Goal: Information Seeking & Learning: Find specific fact

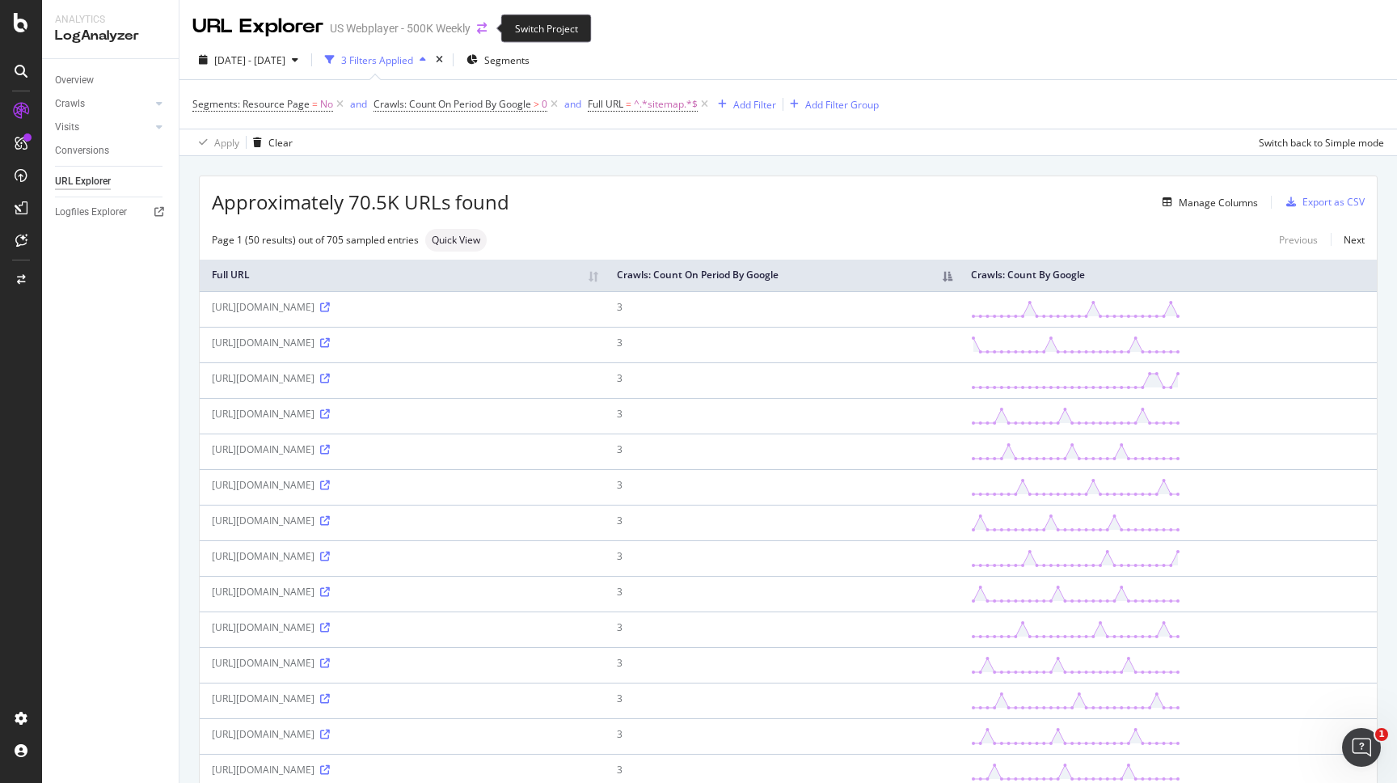
click at [484, 31] on icon "arrow-right-arrow-left" at bounding box center [482, 28] width 10 height 11
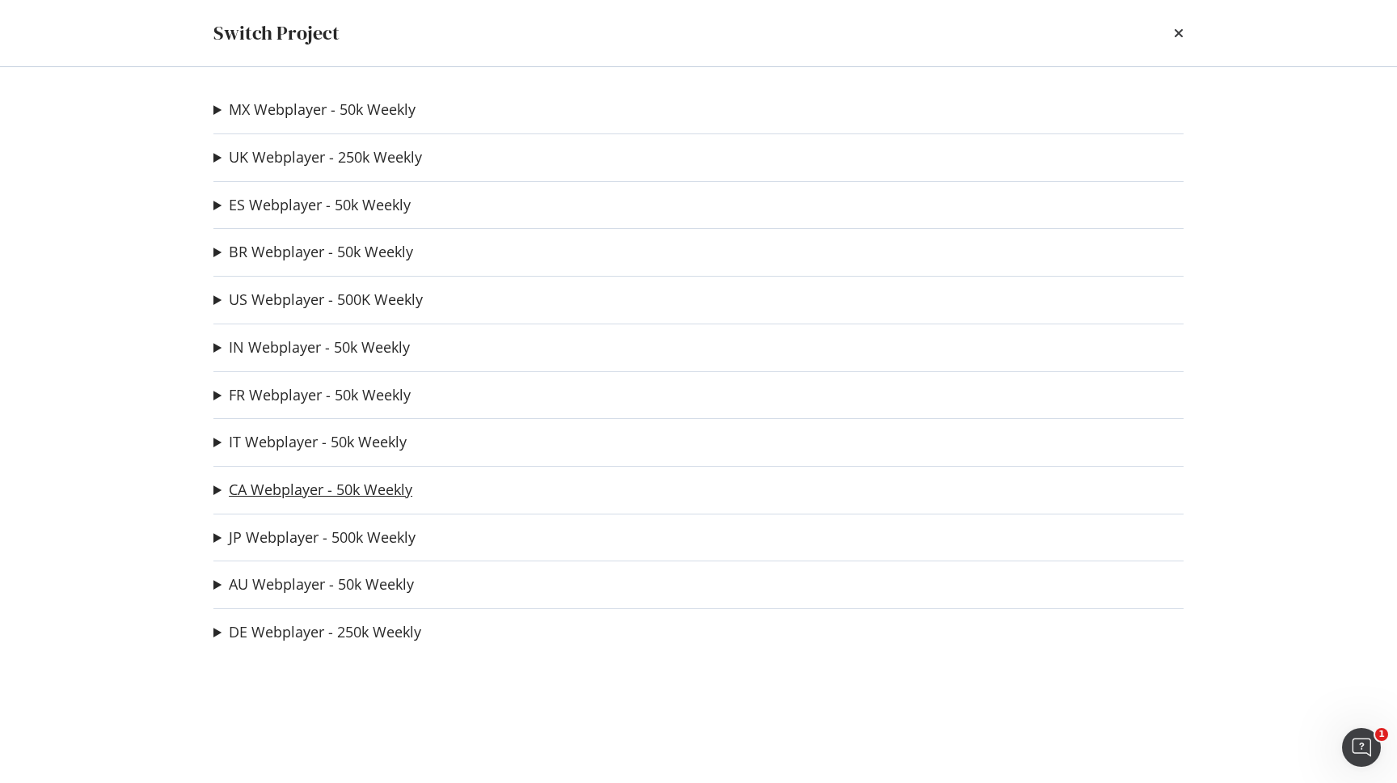
click at [311, 484] on link "CA Webplayer - 50k Weekly" at bounding box center [321, 489] width 184 height 17
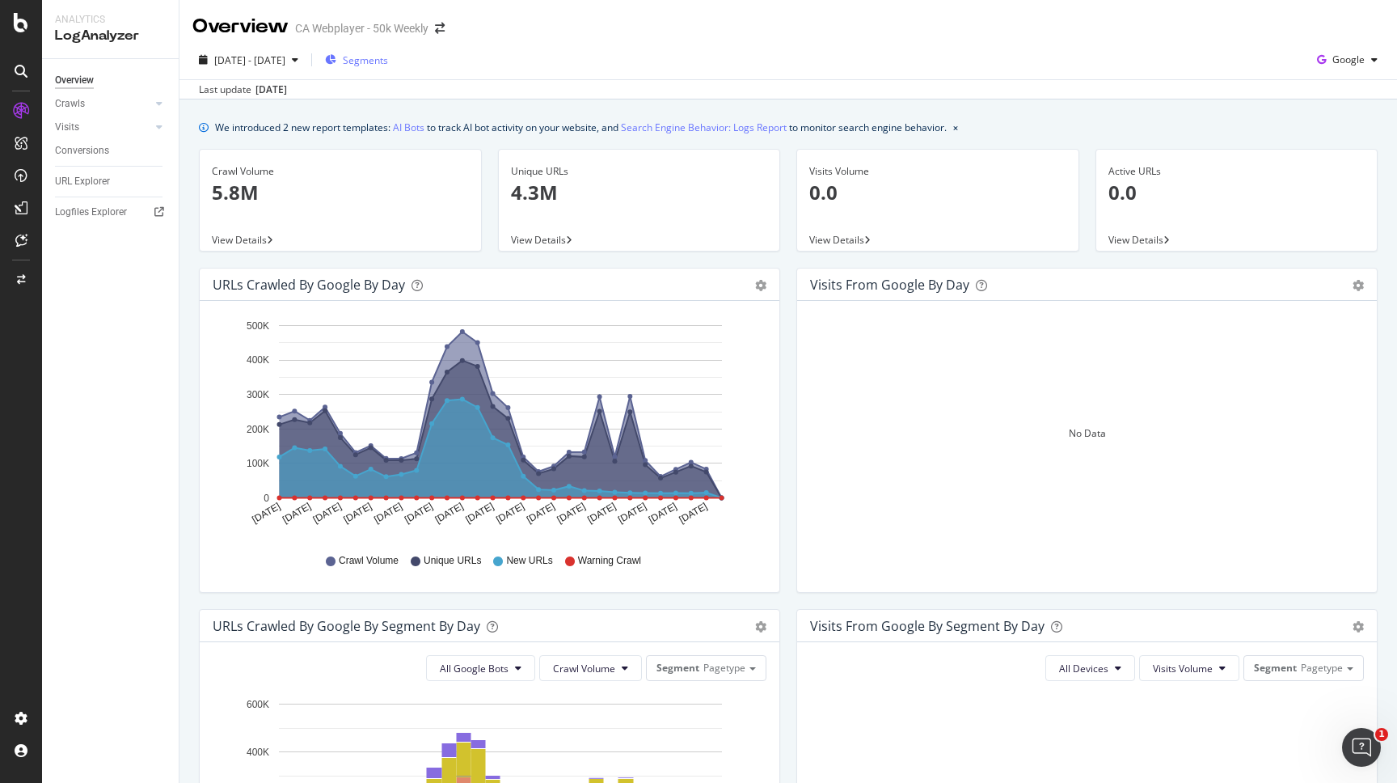
click at [388, 58] on span "Segments" at bounding box center [365, 60] width 45 height 14
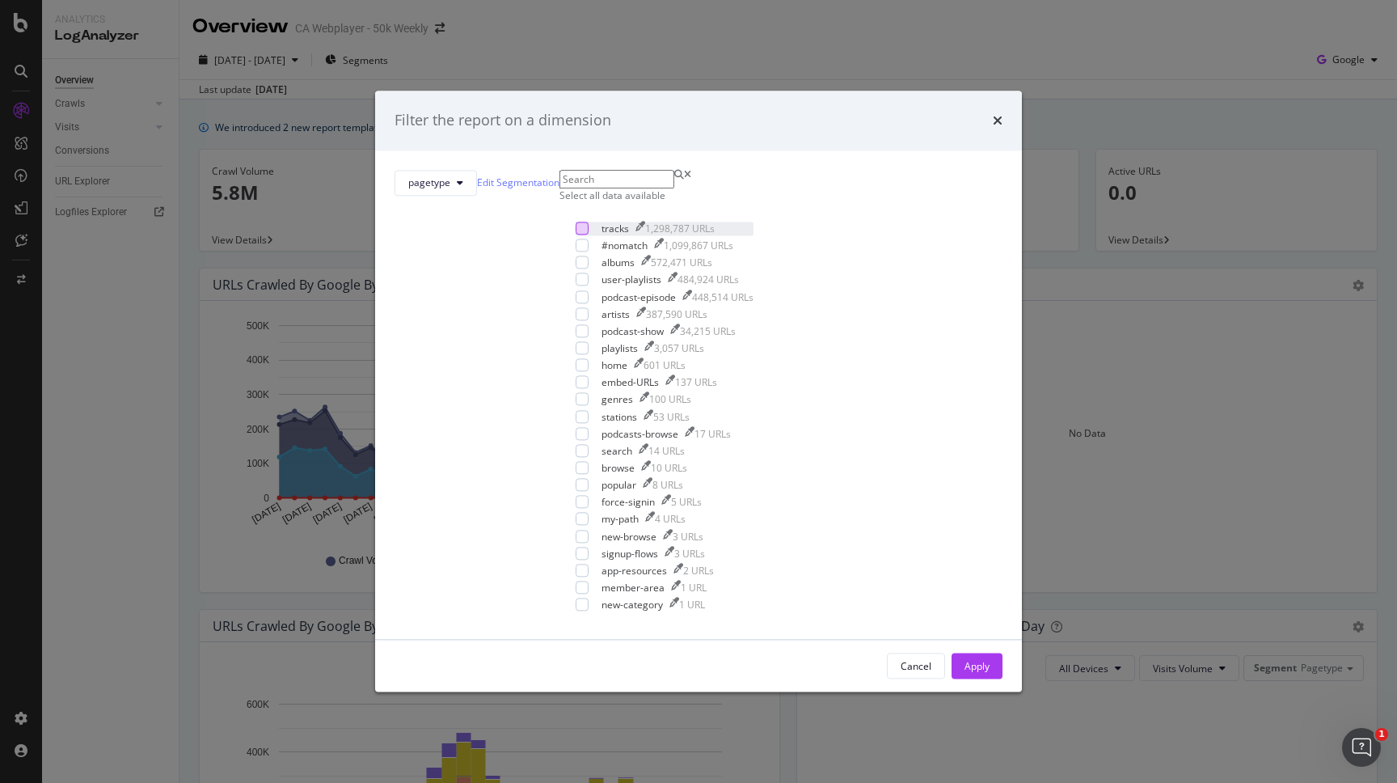
click at [576, 235] on div "modal" at bounding box center [582, 228] width 13 height 13
click at [965, 659] on div "Apply" at bounding box center [977, 666] width 25 height 14
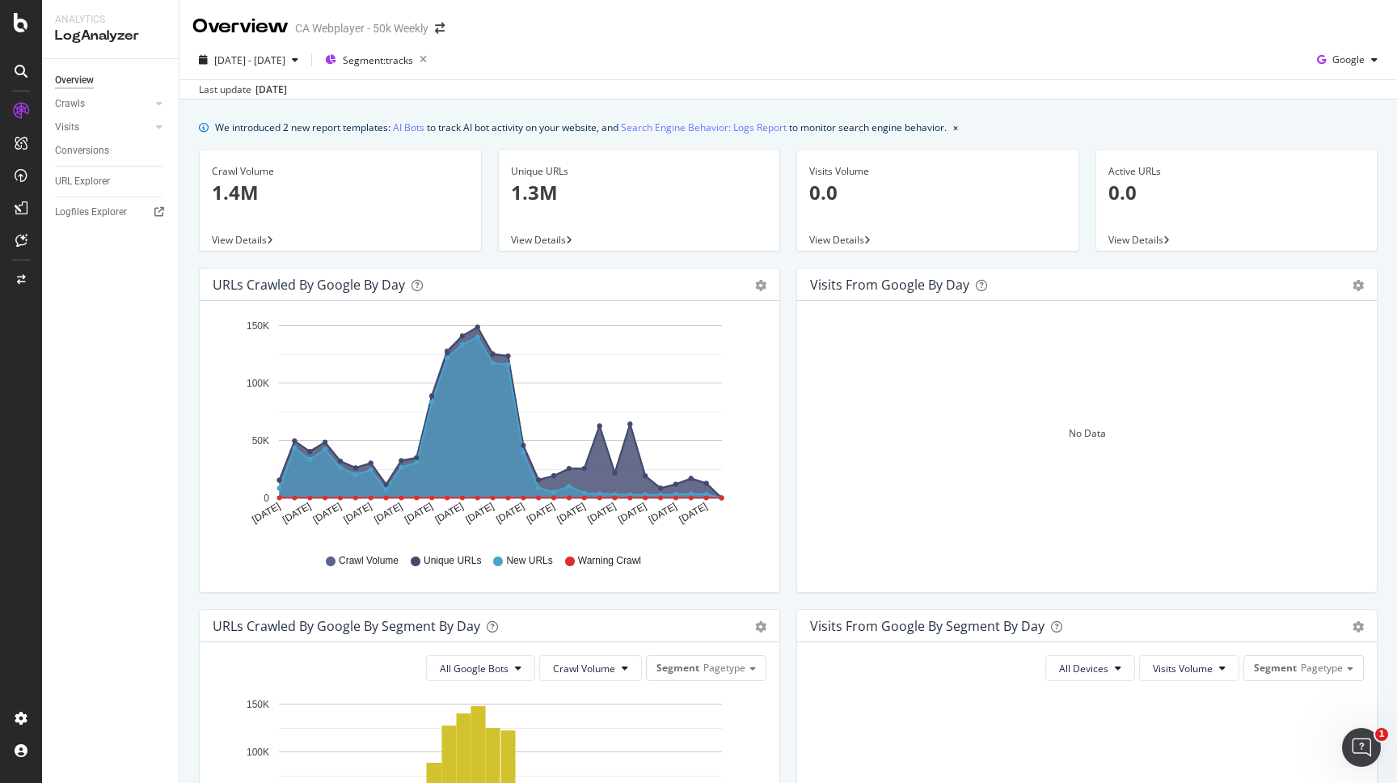
click at [252, 235] on span "View Details" at bounding box center [239, 240] width 55 height 14
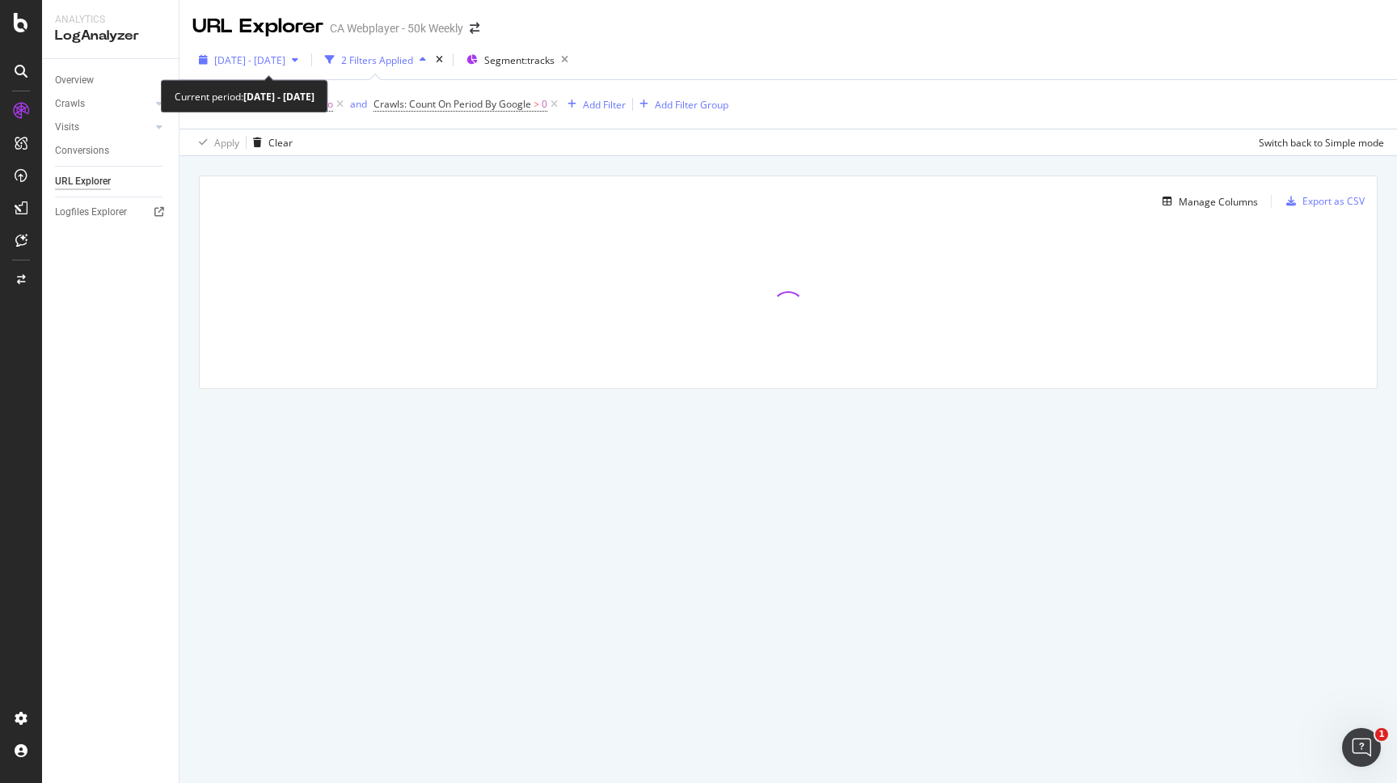
click at [298, 61] on icon "button" at bounding box center [295, 60] width 6 height 10
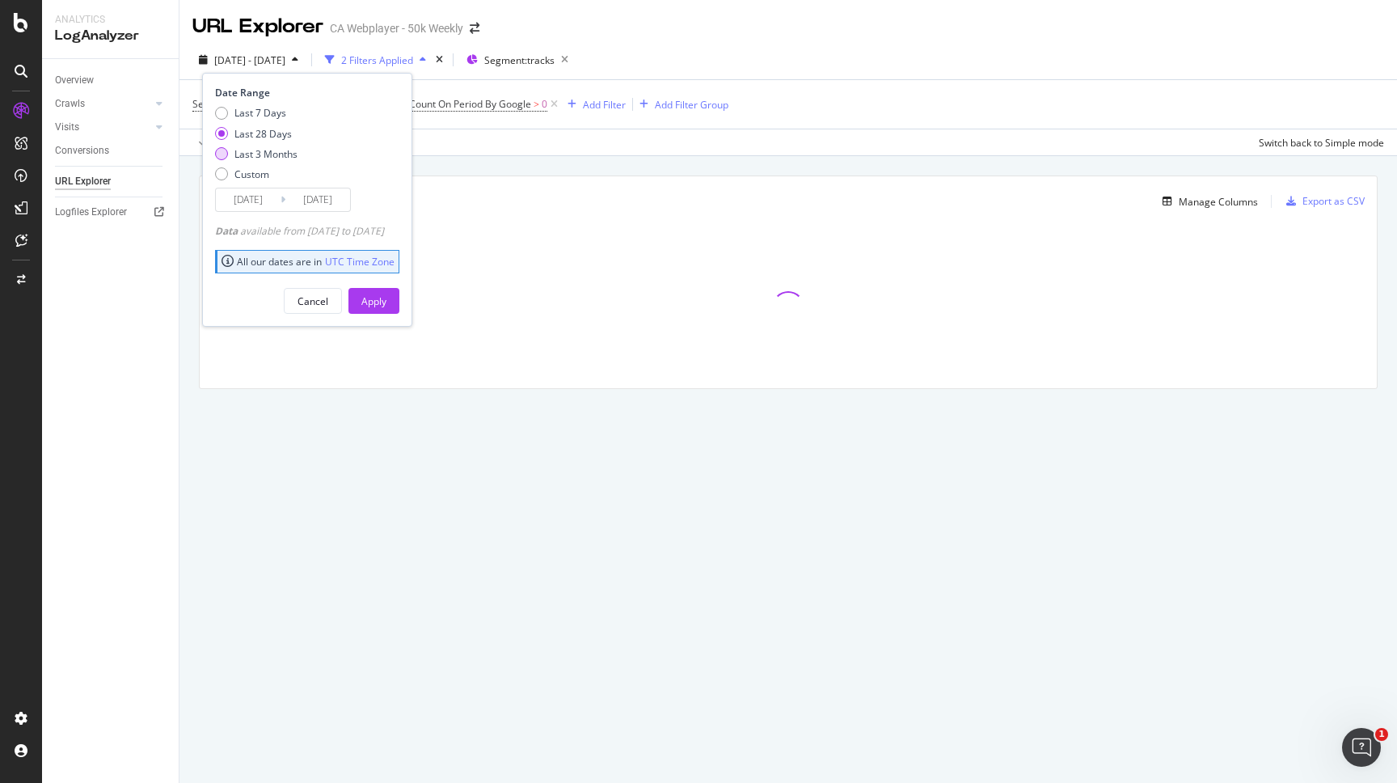
click at [281, 150] on div "Last 3 Months" at bounding box center [266, 154] width 63 height 14
click at [261, 197] on input "[DATE]" at bounding box center [248, 199] width 65 height 23
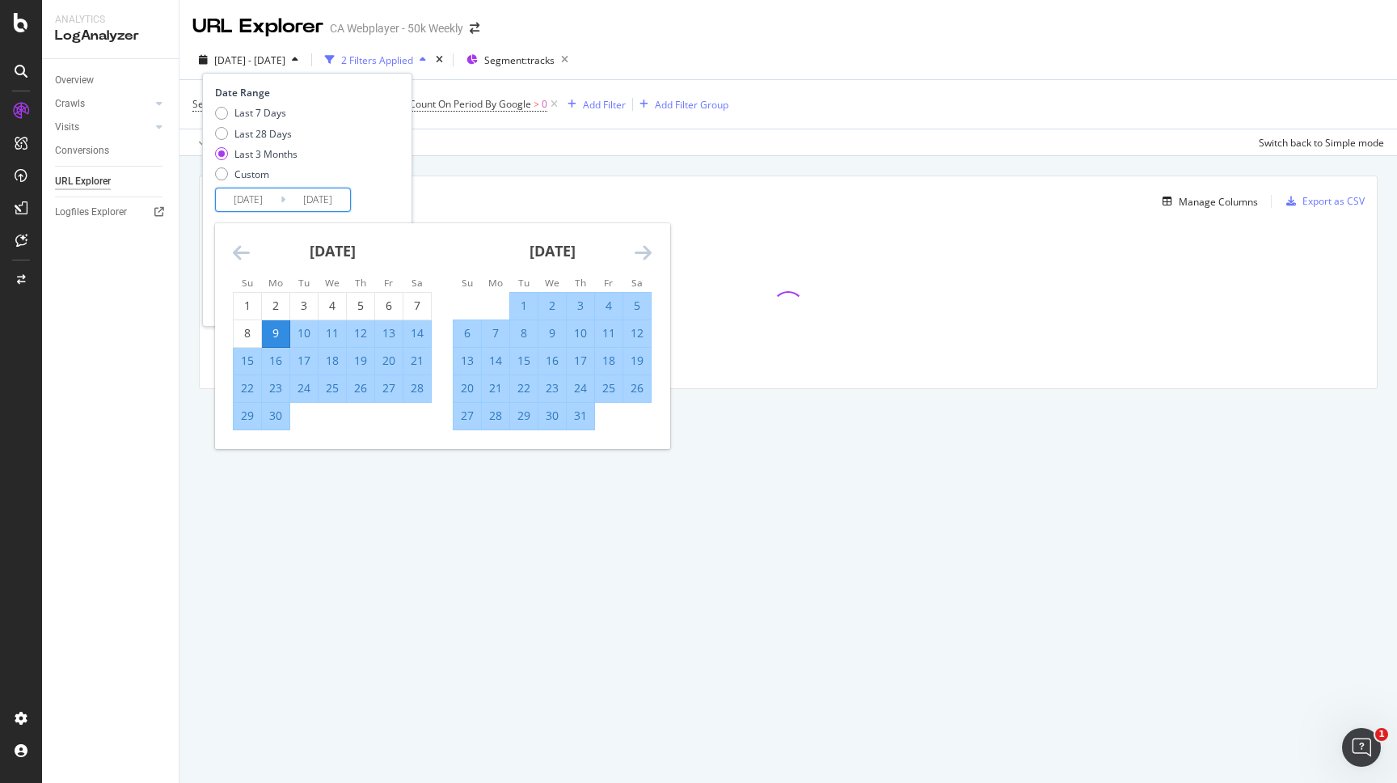
click at [247, 248] on icon "Move backward to switch to the previous month." at bounding box center [241, 252] width 17 height 19
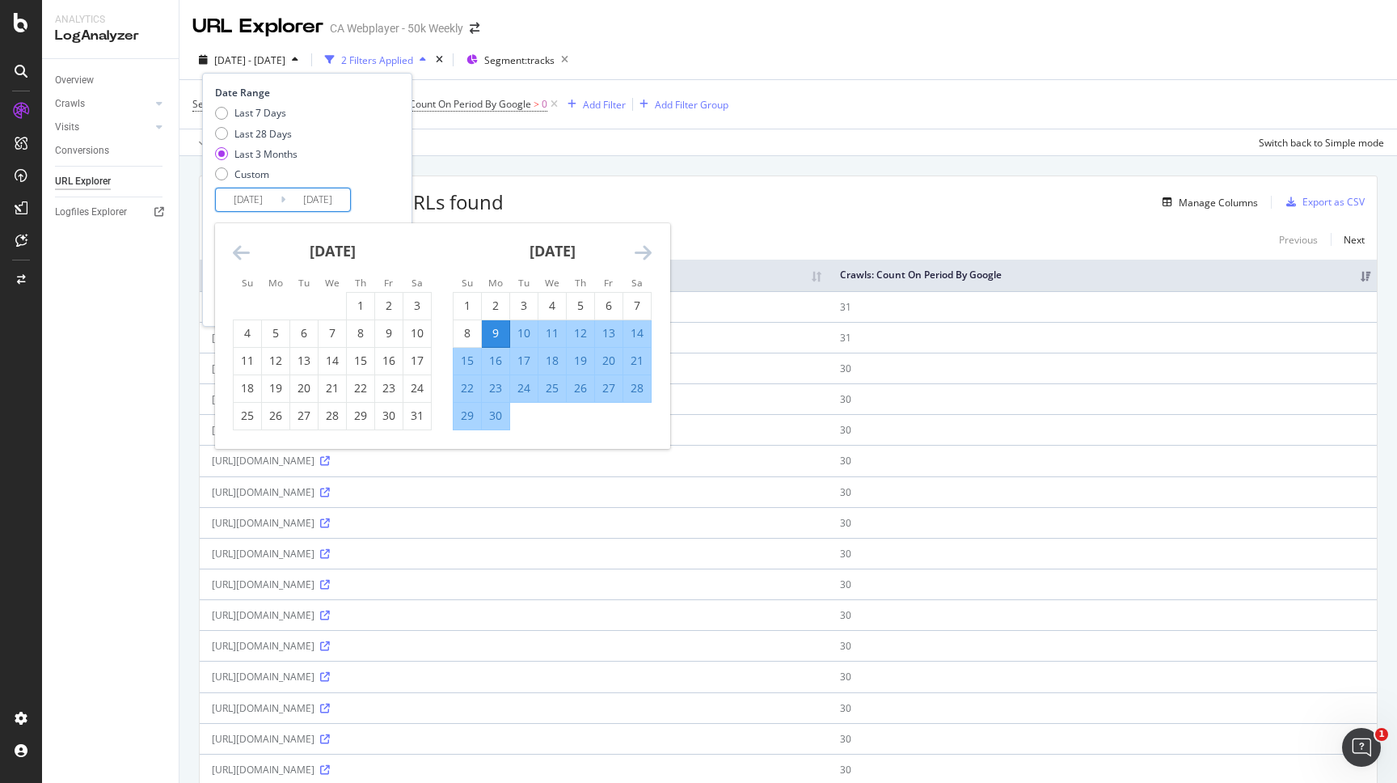
click at [659, 258] on div "[DATE] 1 2 3 4 5 6 7 8 9 10 11 12 13 14 15 16 17 18 19 20 21 22 23 24 25 26 27 …" at bounding box center [552, 326] width 220 height 207
click at [637, 250] on icon "Move forward to switch to the next month." at bounding box center [643, 252] width 17 height 19
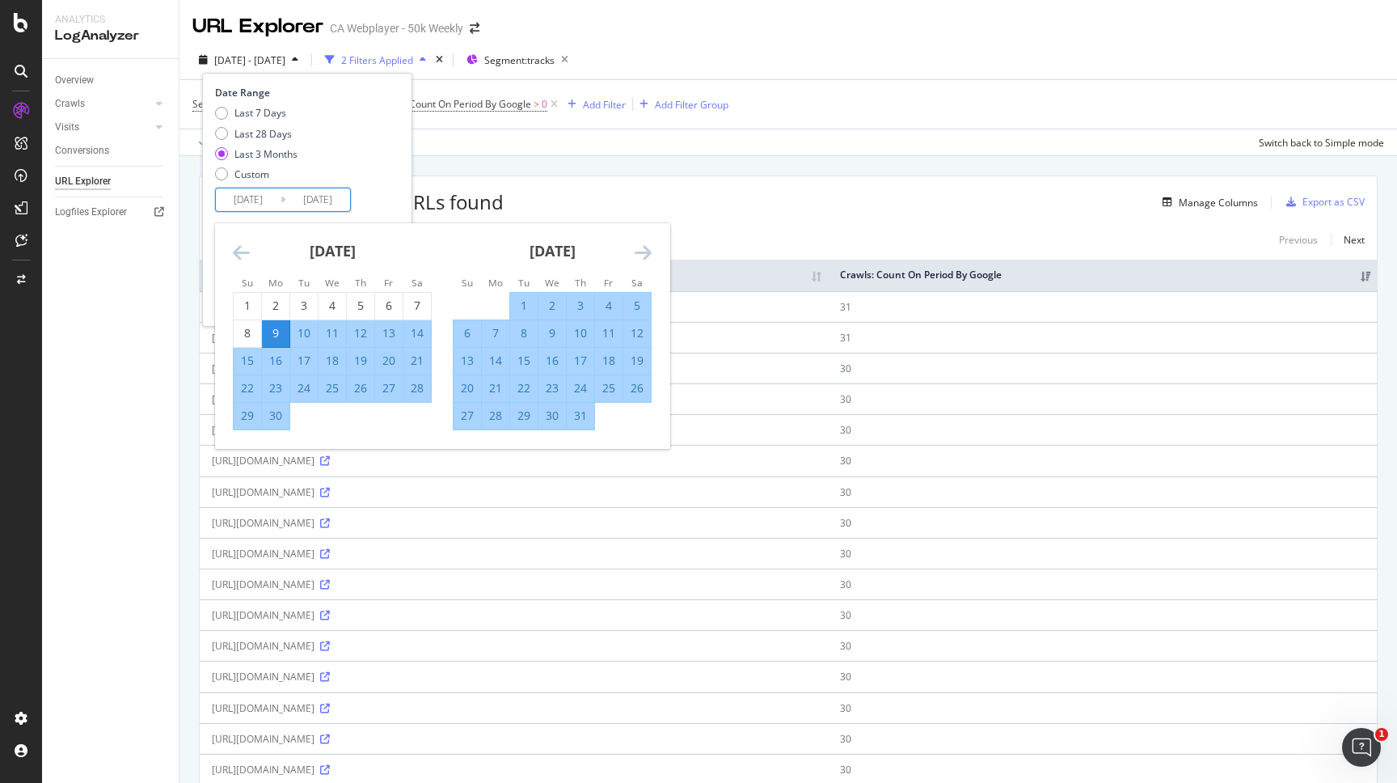
click at [637, 250] on icon "Move forward to switch to the next month." at bounding box center [643, 252] width 17 height 19
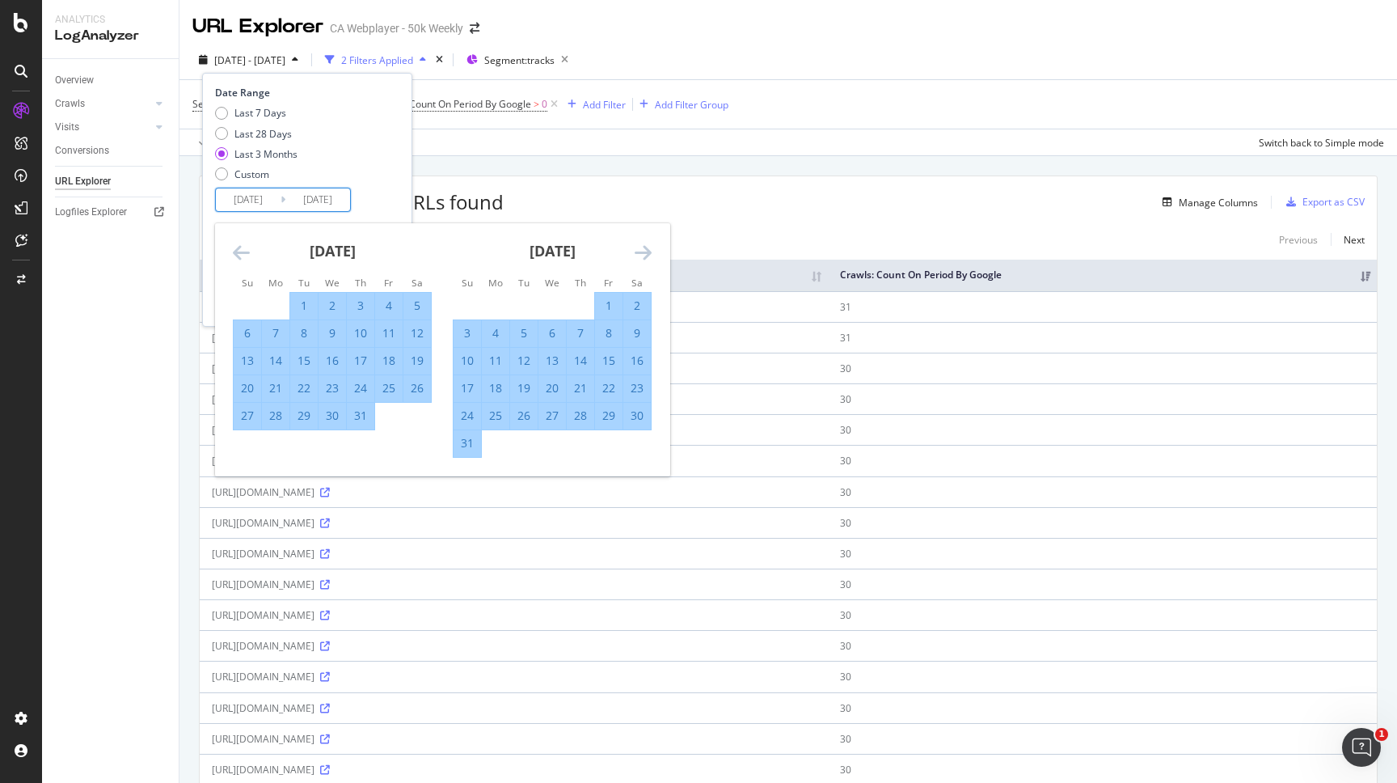
click at [499, 414] on div "25" at bounding box center [495, 416] width 27 height 16
type input "[DATE]"
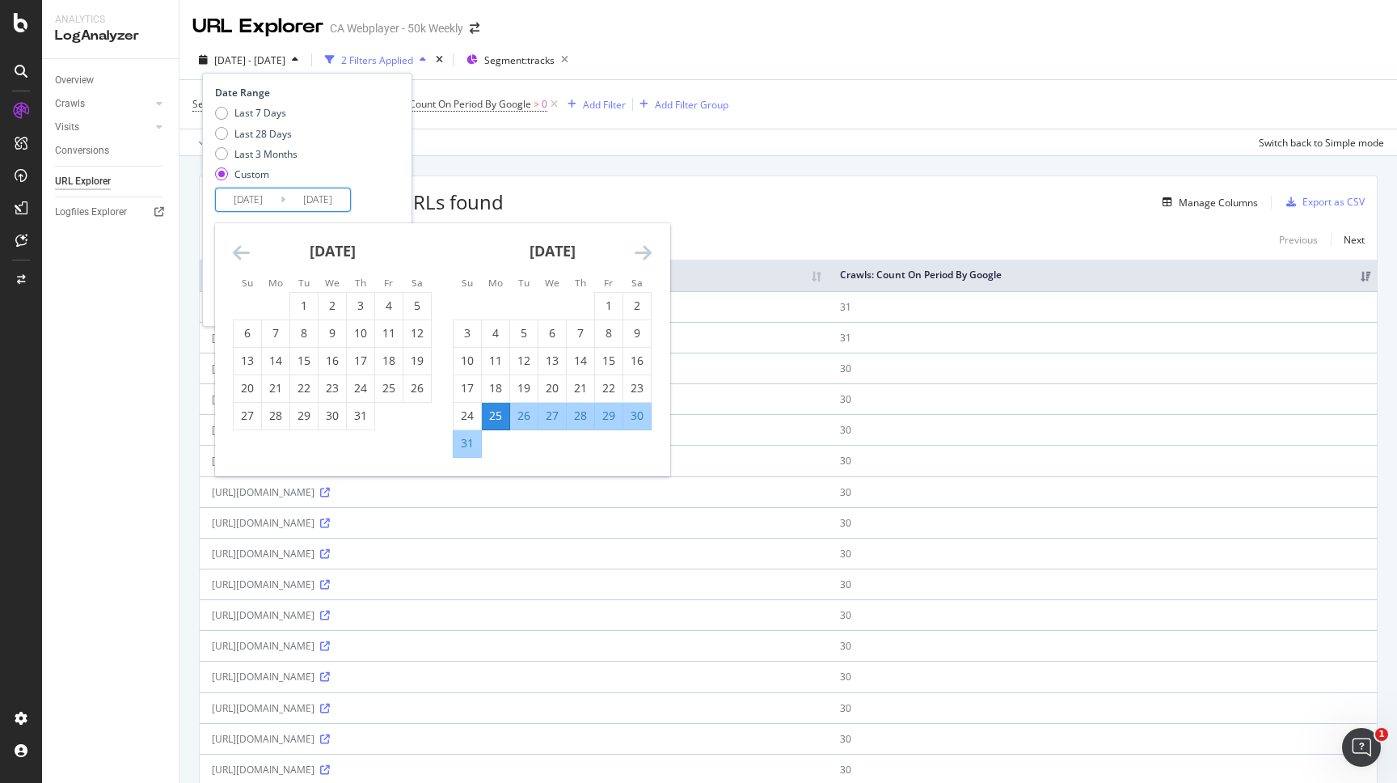
click at [526, 412] on div "26" at bounding box center [523, 416] width 27 height 16
type input "[DATE]"
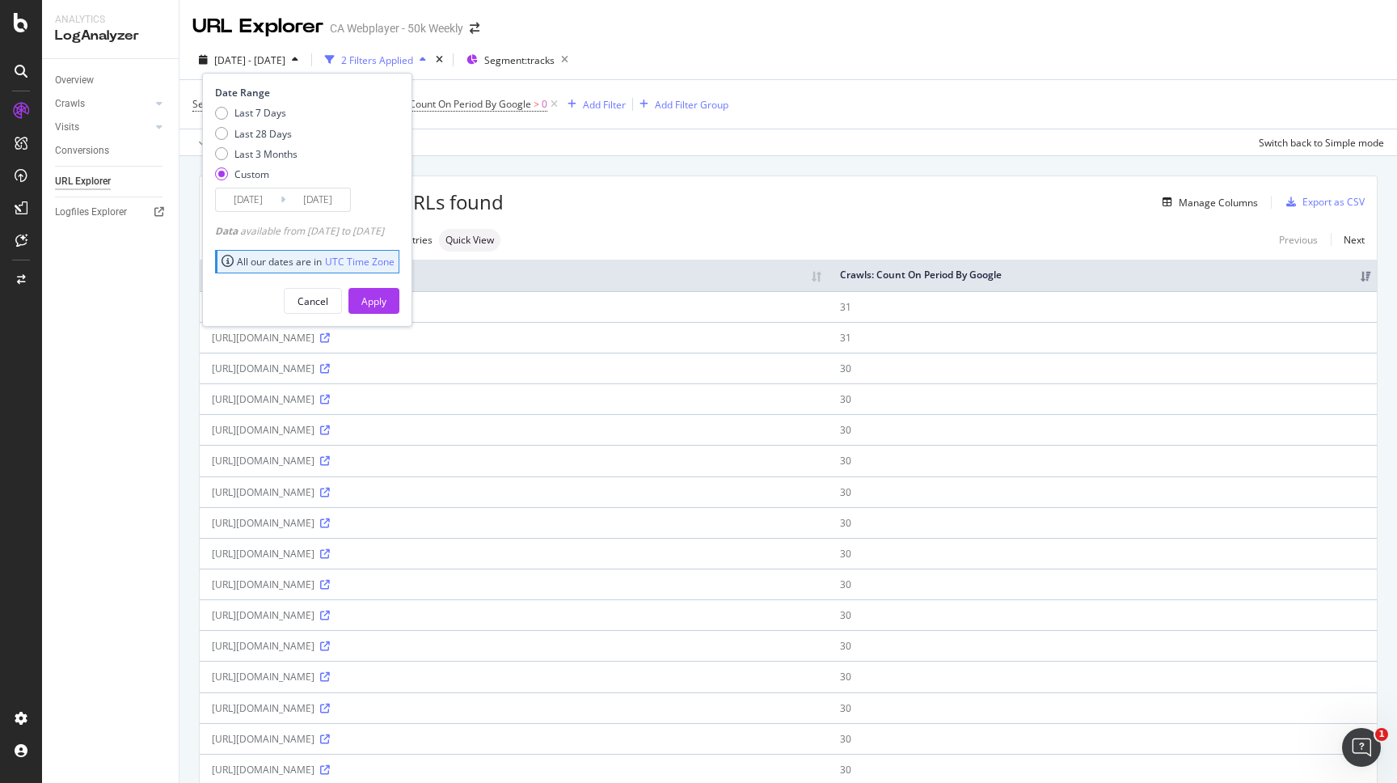
click at [273, 201] on input "[DATE]" at bounding box center [248, 199] width 65 height 23
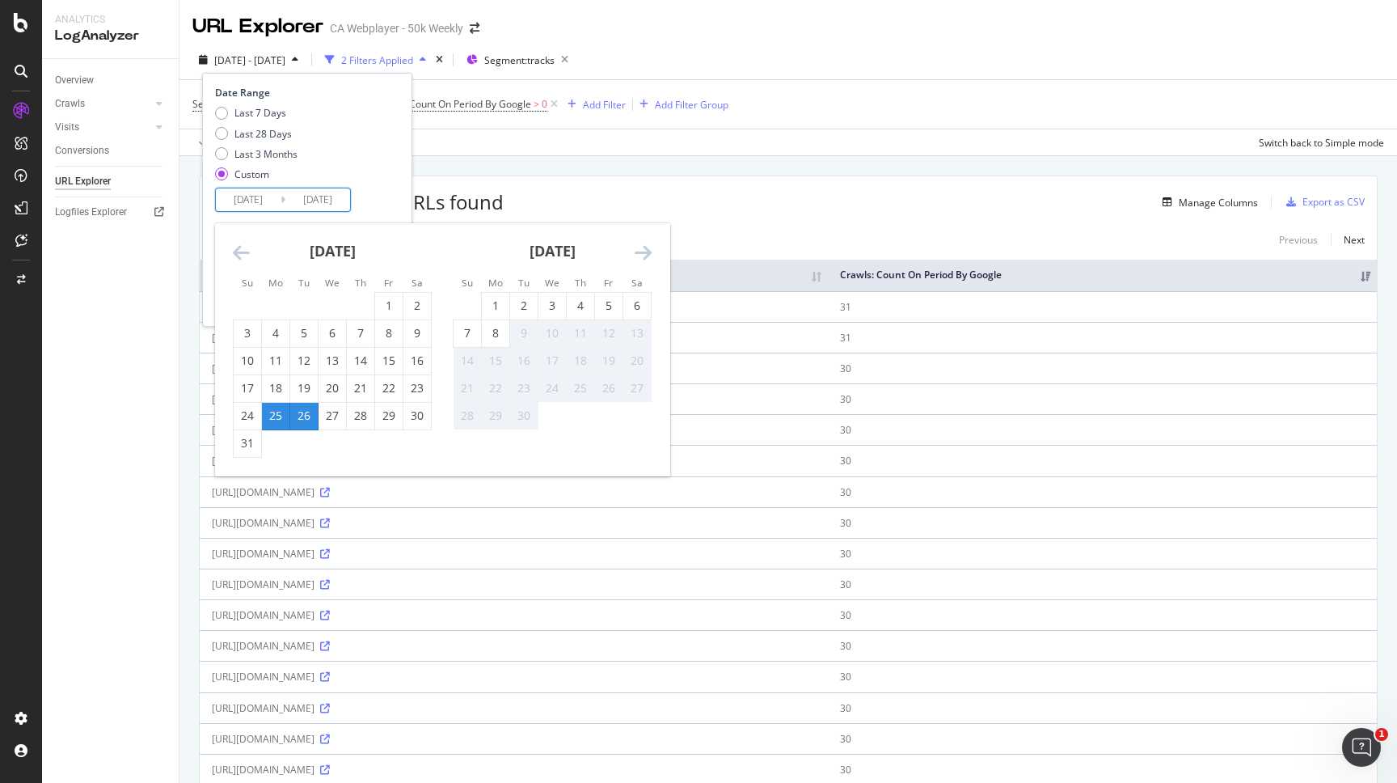
click at [303, 416] on div "26" at bounding box center [303, 416] width 27 height 16
type input "[DATE]"
click at [497, 332] on div "8" at bounding box center [495, 333] width 27 height 16
type input "[DATE]"
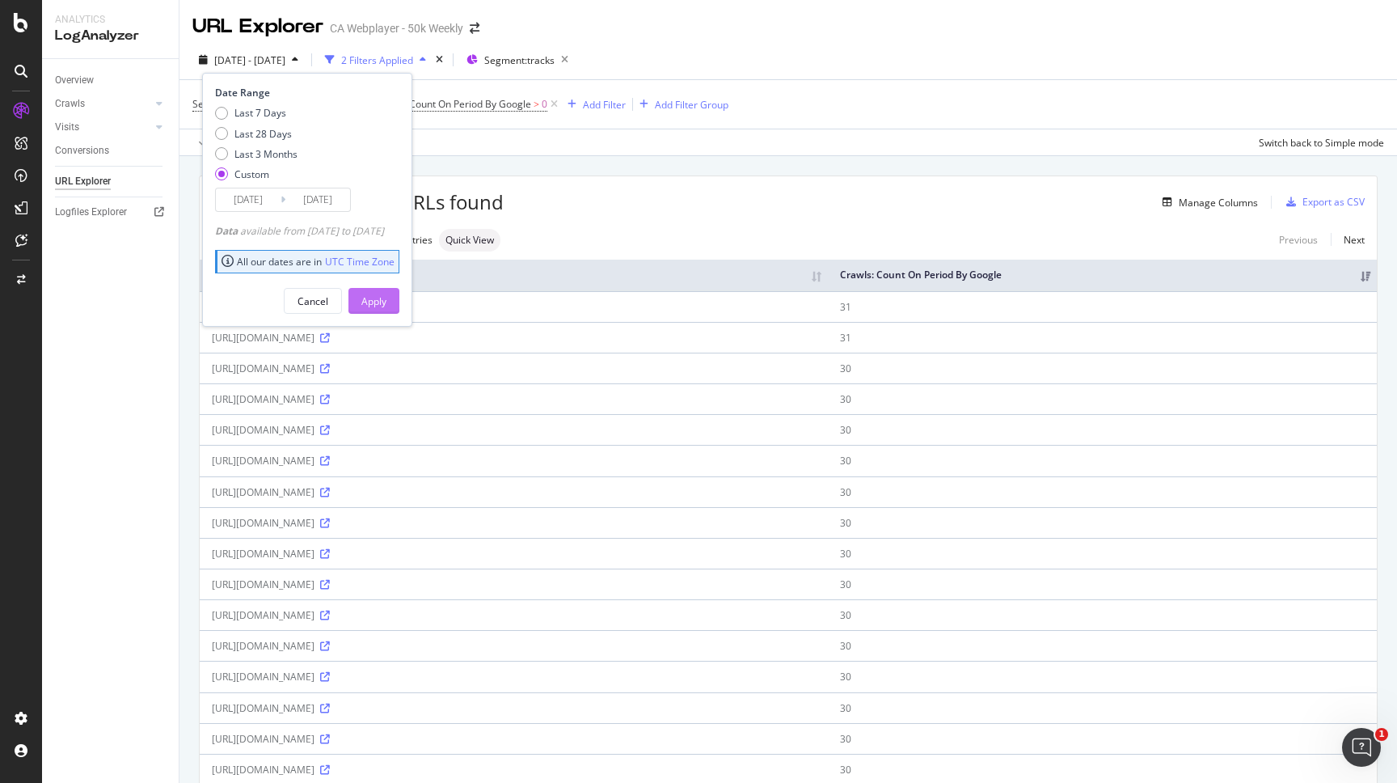
click at [387, 302] on div "Apply" at bounding box center [374, 301] width 25 height 14
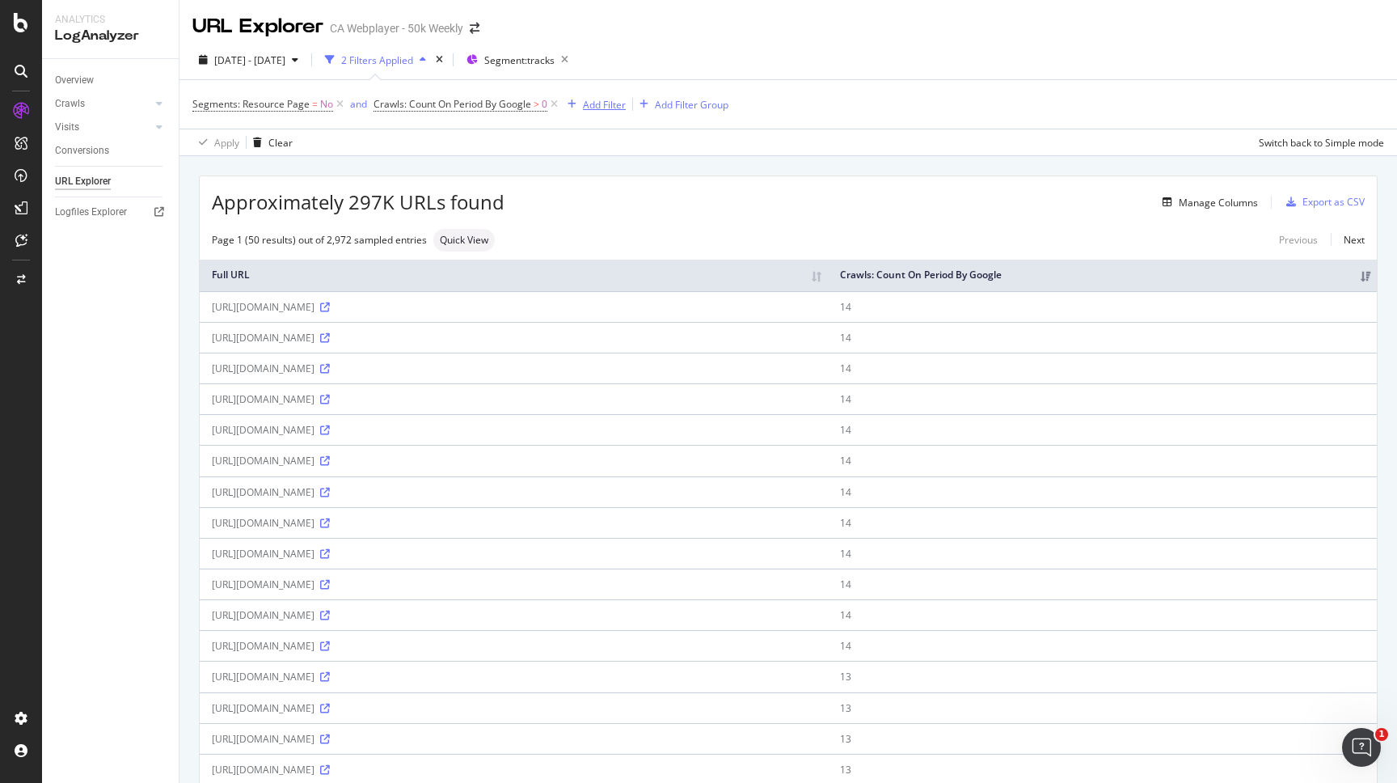
click at [609, 106] on div "Add Filter" at bounding box center [604, 105] width 43 height 14
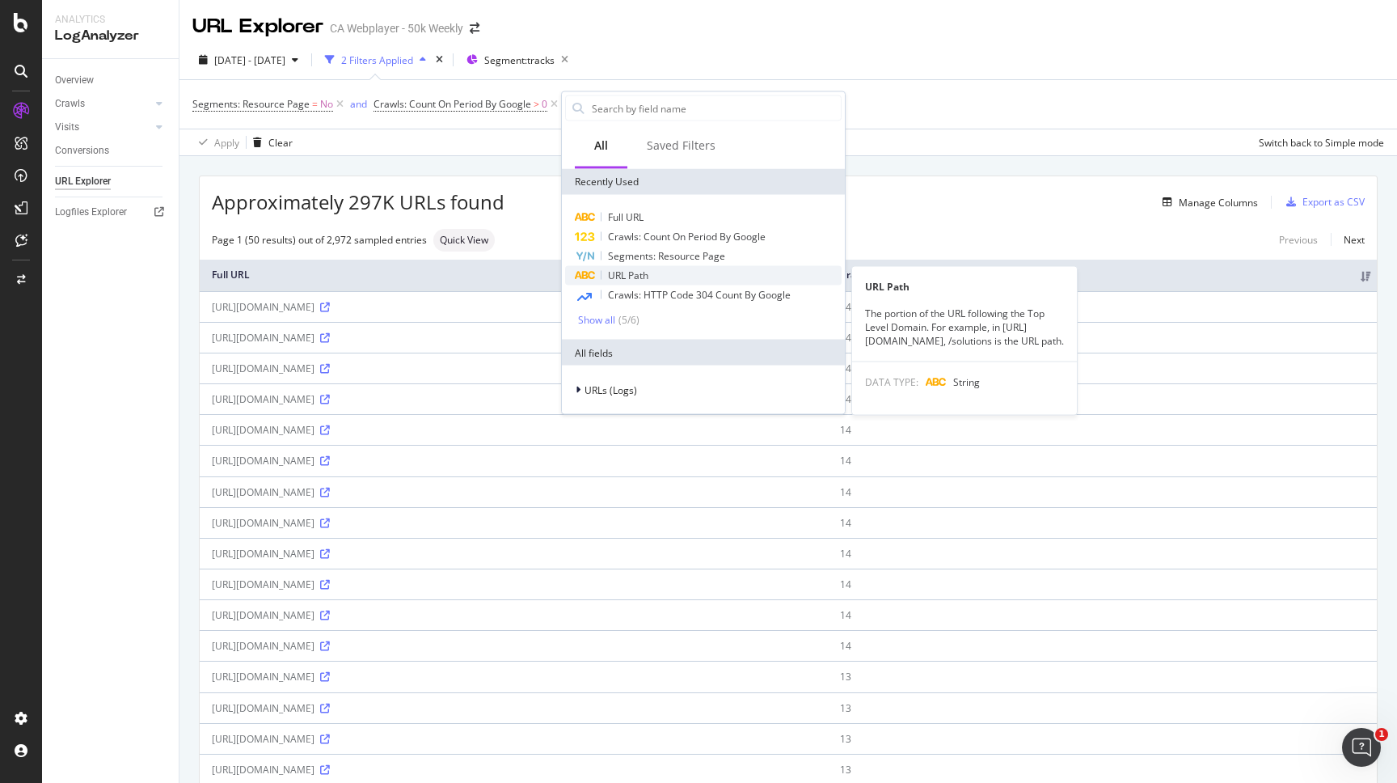
click at [645, 271] on span "URL Path" at bounding box center [628, 275] width 40 height 14
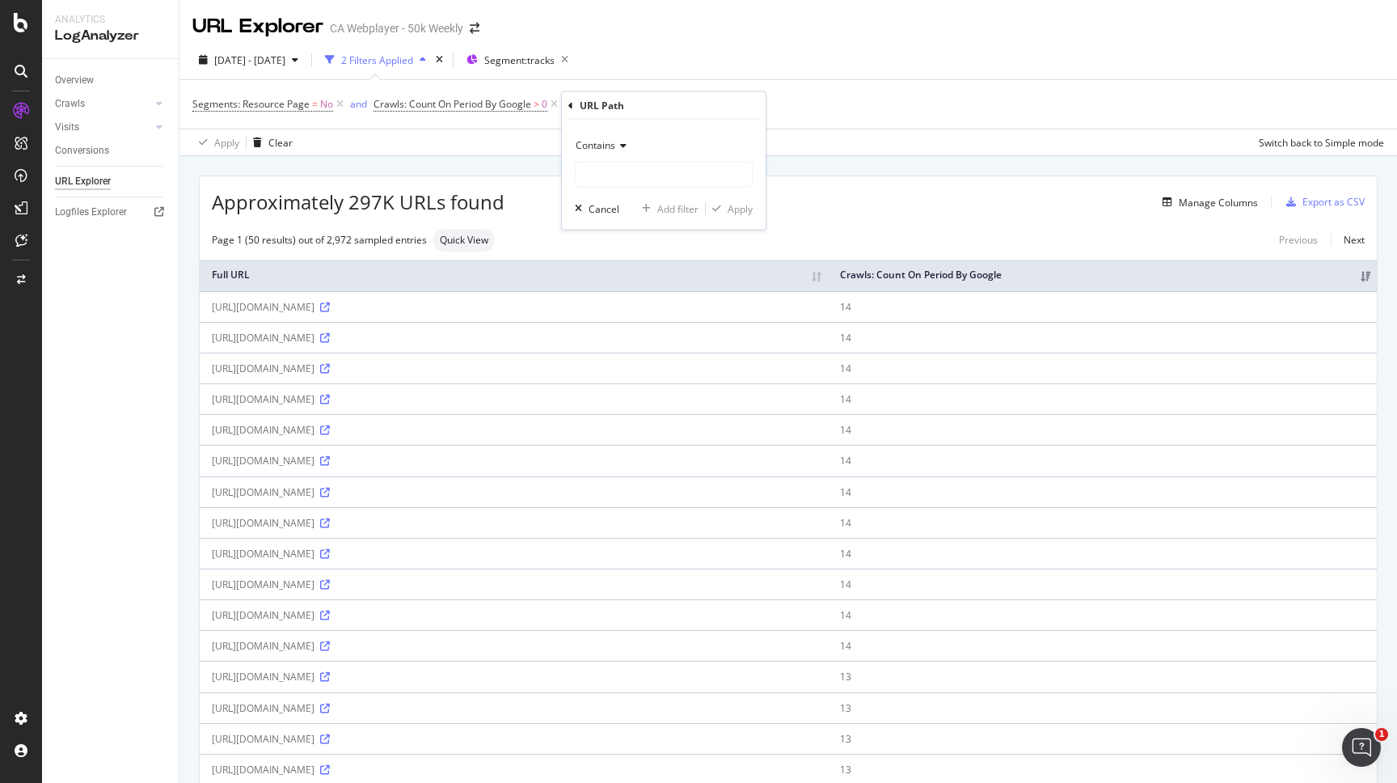
click at [605, 148] on span "Contains" at bounding box center [596, 145] width 40 height 14
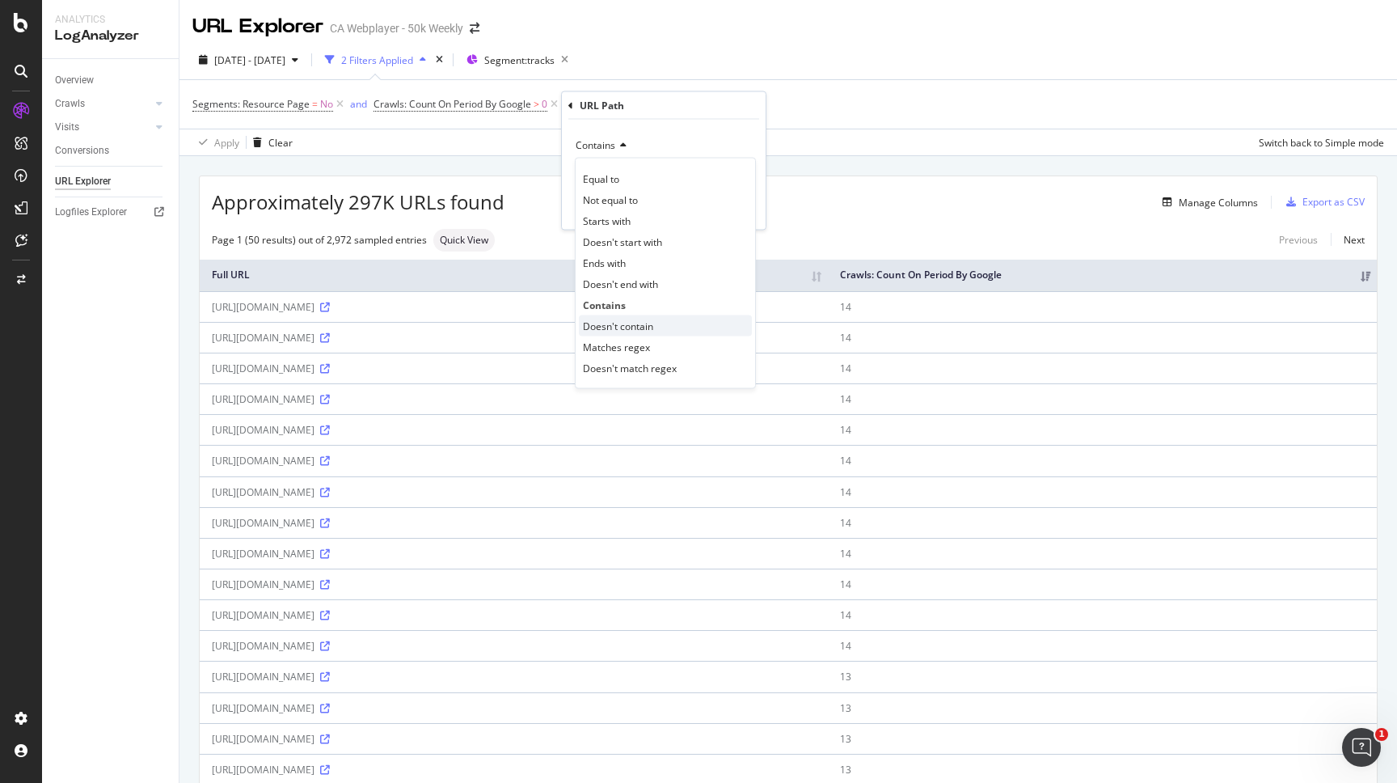
click at [619, 327] on span "Doesn't contain" at bounding box center [618, 326] width 70 height 14
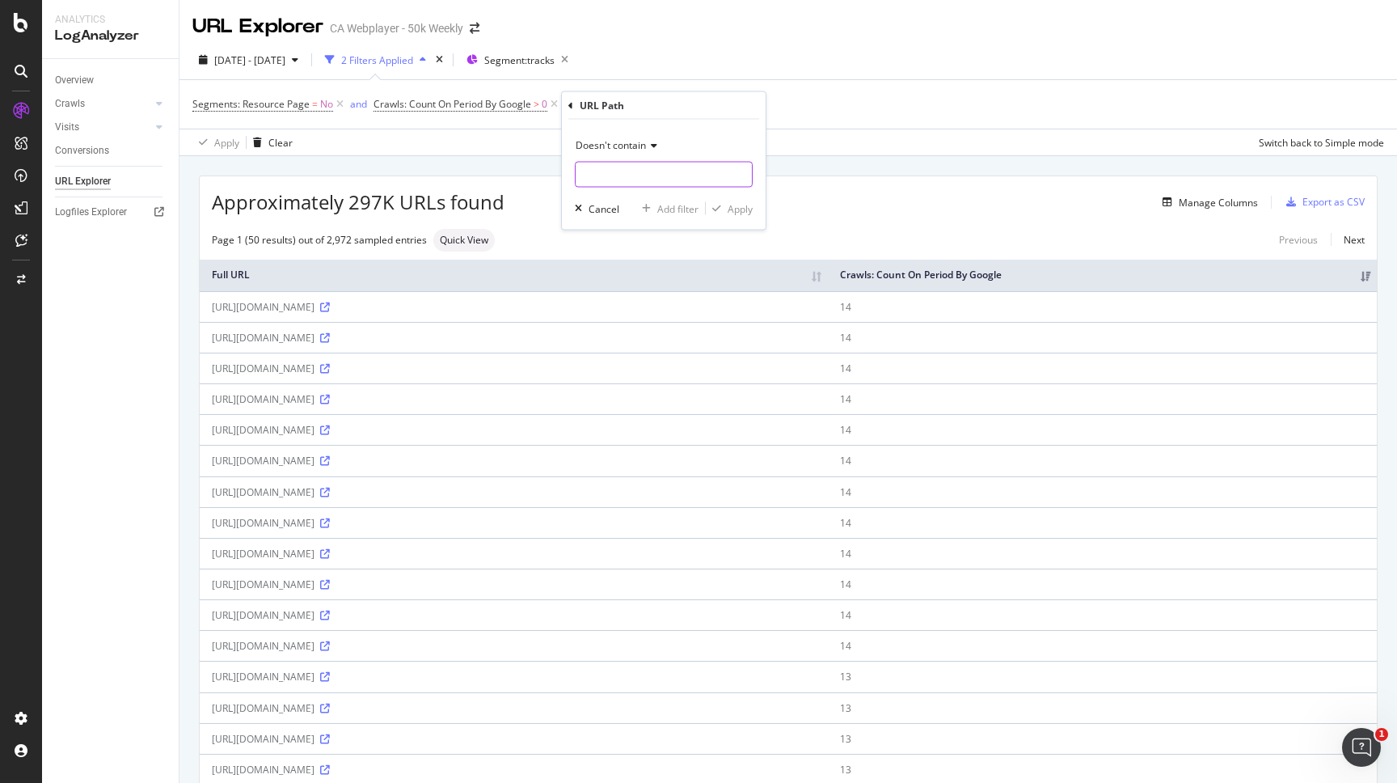
click at [636, 175] on input "text" at bounding box center [664, 175] width 176 height 26
type input "sitemap"
click at [743, 208] on div "Apply" at bounding box center [740, 208] width 25 height 14
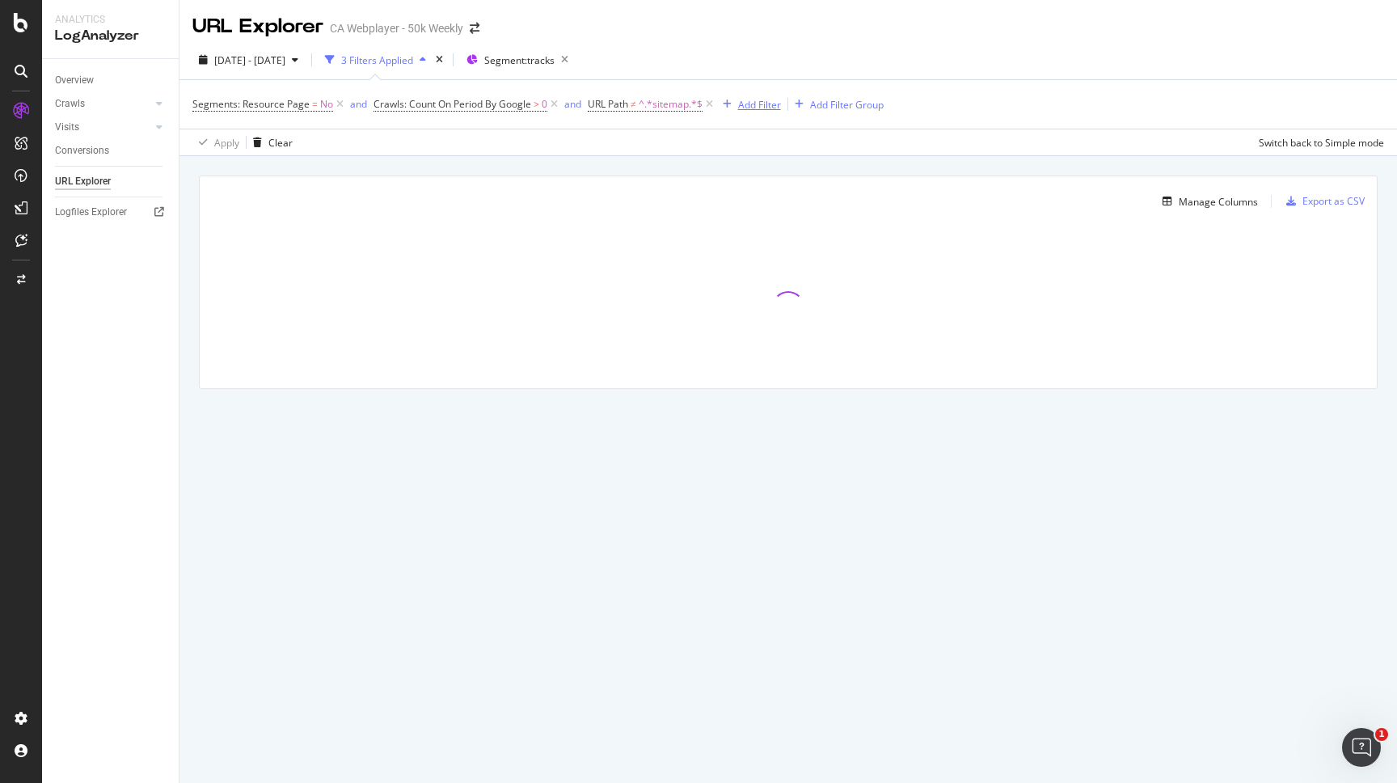
click at [760, 104] on div "Add Filter" at bounding box center [759, 105] width 43 height 14
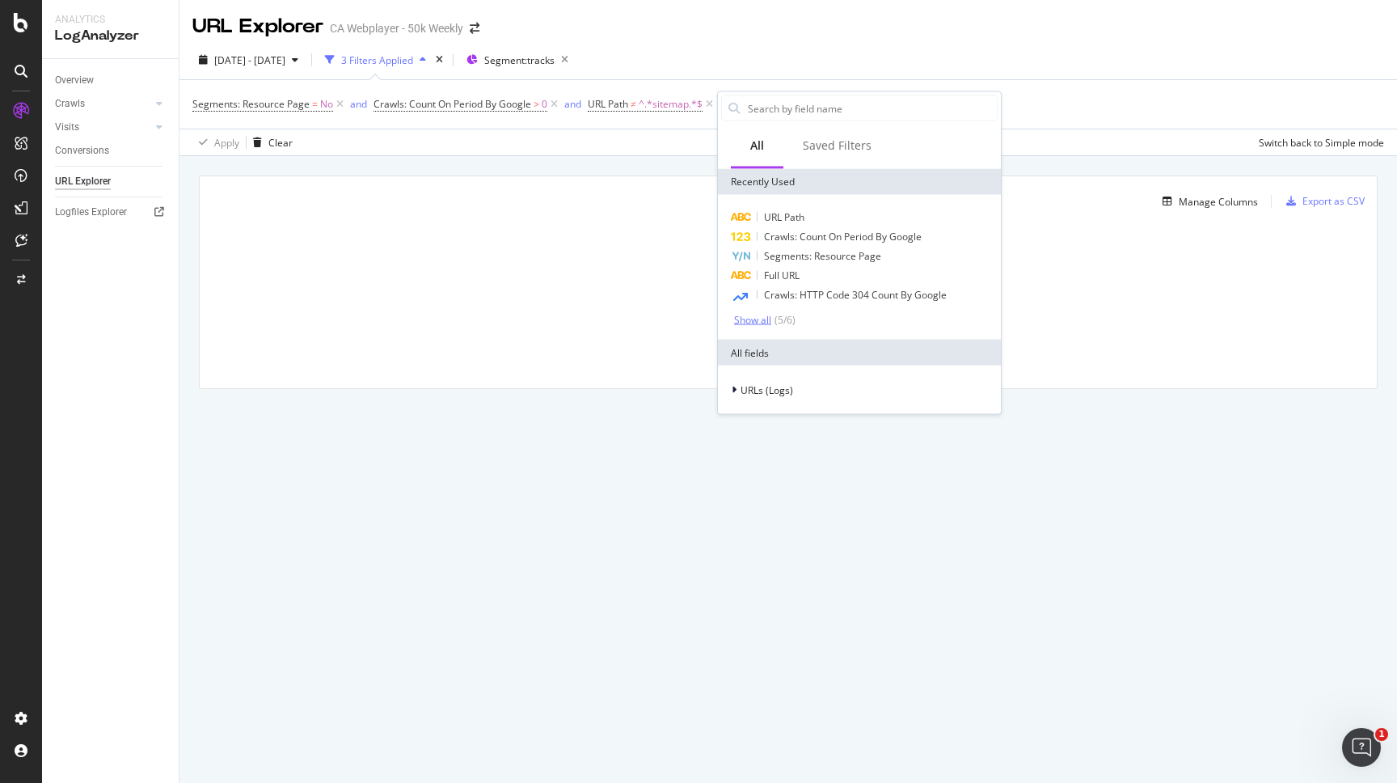
click at [770, 321] on div "Show all" at bounding box center [752, 319] width 37 height 11
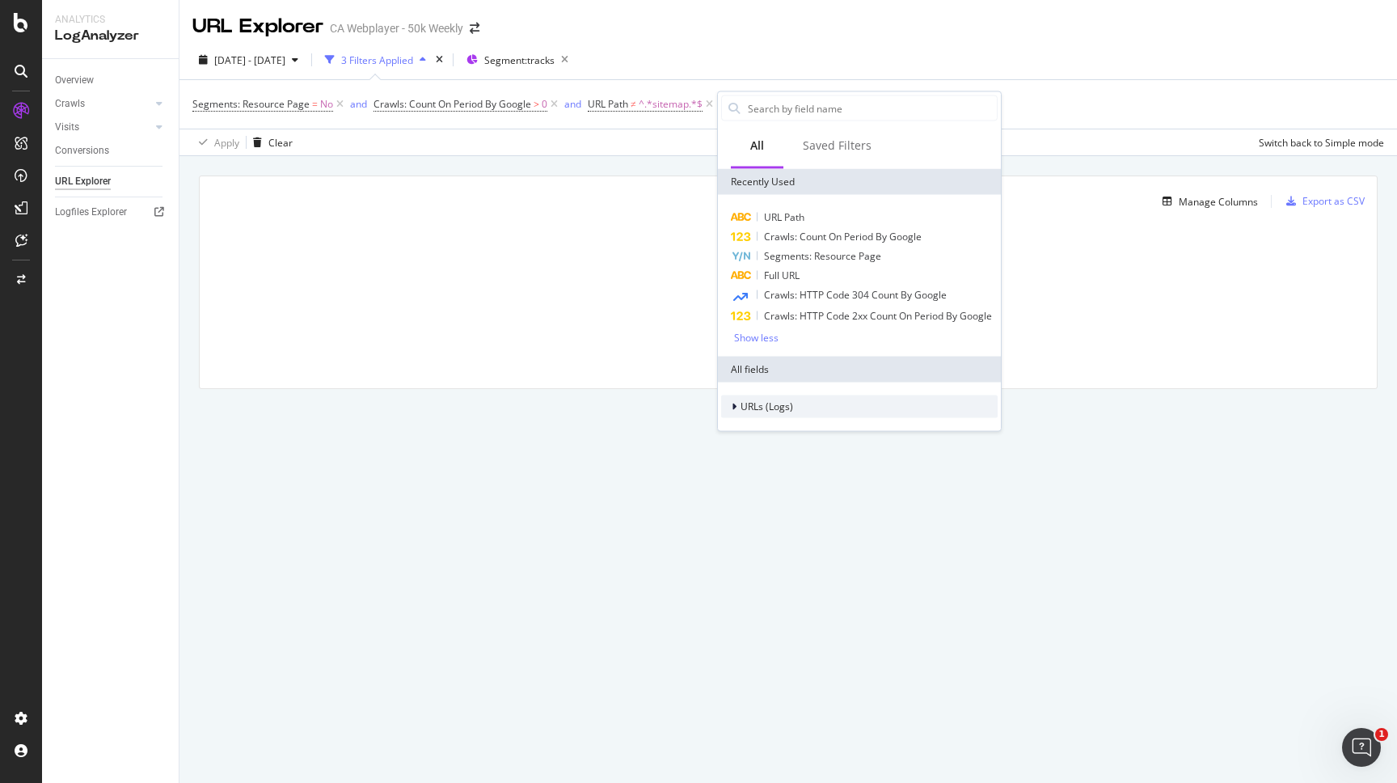
click at [774, 400] on span "URLs (Logs)" at bounding box center [767, 407] width 53 height 14
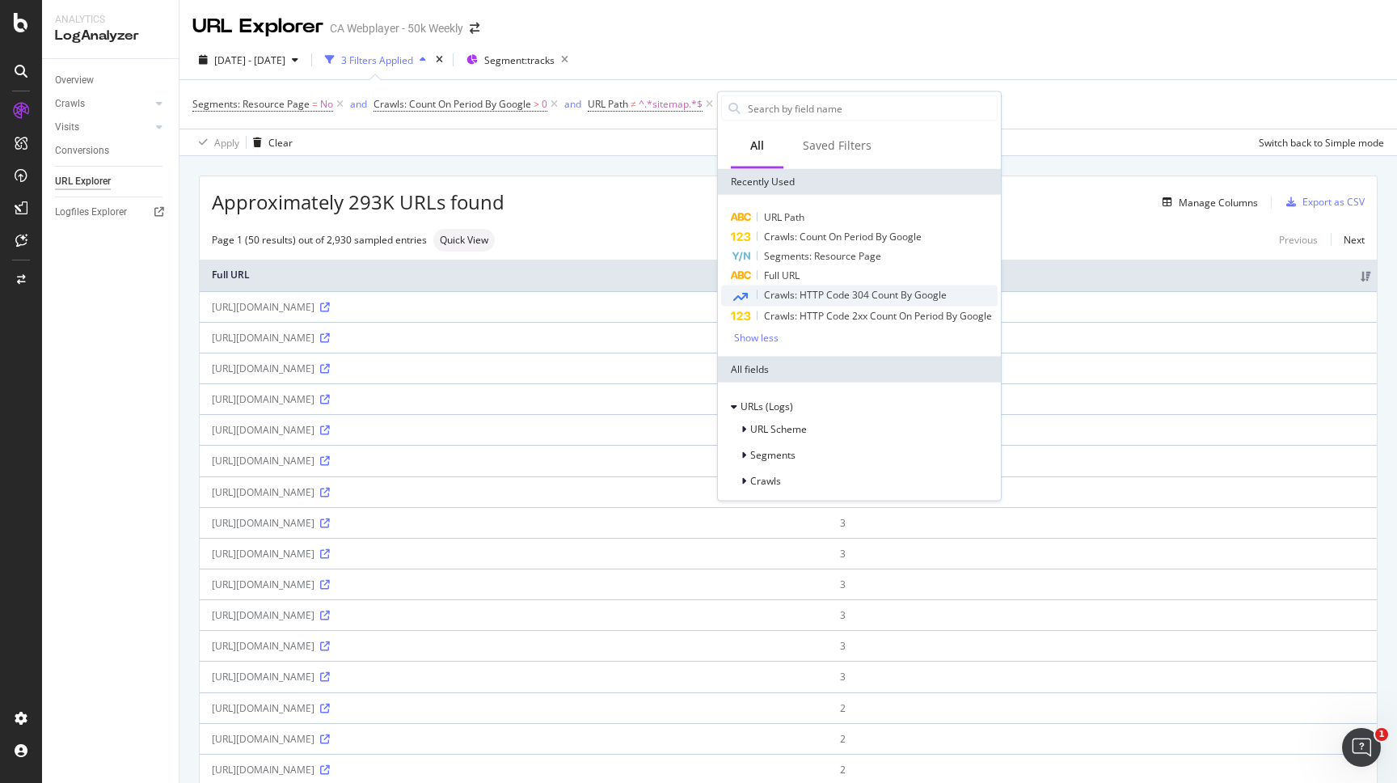
click at [845, 296] on span "Crawls: HTTP Code 304 Count By Google" at bounding box center [855, 295] width 183 height 14
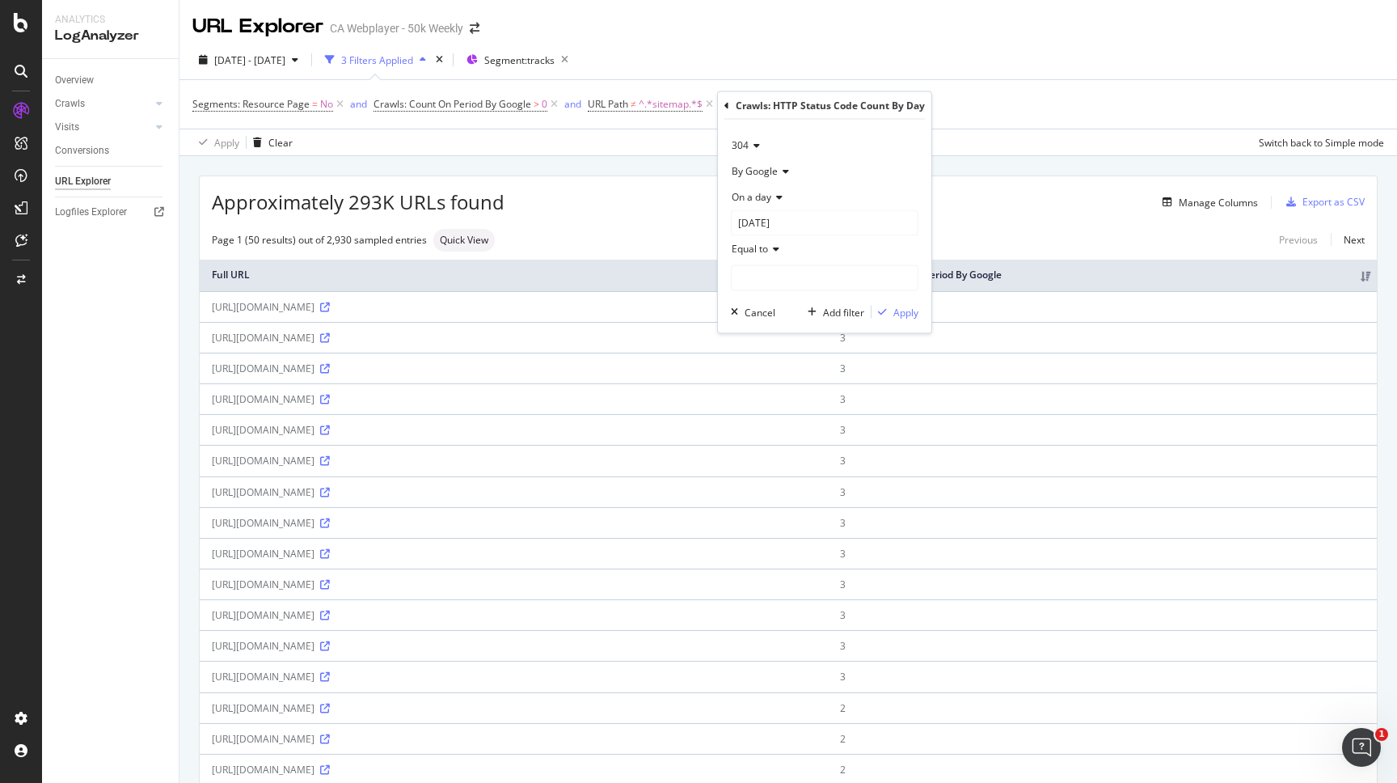
click at [767, 194] on span "On a day" at bounding box center [752, 197] width 40 height 14
click at [794, 273] on span "Any day of the period" at bounding box center [786, 272] width 95 height 14
click at [786, 246] on input "number" at bounding box center [825, 252] width 188 height 26
click at [729, 101] on div "Crawls: HTTP Status Code Count By Day" at bounding box center [825, 105] width 201 height 27
click at [729, 105] on icon at bounding box center [727, 105] width 5 height 10
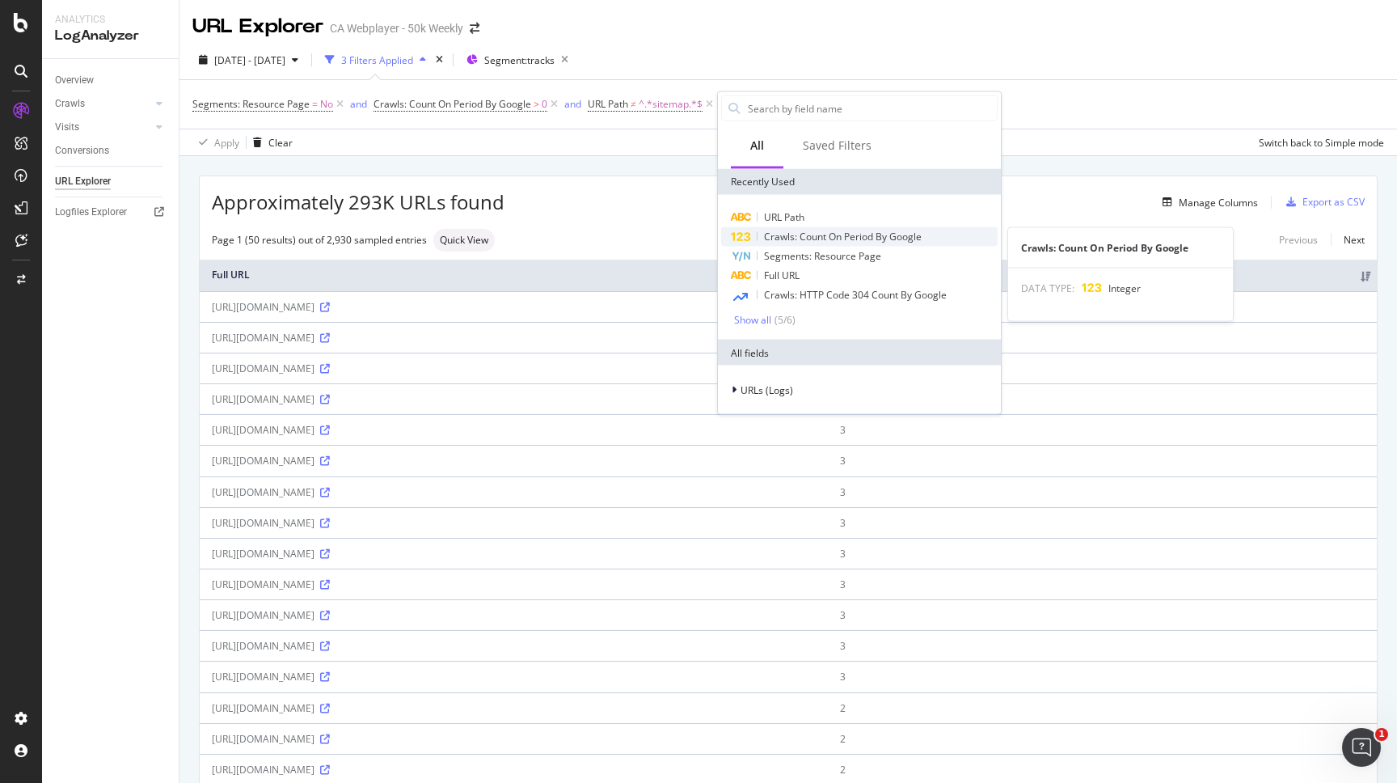
click at [801, 230] on span "Crawls: Count On Period By Google" at bounding box center [843, 237] width 158 height 14
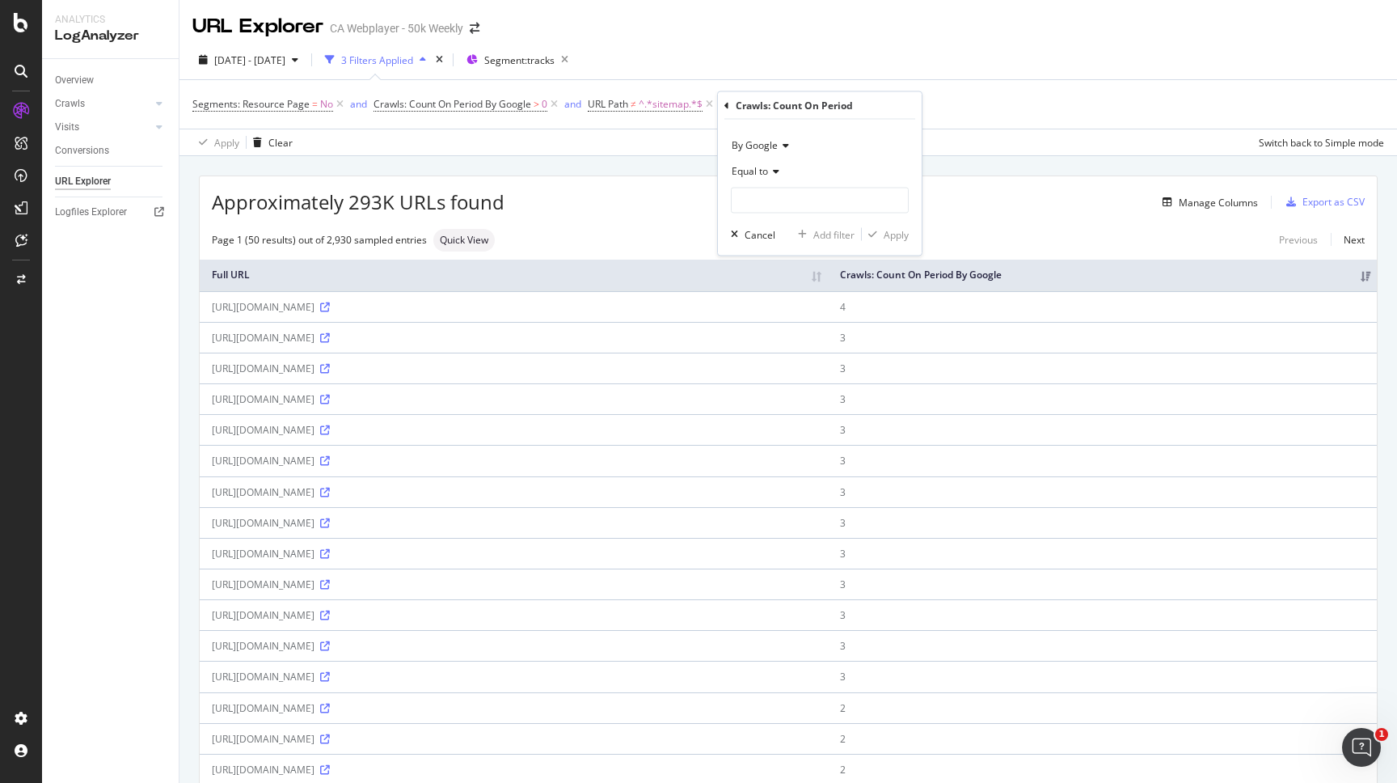
click at [723, 106] on div "Crawls: Count On Period By Google Equal to Cancel Add filter Apply" at bounding box center [820, 173] width 204 height 163
click at [725, 106] on icon at bounding box center [727, 105] width 5 height 10
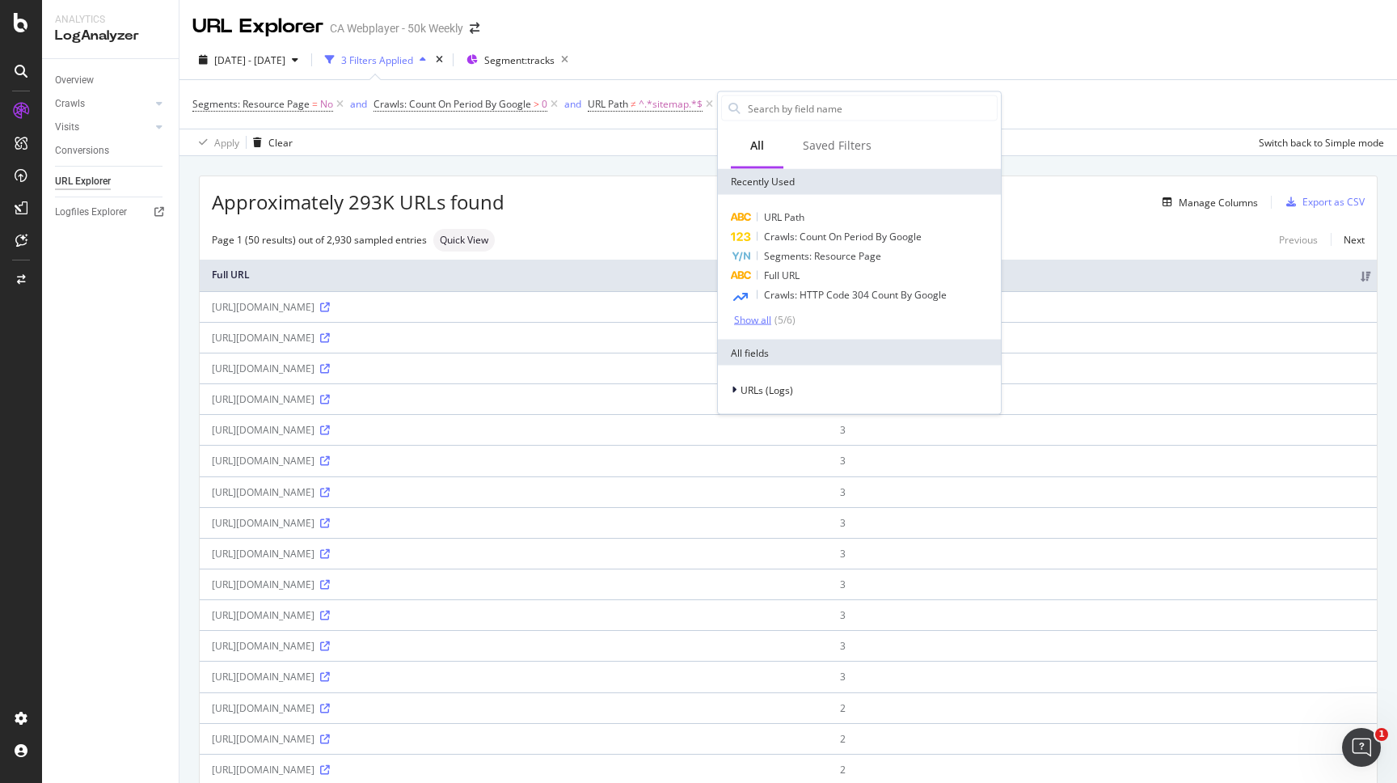
click at [768, 315] on div "Show all" at bounding box center [752, 319] width 37 height 11
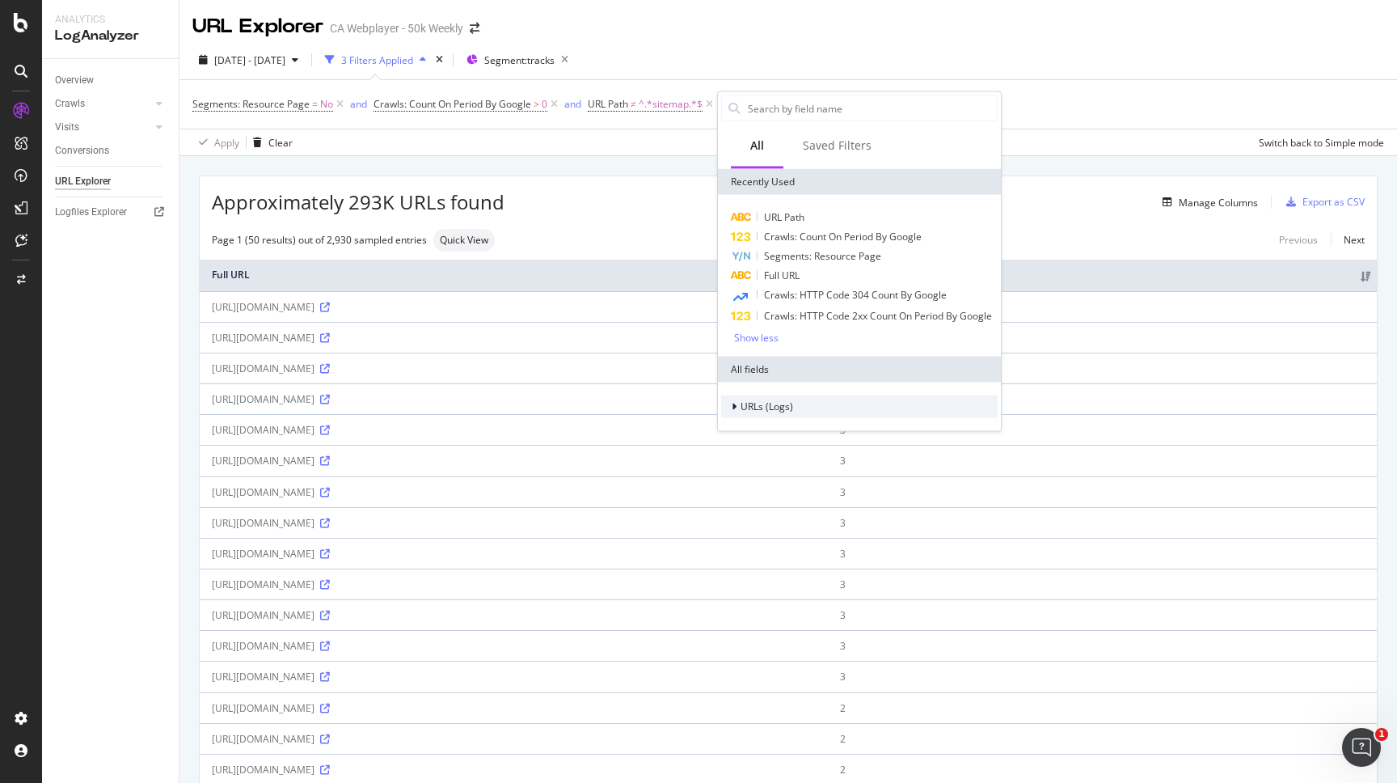
click at [763, 406] on span "URLs (Logs)" at bounding box center [767, 407] width 53 height 14
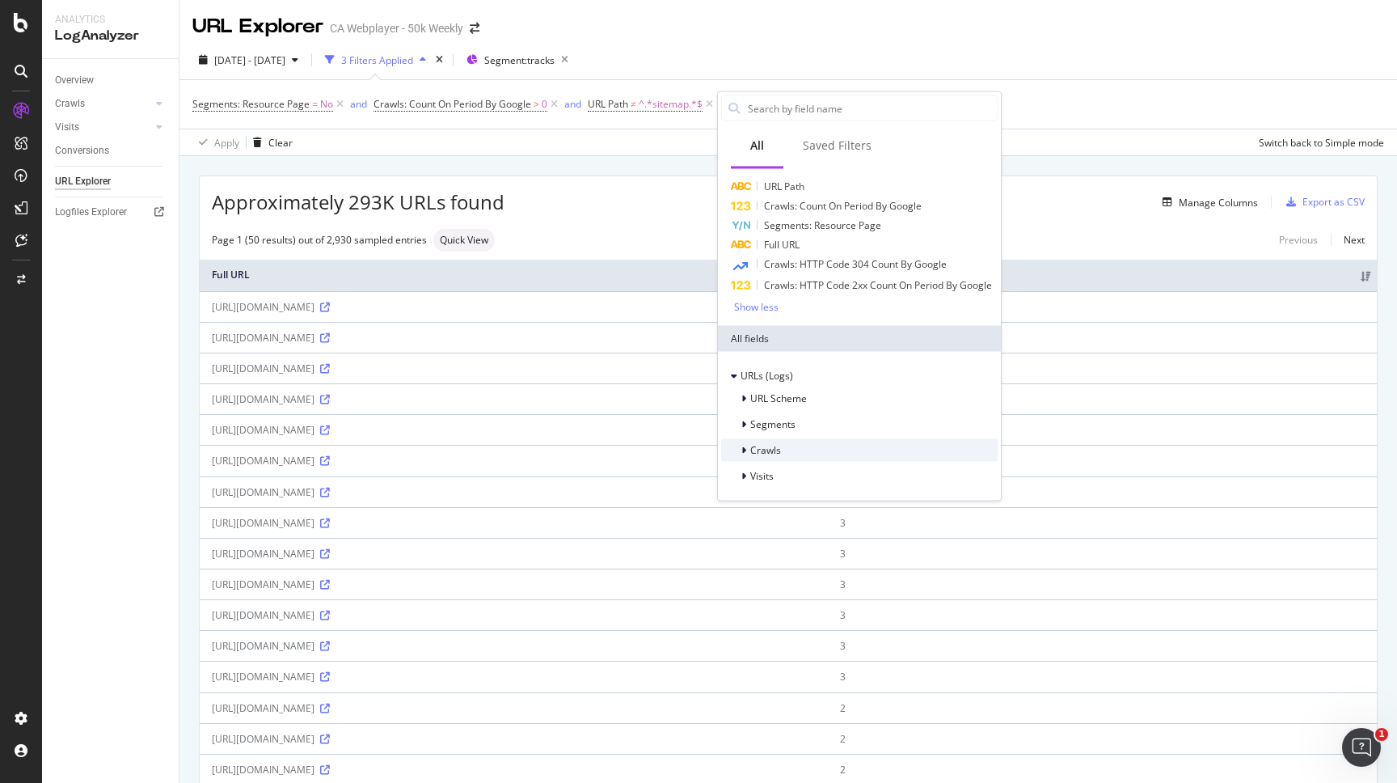
click at [772, 441] on div "Crawls" at bounding box center [859, 450] width 277 height 23
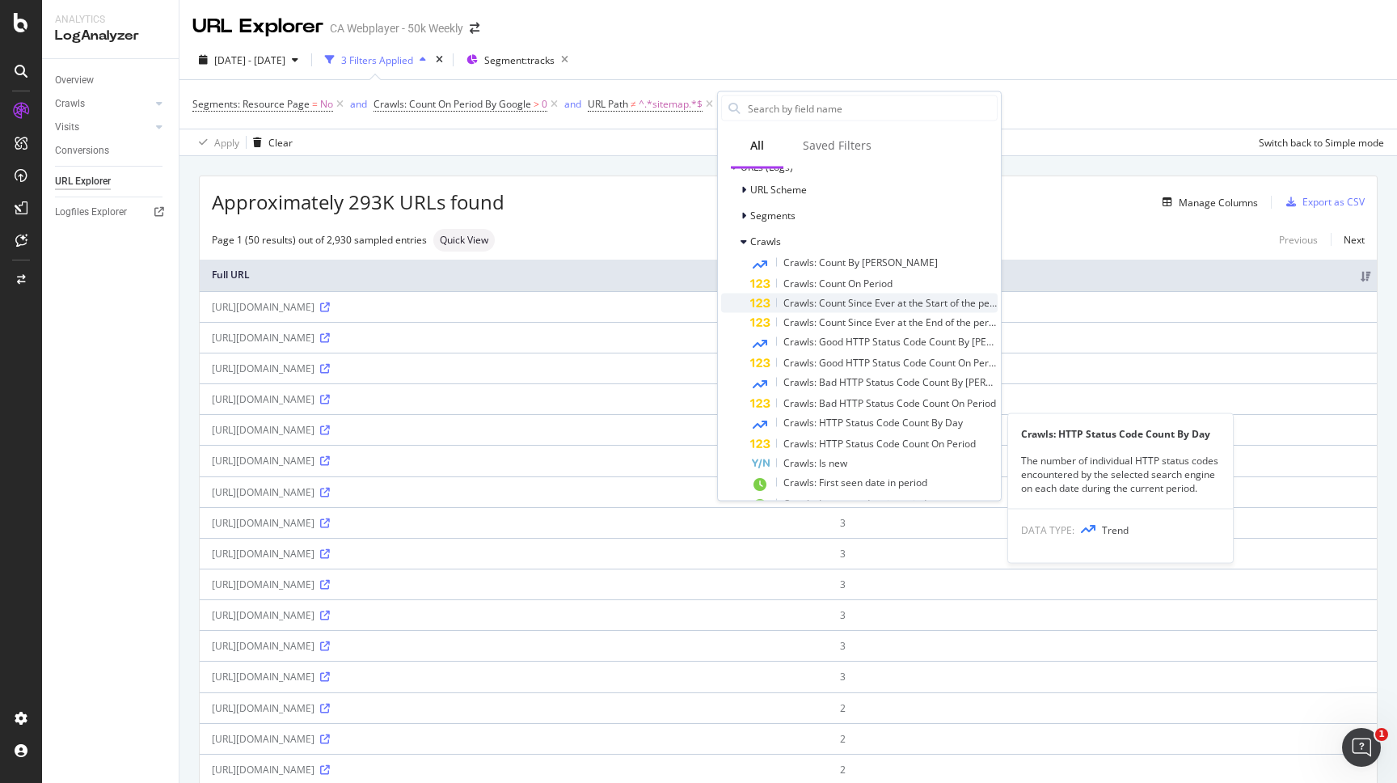
scroll to position [317, 0]
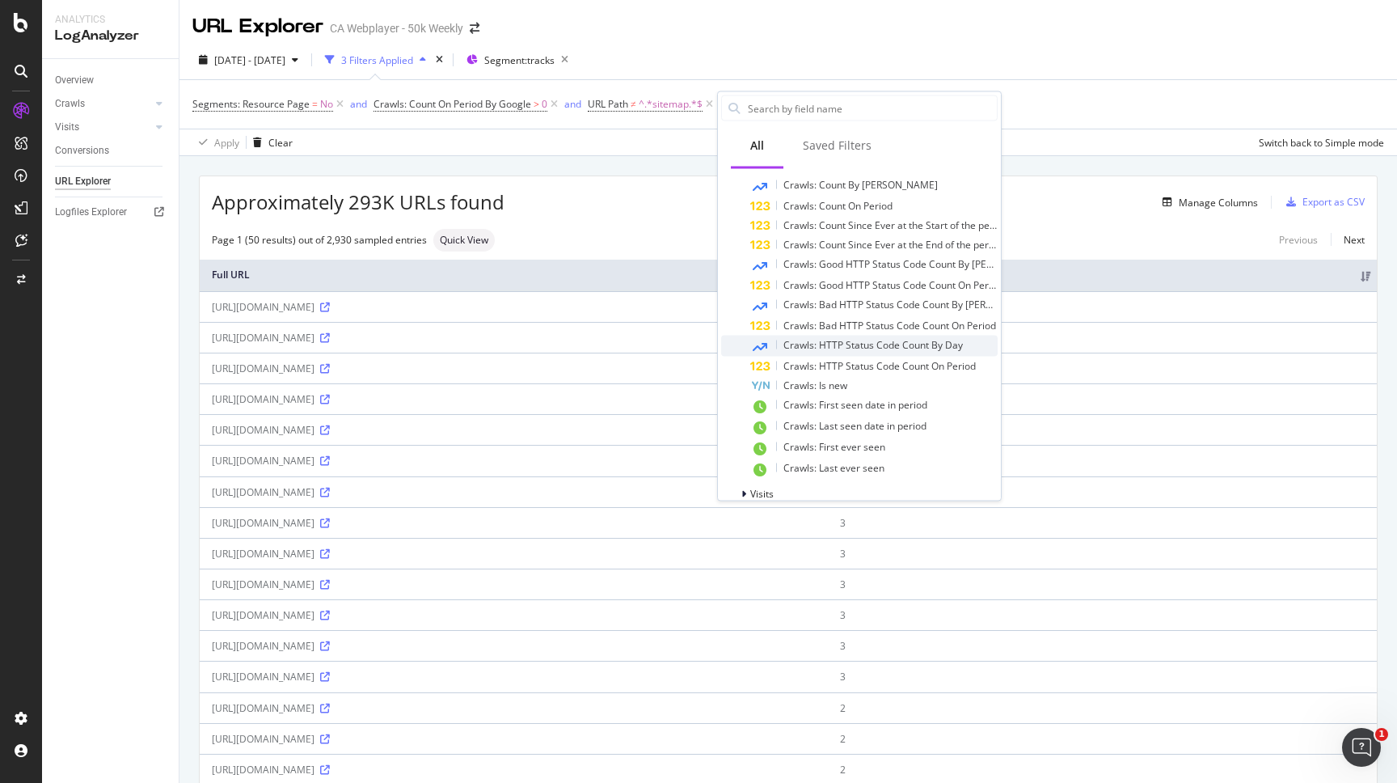
click at [845, 354] on div "Crawls: HTTP Status Code Count By Day" at bounding box center [874, 346] width 247 height 21
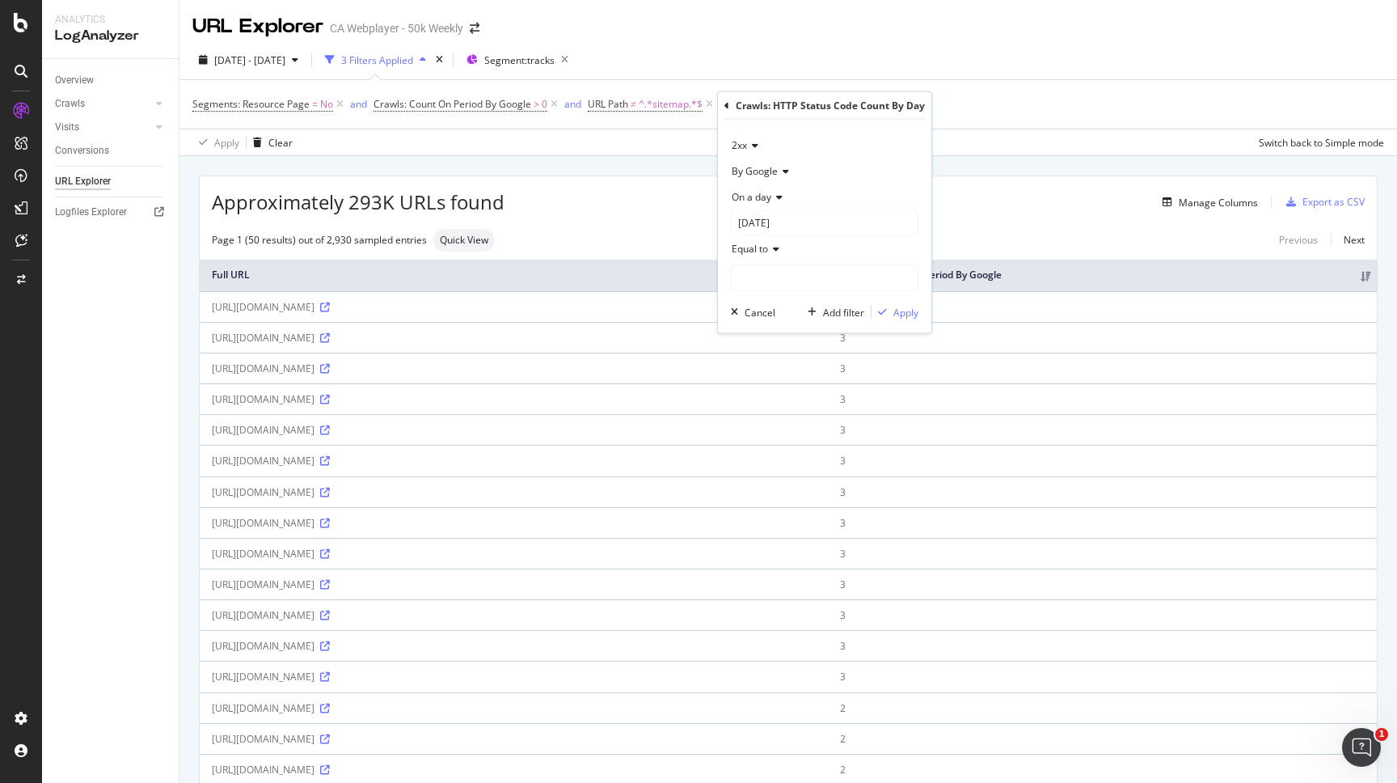
click at [776, 201] on icon at bounding box center [777, 197] width 11 height 10
click at [776, 266] on span "Any day of the period" at bounding box center [786, 272] width 95 height 14
click at [758, 154] on div "2xx" at bounding box center [825, 146] width 188 height 26
click at [762, 314] on div "302" at bounding box center [821, 304] width 173 height 21
click at [751, 145] on icon at bounding box center [754, 146] width 11 height 10
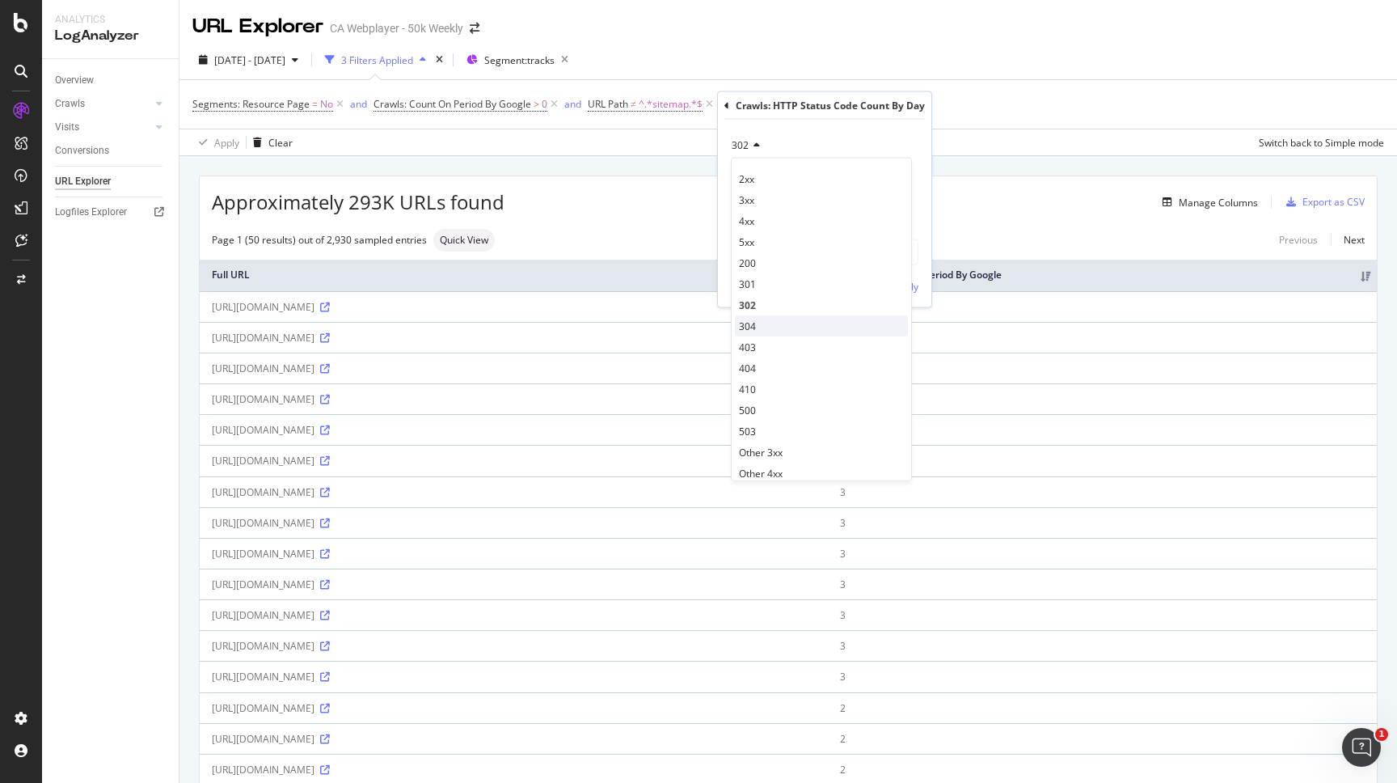
click at [759, 331] on div "304" at bounding box center [821, 325] width 173 height 21
click at [756, 223] on span "Equal to" at bounding box center [750, 223] width 36 height 14
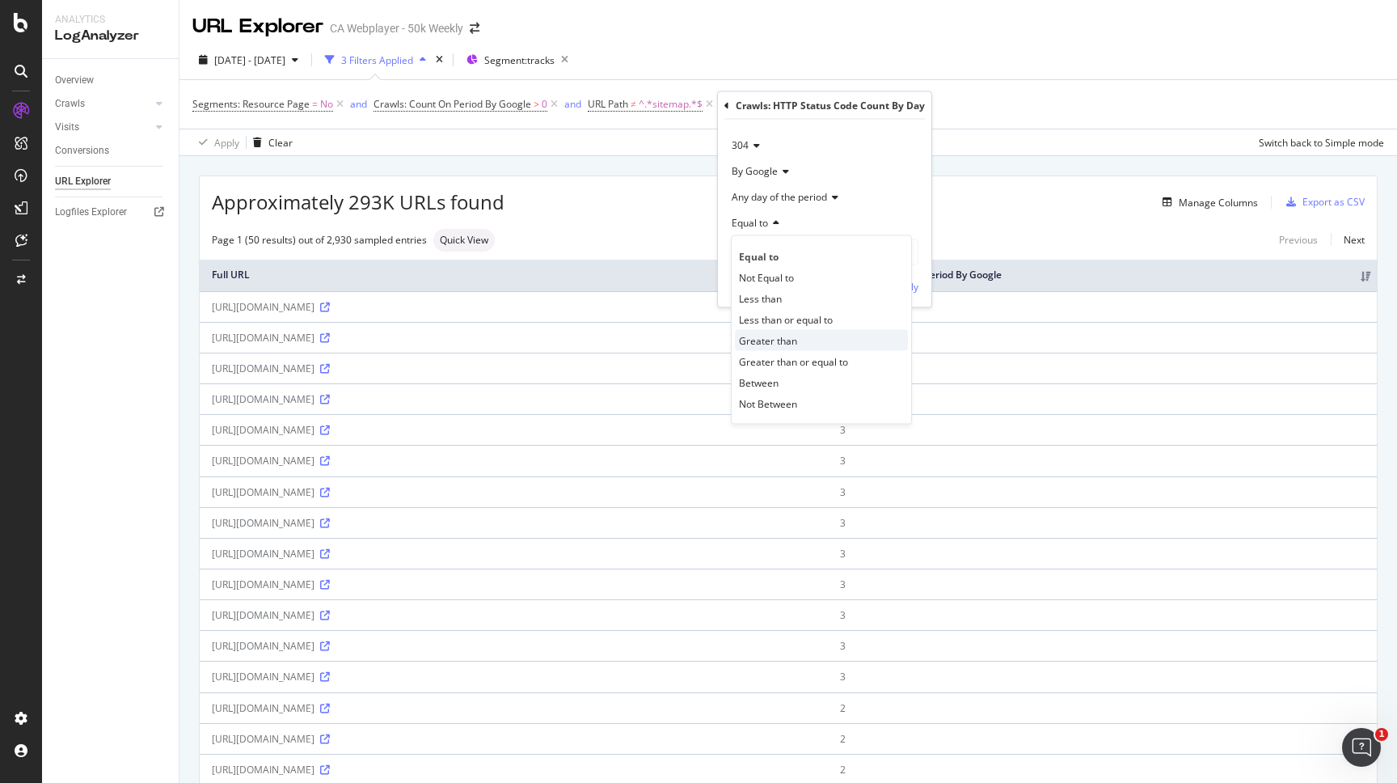
click at [772, 336] on span "Greater than" at bounding box center [768, 340] width 58 height 14
click at [772, 253] on input "number" at bounding box center [825, 252] width 188 height 26
type input "1"
click at [890, 278] on button "Apply" at bounding box center [895, 286] width 47 height 16
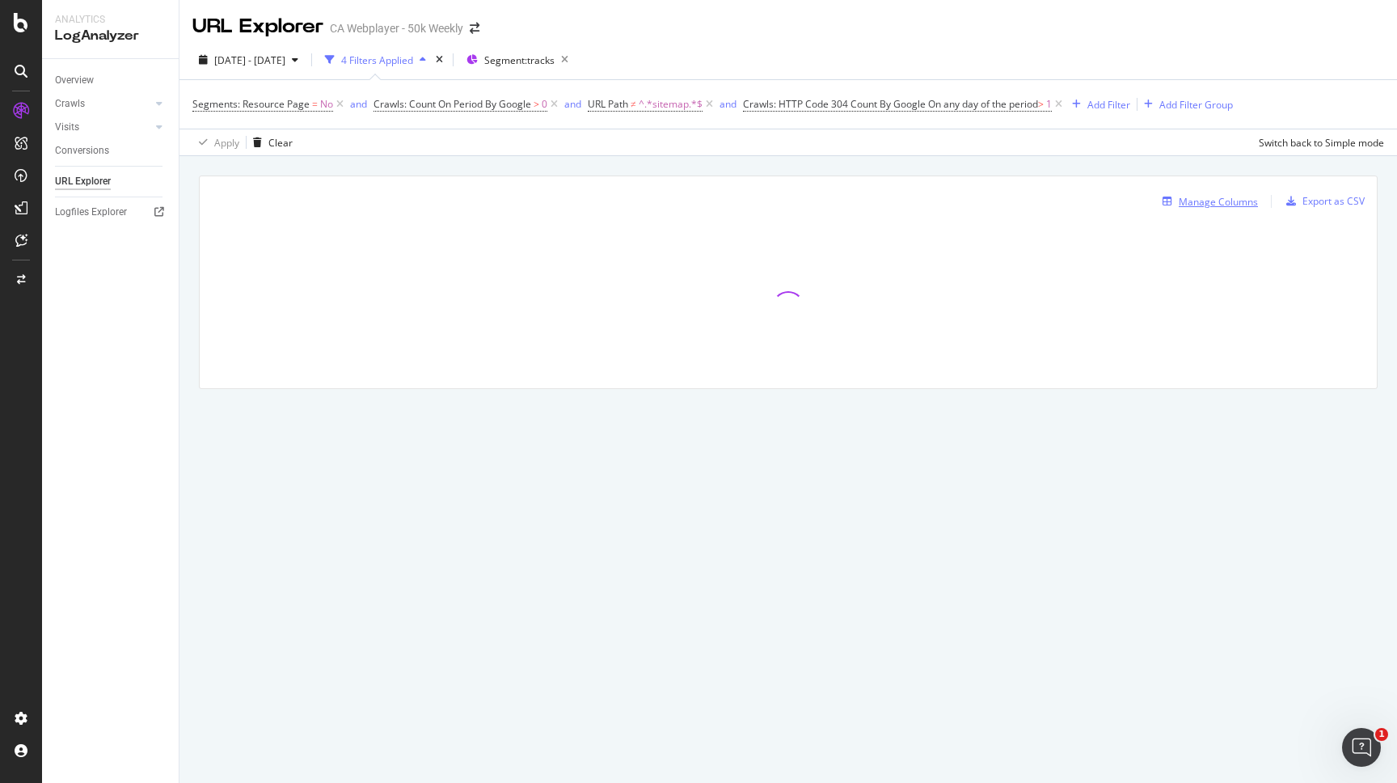
click at [1237, 196] on div "Manage Columns" at bounding box center [1218, 202] width 79 height 14
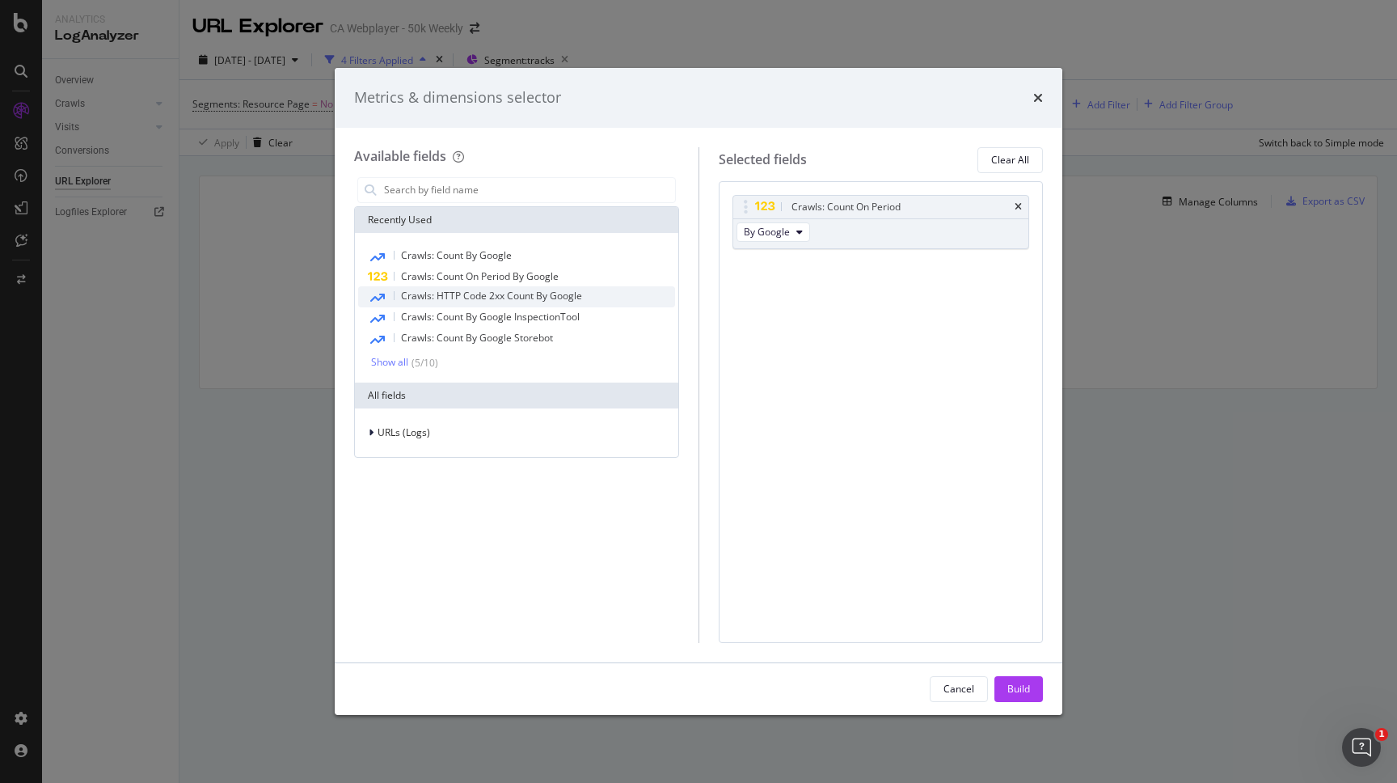
click at [463, 305] on div "Crawls: HTTP Code 2xx Count By Google" at bounding box center [516, 296] width 317 height 21
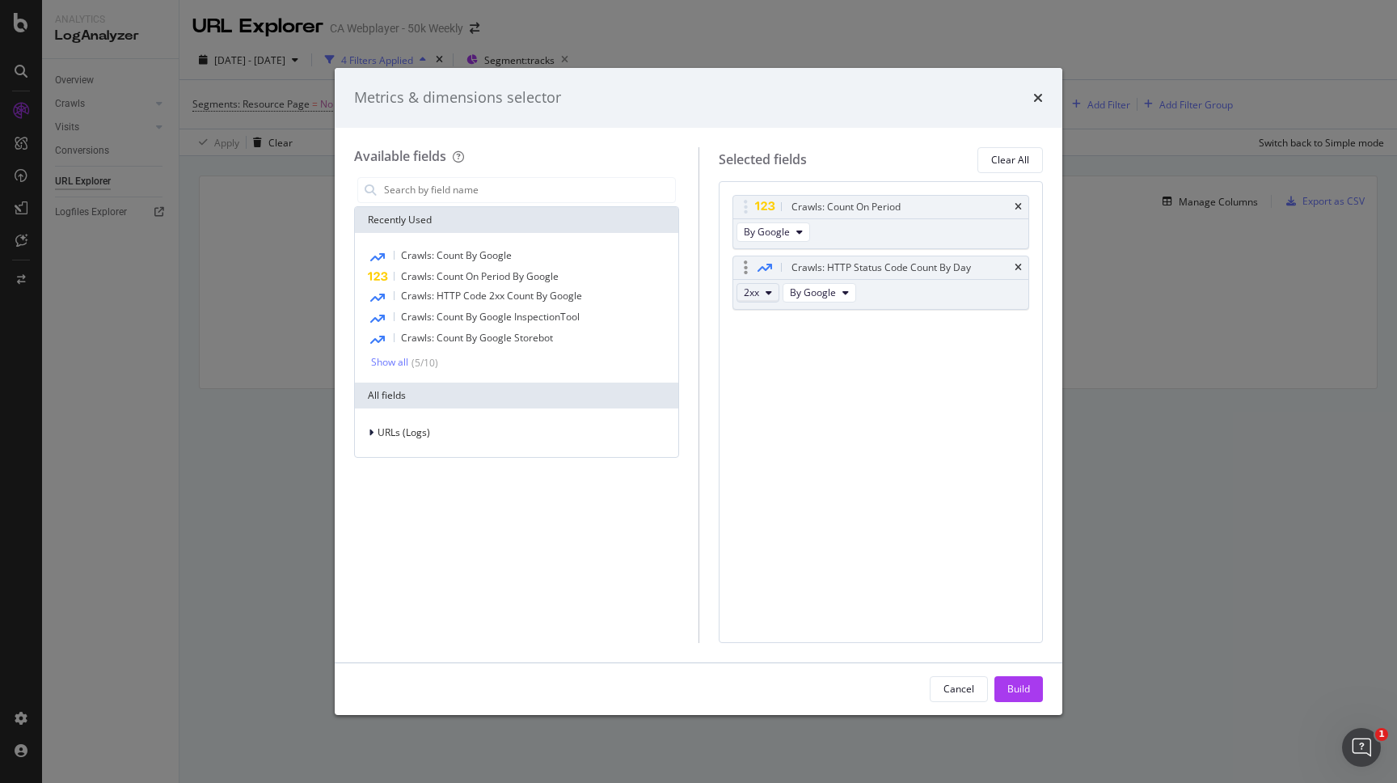
click at [772, 294] on button "2xx" at bounding box center [758, 292] width 43 height 19
click at [772, 346] on span "3xx" at bounding box center [773, 351] width 44 height 15
click at [762, 296] on button "2xx" at bounding box center [758, 292] width 43 height 19
click at [762, 356] on span "3xx" at bounding box center [773, 351] width 44 height 15
click at [757, 293] on span "2xx" at bounding box center [751, 292] width 15 height 14
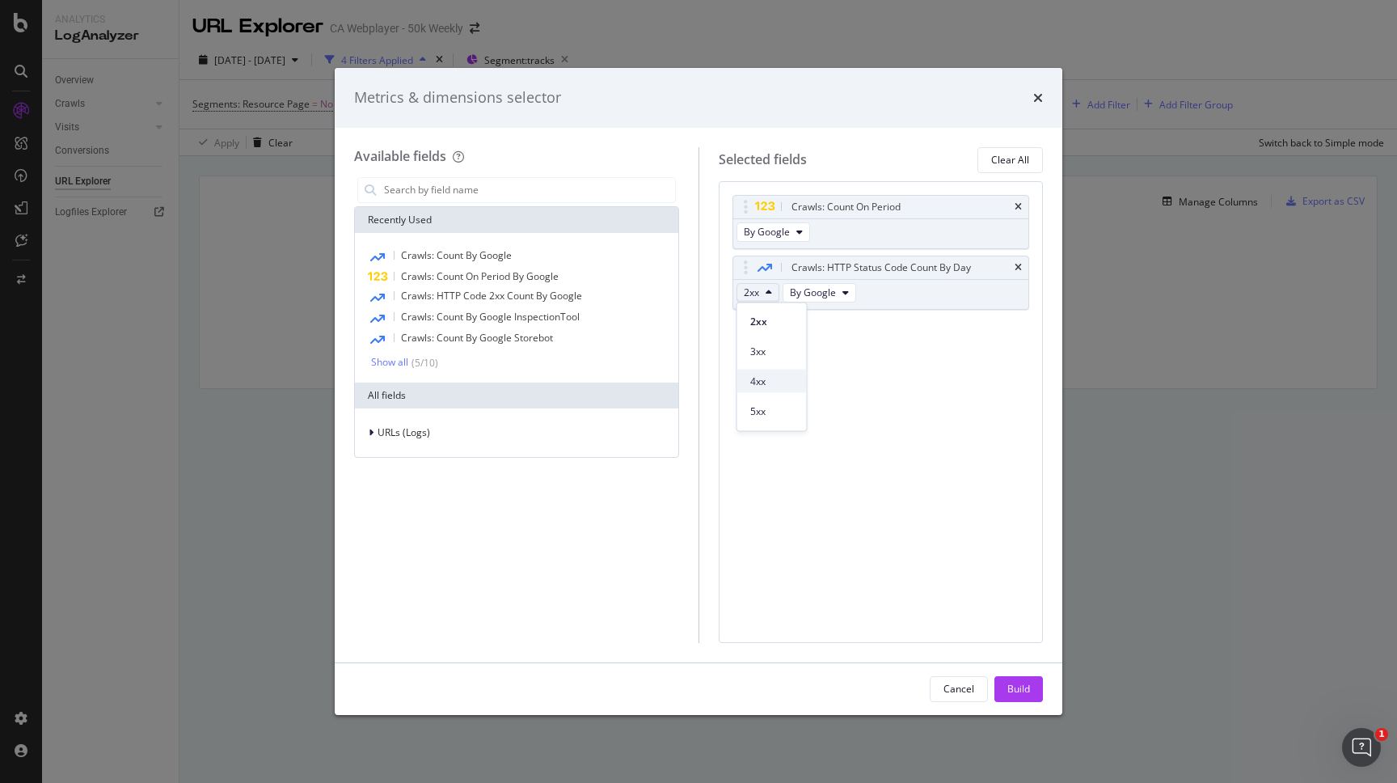
click at [759, 375] on span "4xx" at bounding box center [773, 381] width 44 height 15
click at [1018, 268] on icon "times" at bounding box center [1018, 268] width 7 height 10
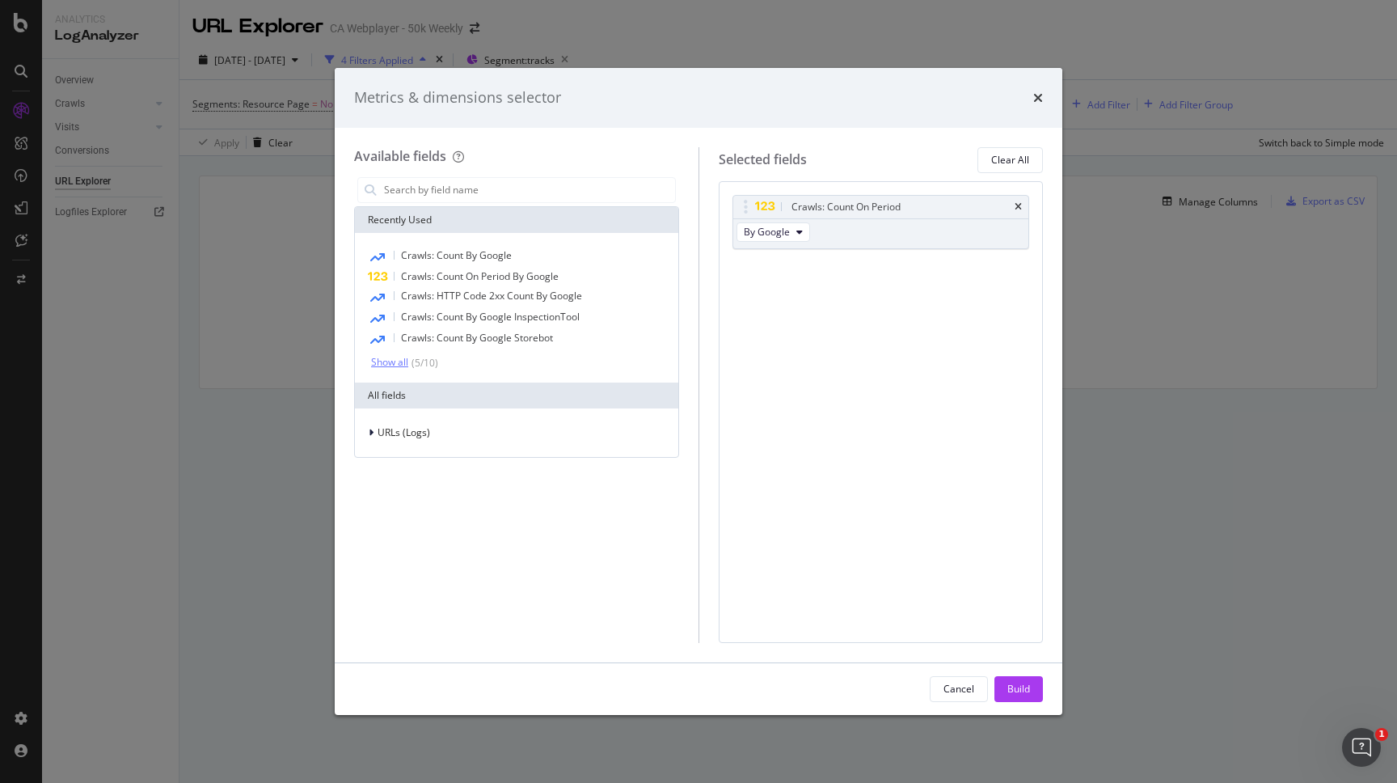
click at [404, 357] on div "Show all" at bounding box center [389, 362] width 37 height 11
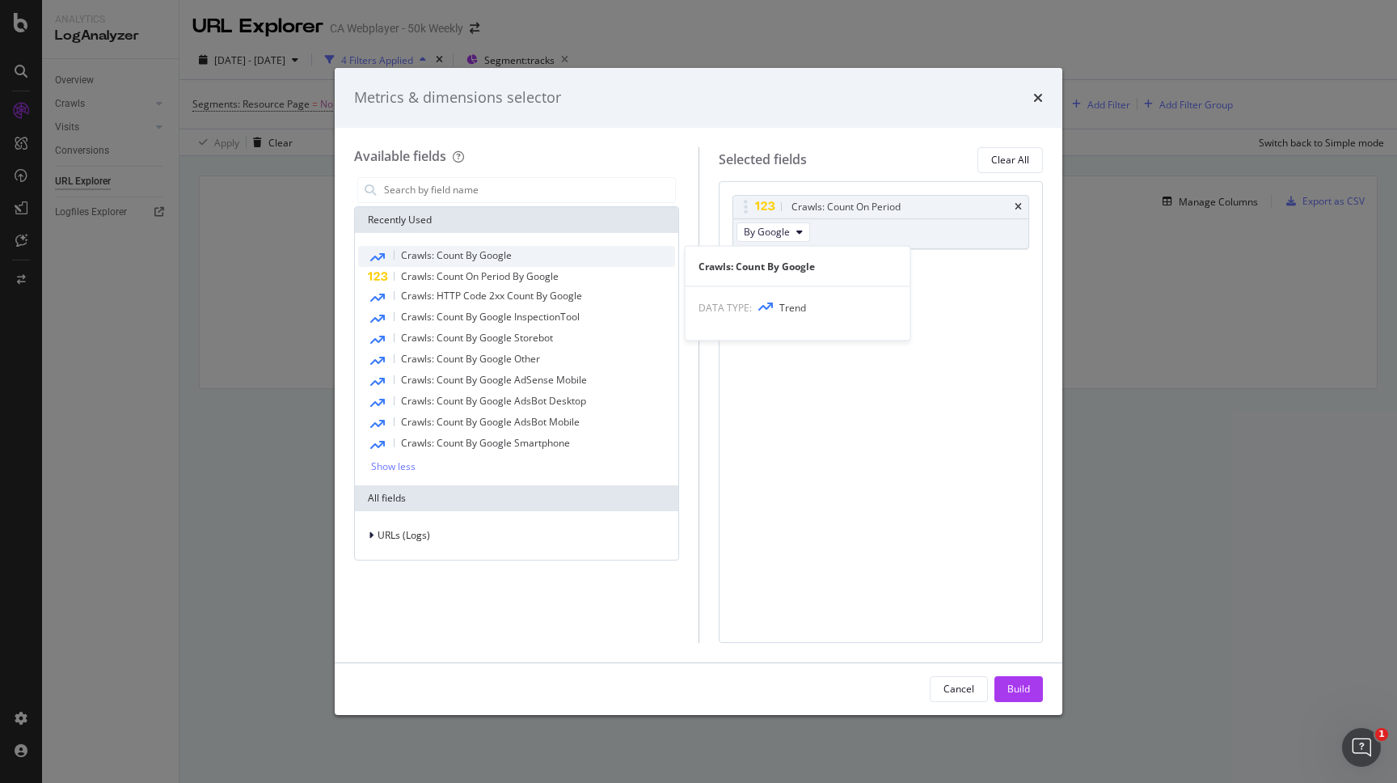
click at [484, 258] on span "Crawls: Count By Google" at bounding box center [456, 255] width 111 height 14
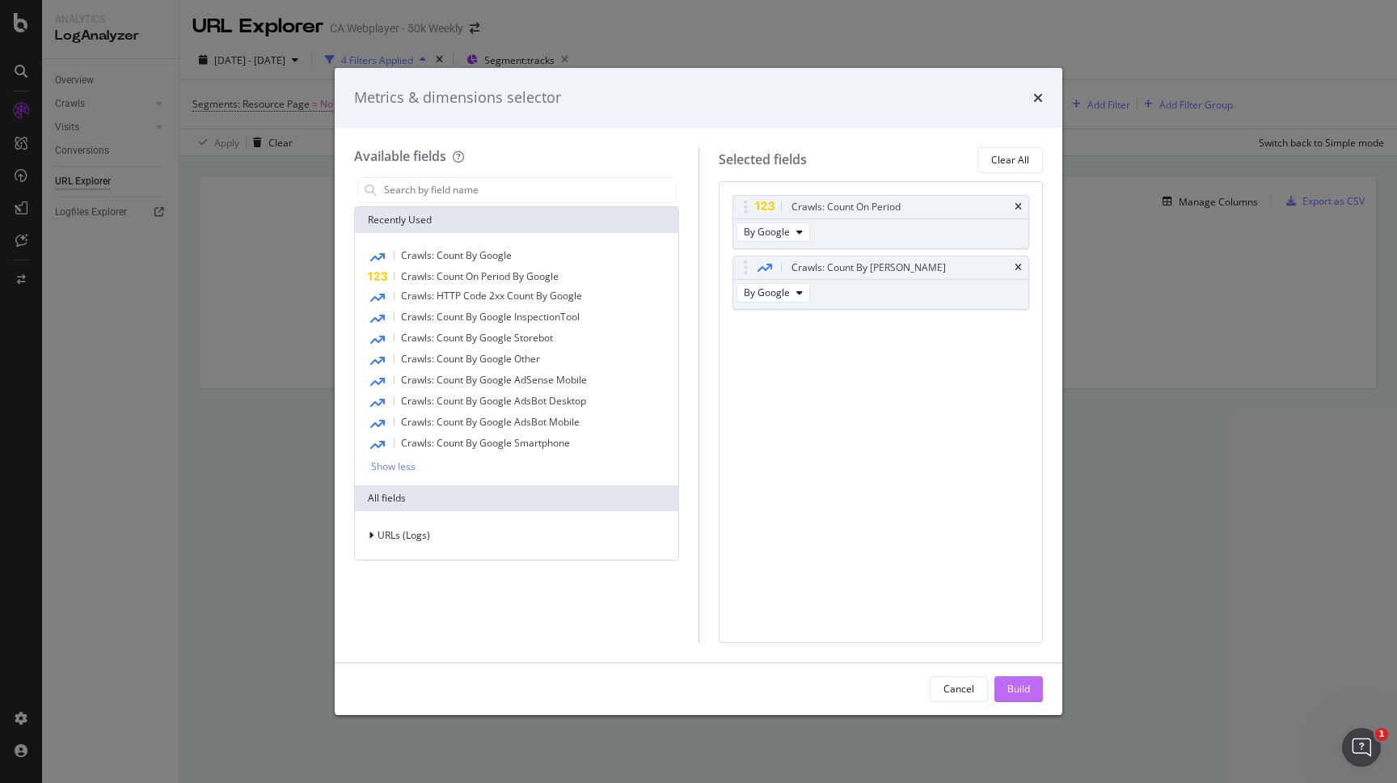
click at [1013, 691] on div "Build" at bounding box center [1019, 689] width 23 height 14
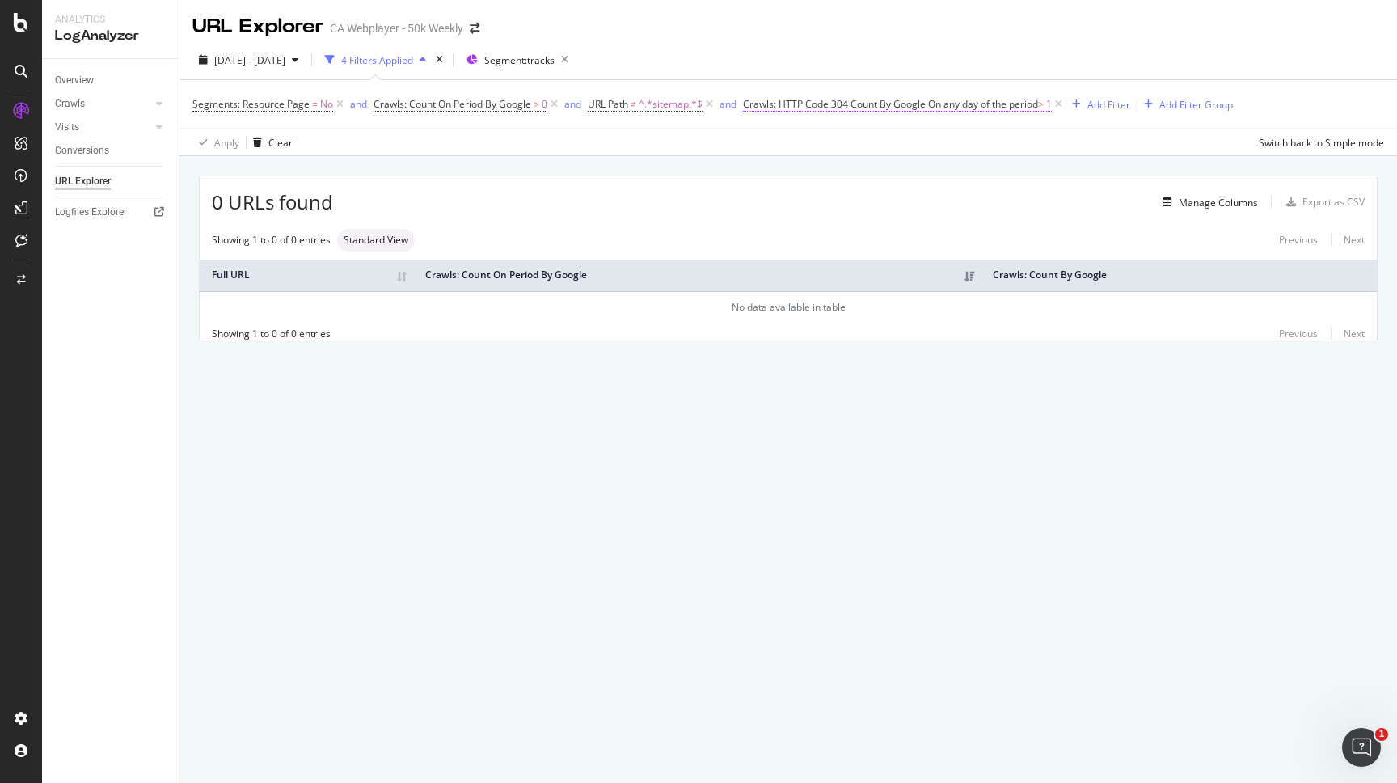
click at [807, 112] on span "Crawls: HTTP Code 304 Count By Google On any day of the period > 1" at bounding box center [897, 104] width 309 height 15
click at [786, 256] on input "1" at bounding box center [853, 250] width 188 height 26
type input "0"
click at [928, 293] on div "304 By Google Any day of the period Greater than 0 Cancel Add filter Apply" at bounding box center [853, 211] width 214 height 188
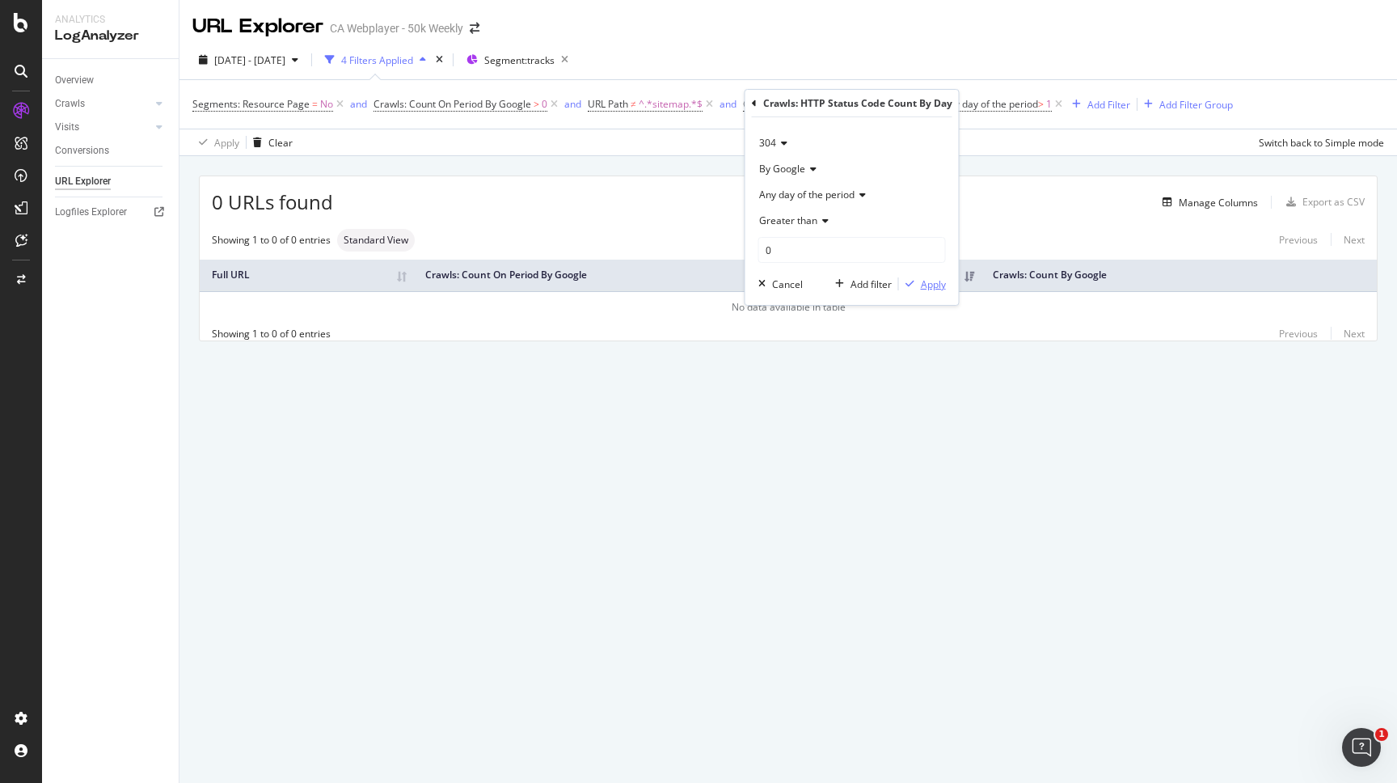
click at [932, 281] on div "Apply" at bounding box center [933, 284] width 25 height 14
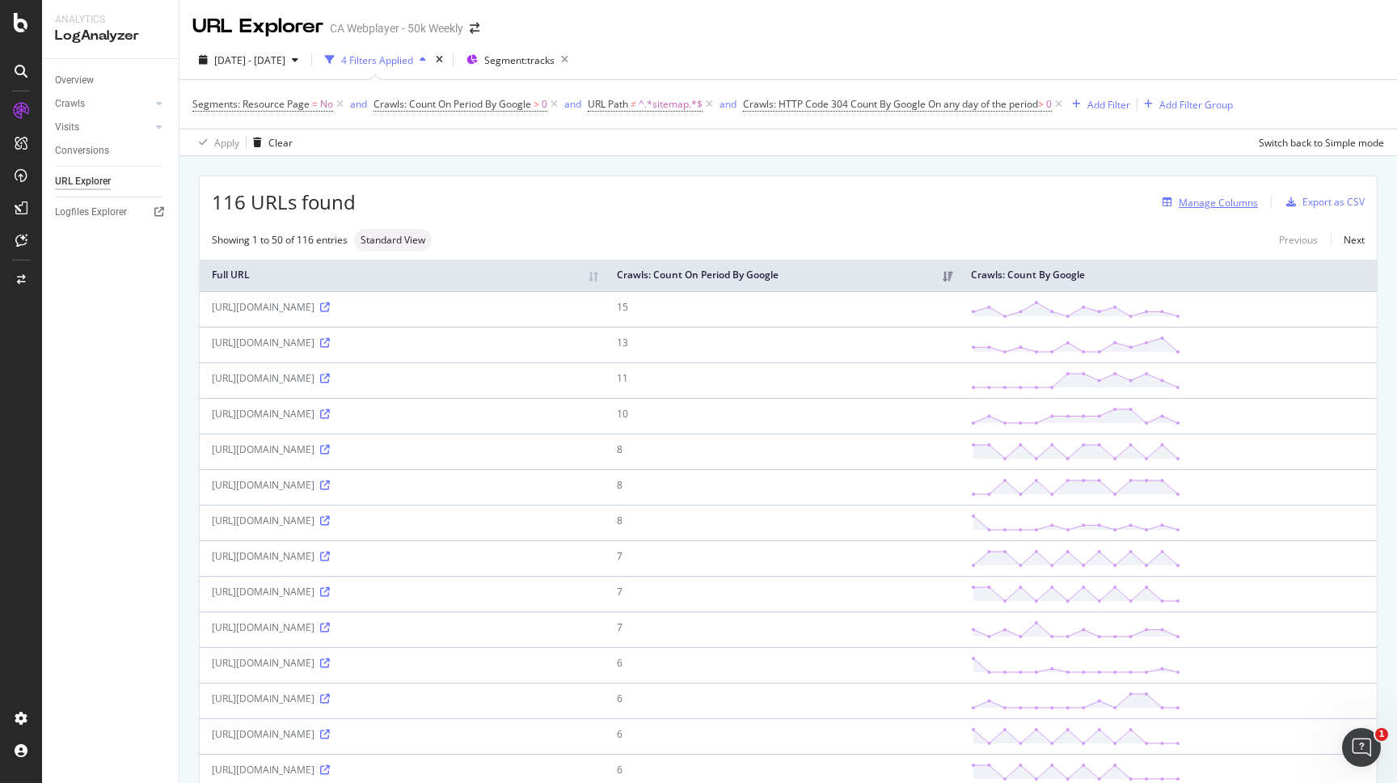
click at [1188, 202] on div "Manage Columns" at bounding box center [1218, 203] width 79 height 14
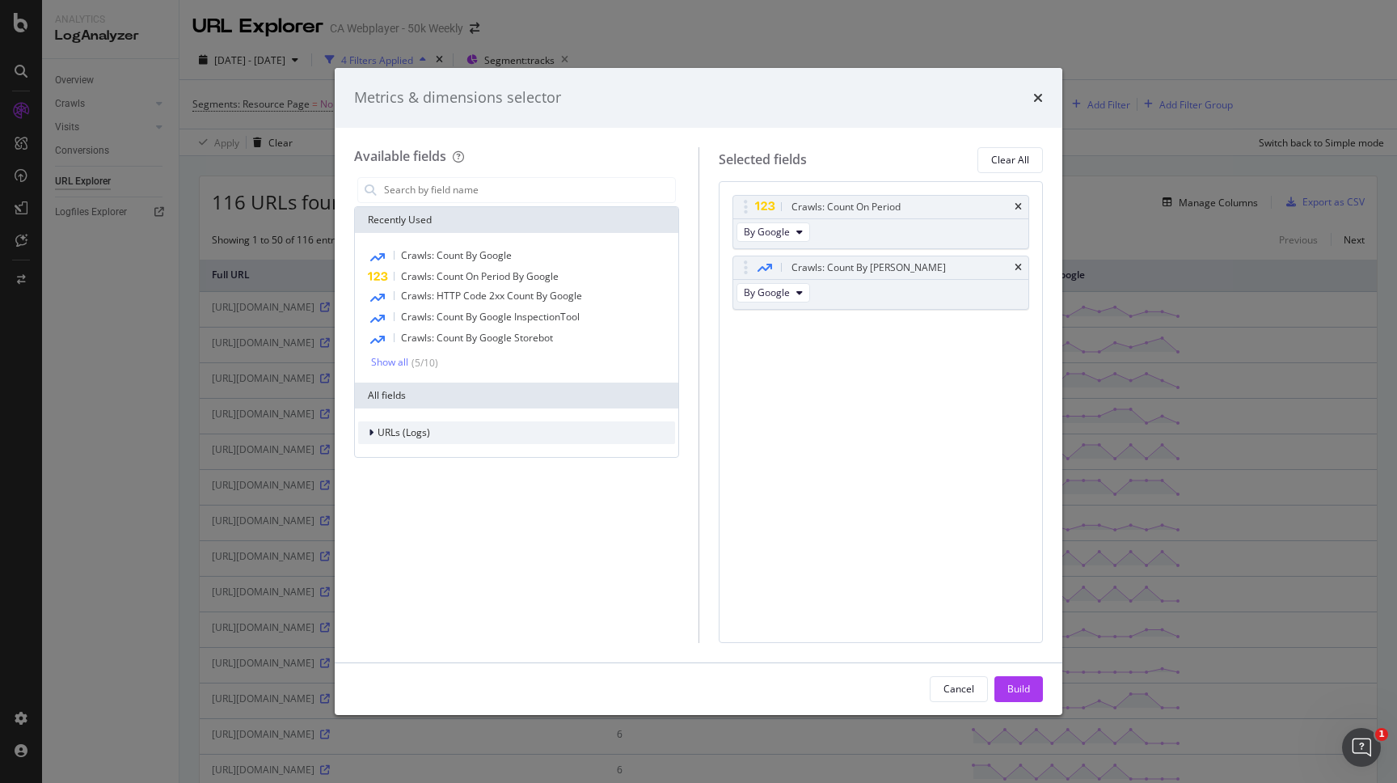
click at [463, 433] on div "URLs (Logs)" at bounding box center [516, 432] width 317 height 23
click at [495, 302] on span "Crawls: HTTP Code 2xx Count By Google" at bounding box center [491, 296] width 181 height 14
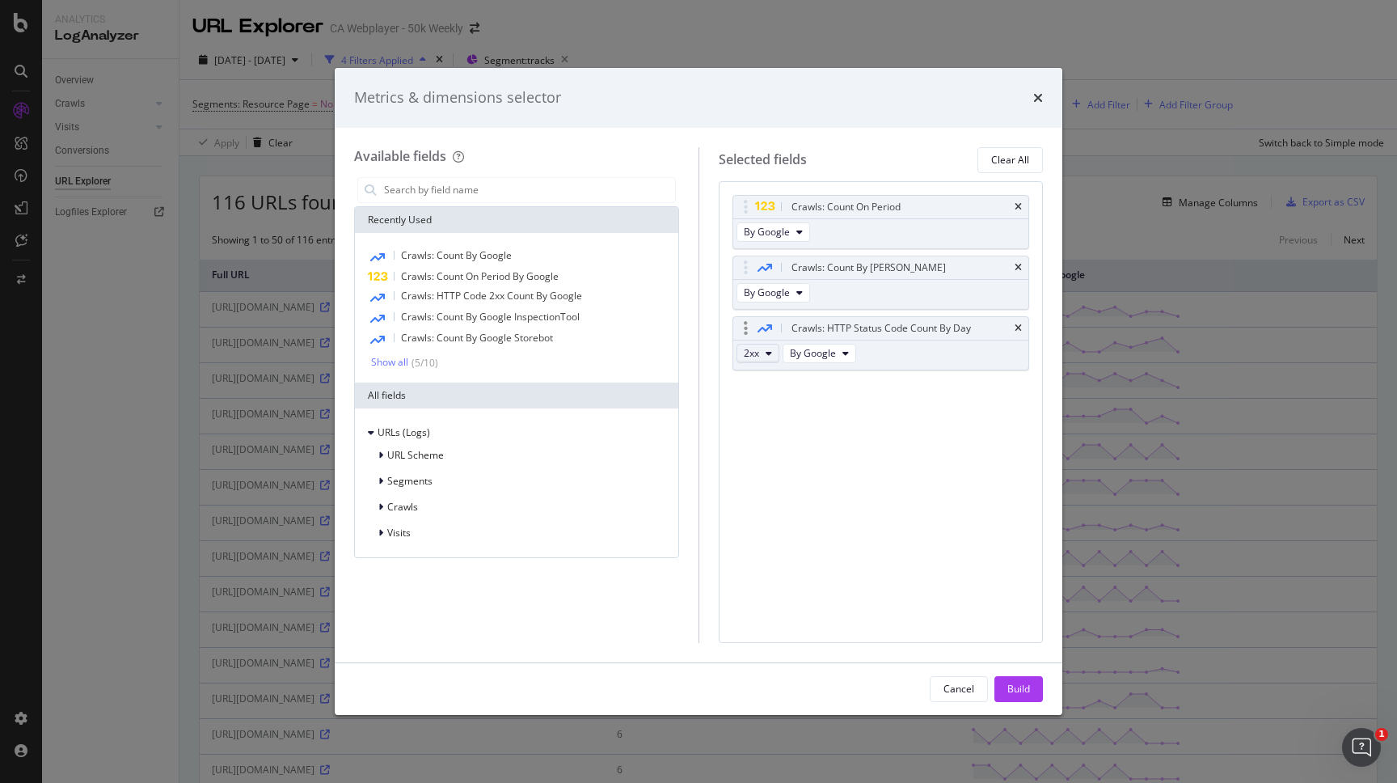
click at [763, 359] on button "2xx" at bounding box center [758, 353] width 43 height 19
click at [765, 407] on span "3xx" at bounding box center [773, 411] width 44 height 15
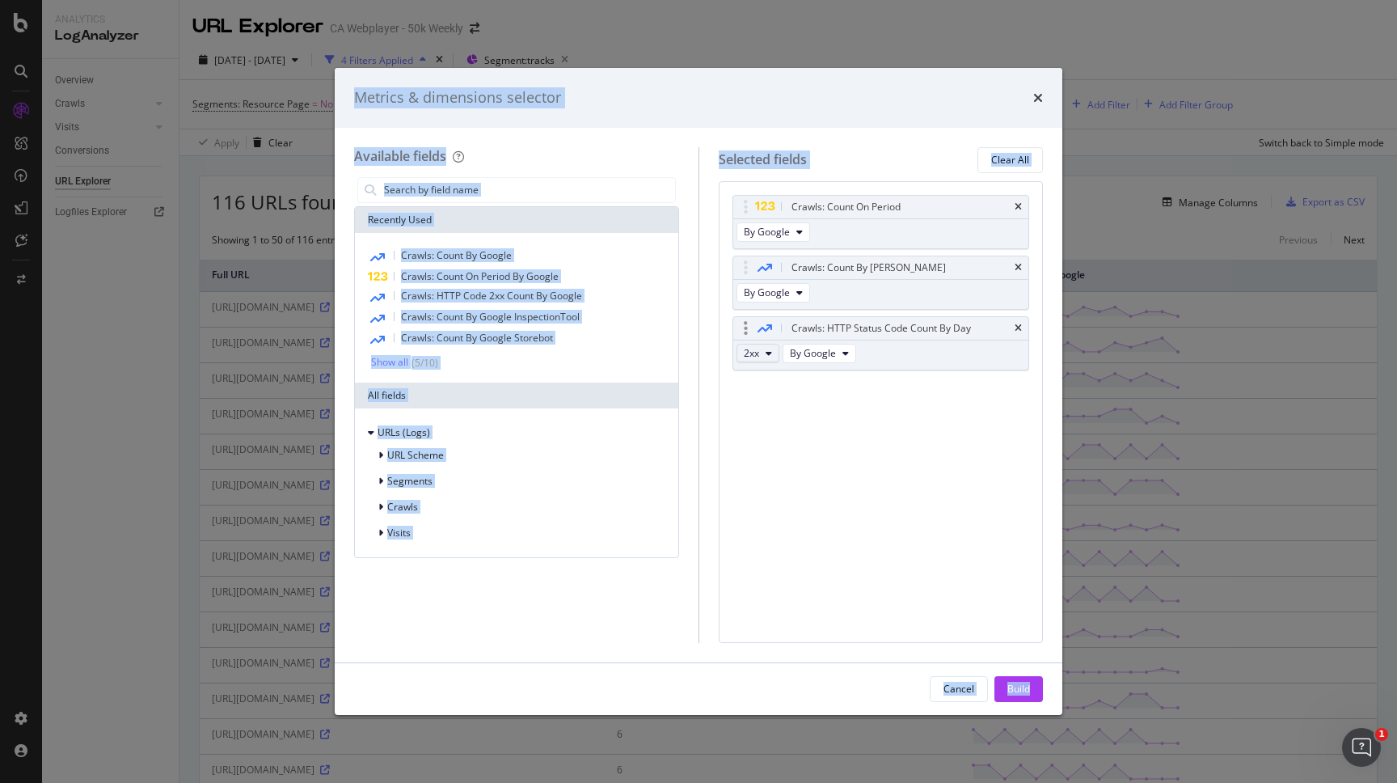
click at [763, 357] on button "2xx" at bounding box center [758, 353] width 43 height 19
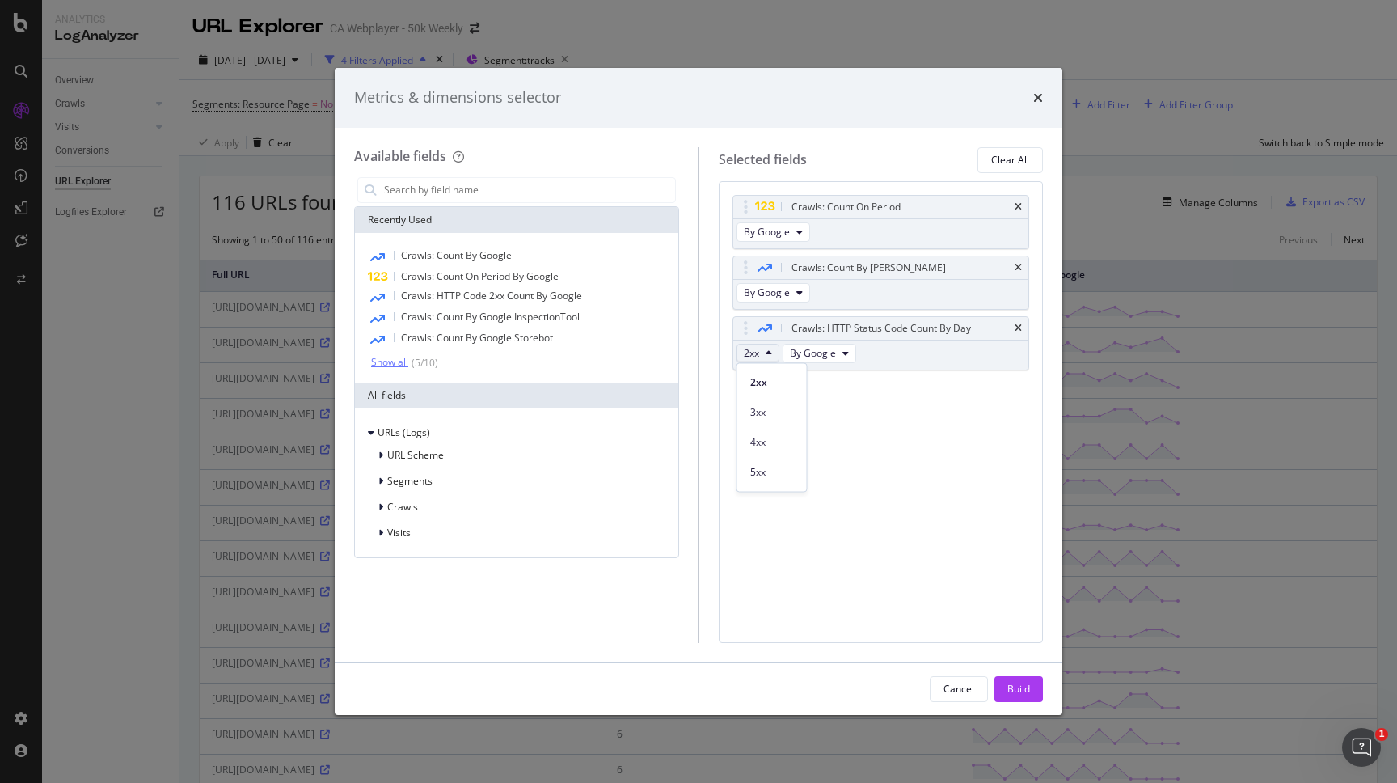
click at [402, 363] on div "Show all" at bounding box center [389, 362] width 37 height 11
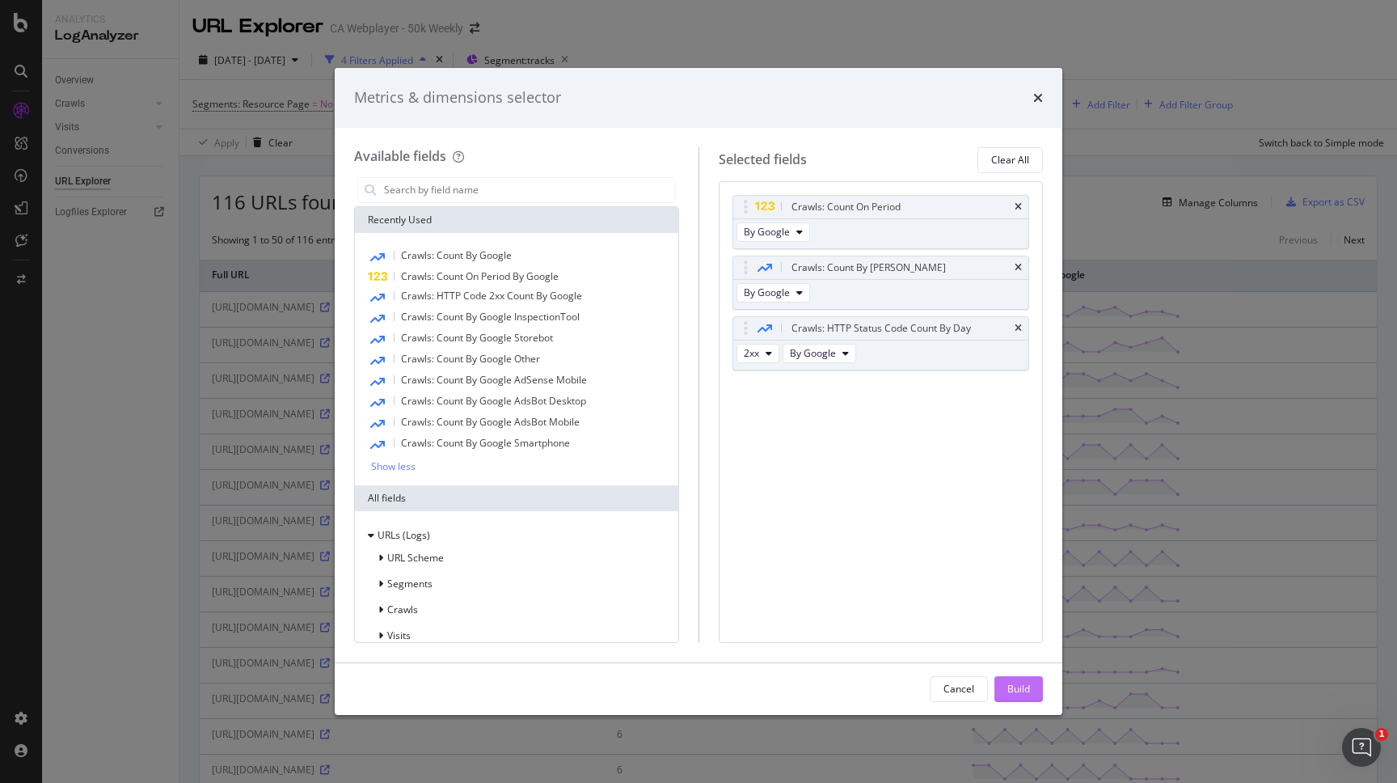
click at [1016, 698] on div "Build" at bounding box center [1019, 689] width 23 height 24
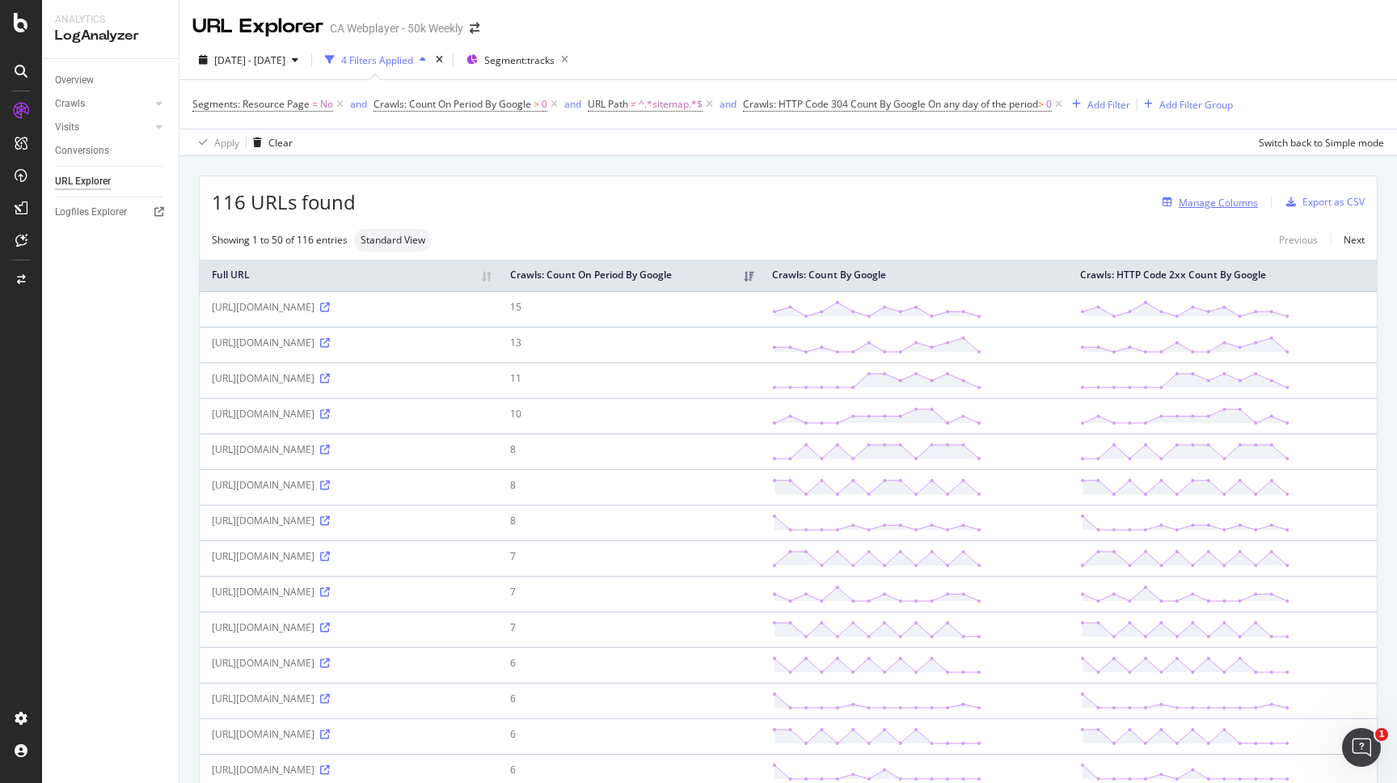
click at [1235, 204] on div "Manage Columns" at bounding box center [1218, 203] width 79 height 14
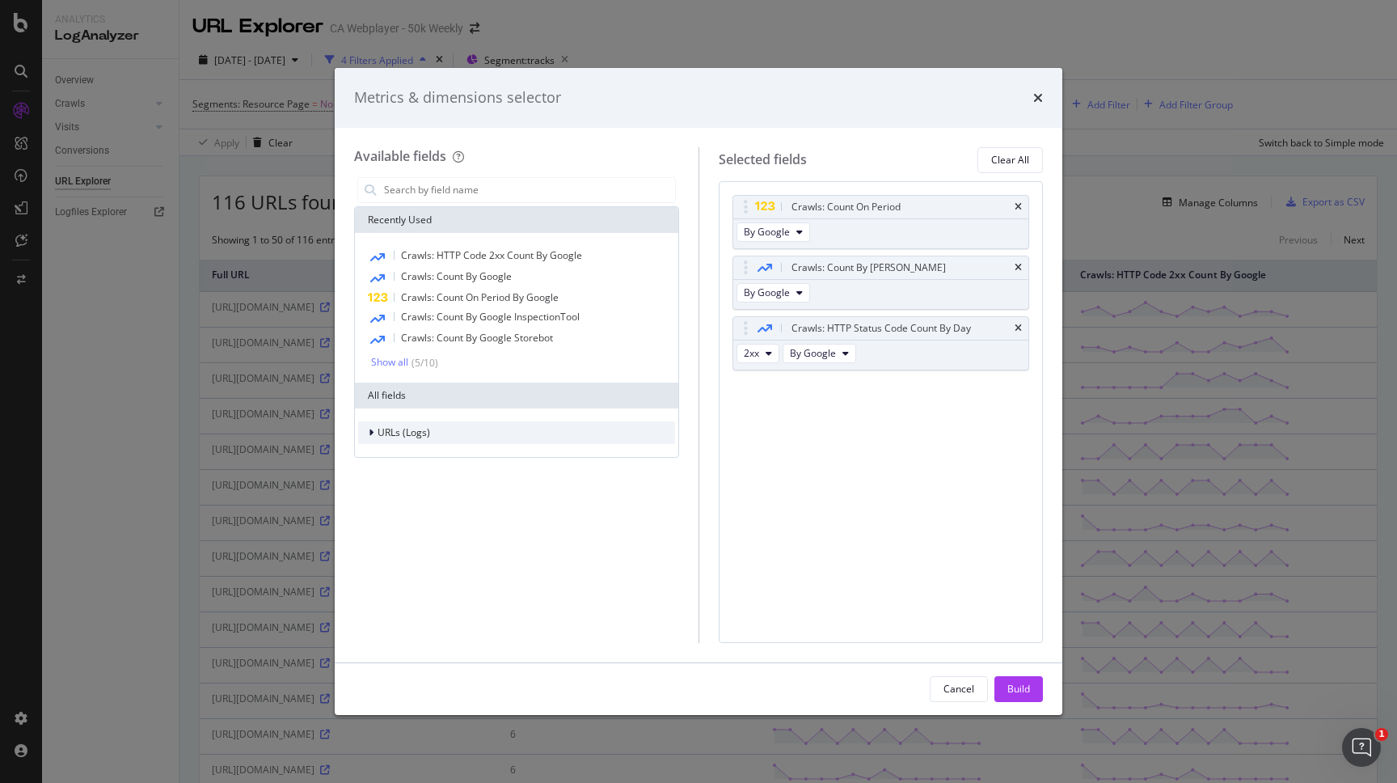
click at [415, 433] on span "URLs (Logs)" at bounding box center [404, 432] width 53 height 14
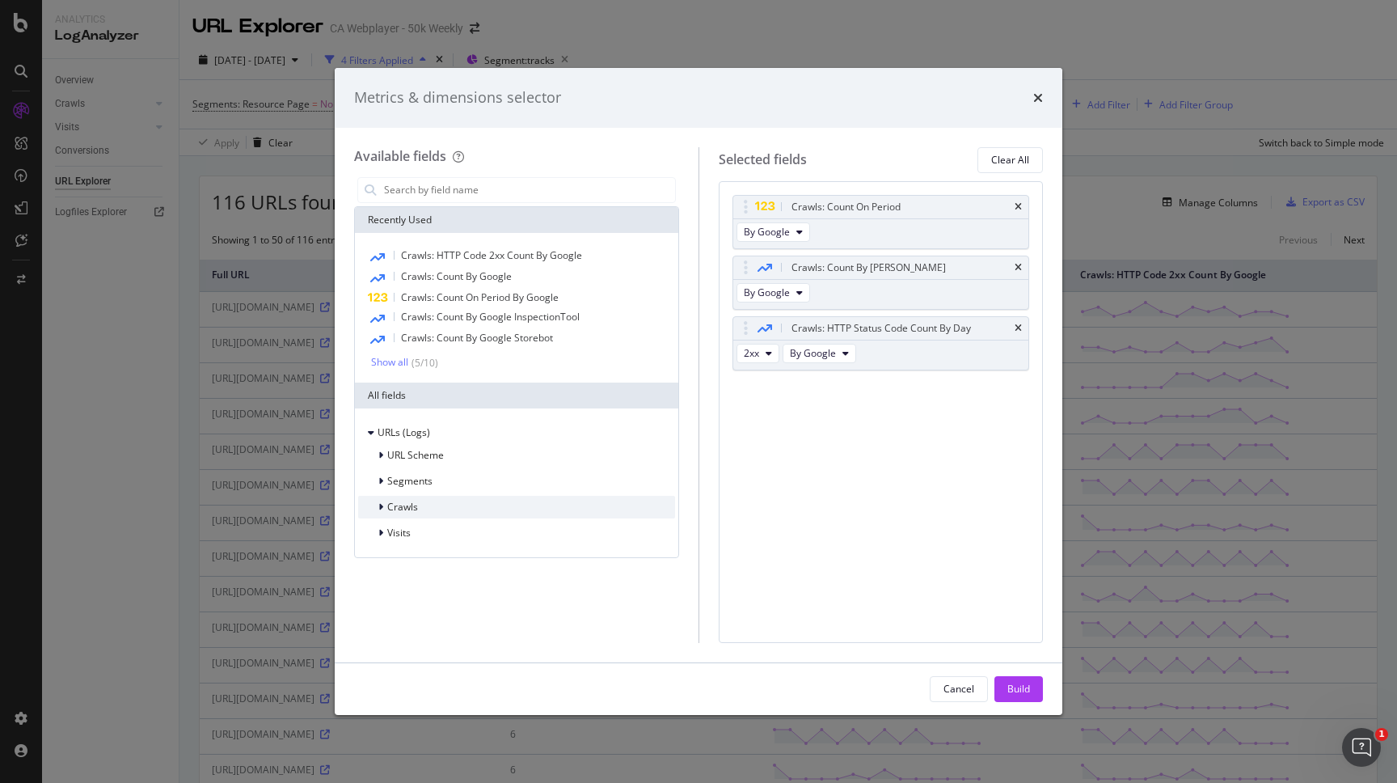
click at [432, 510] on div "Crawls" at bounding box center [516, 507] width 317 height 23
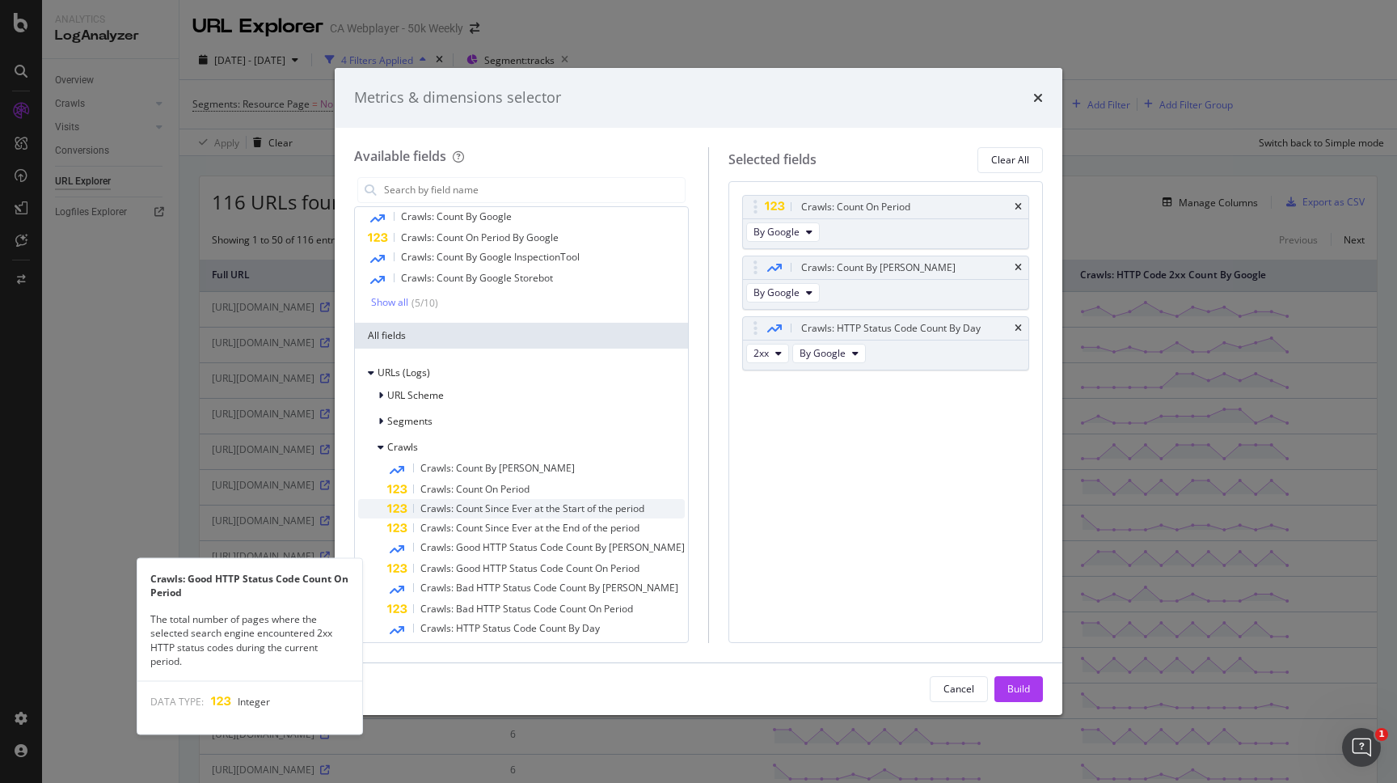
scroll to position [91, 0]
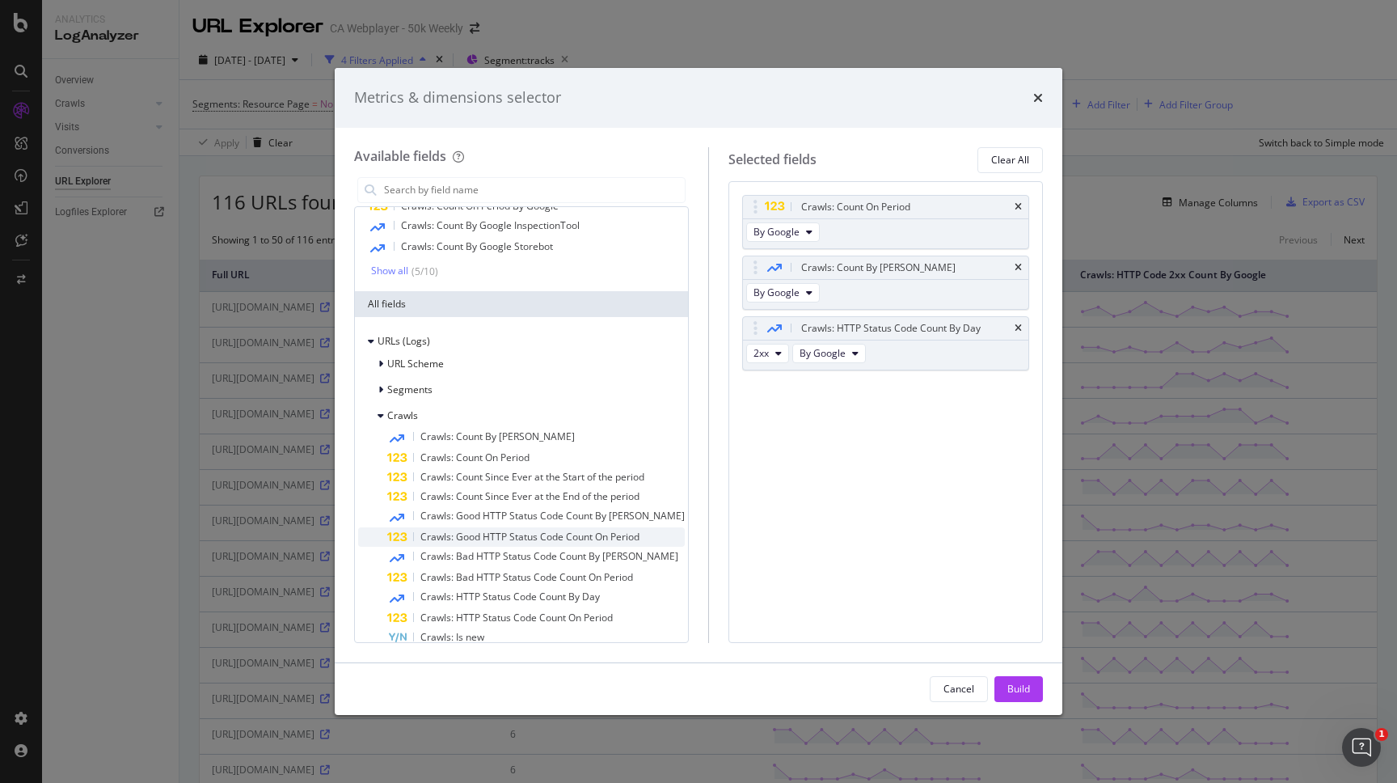
click at [476, 531] on span "Crawls: Good HTTP Status Code Count On Period" at bounding box center [530, 537] width 219 height 14
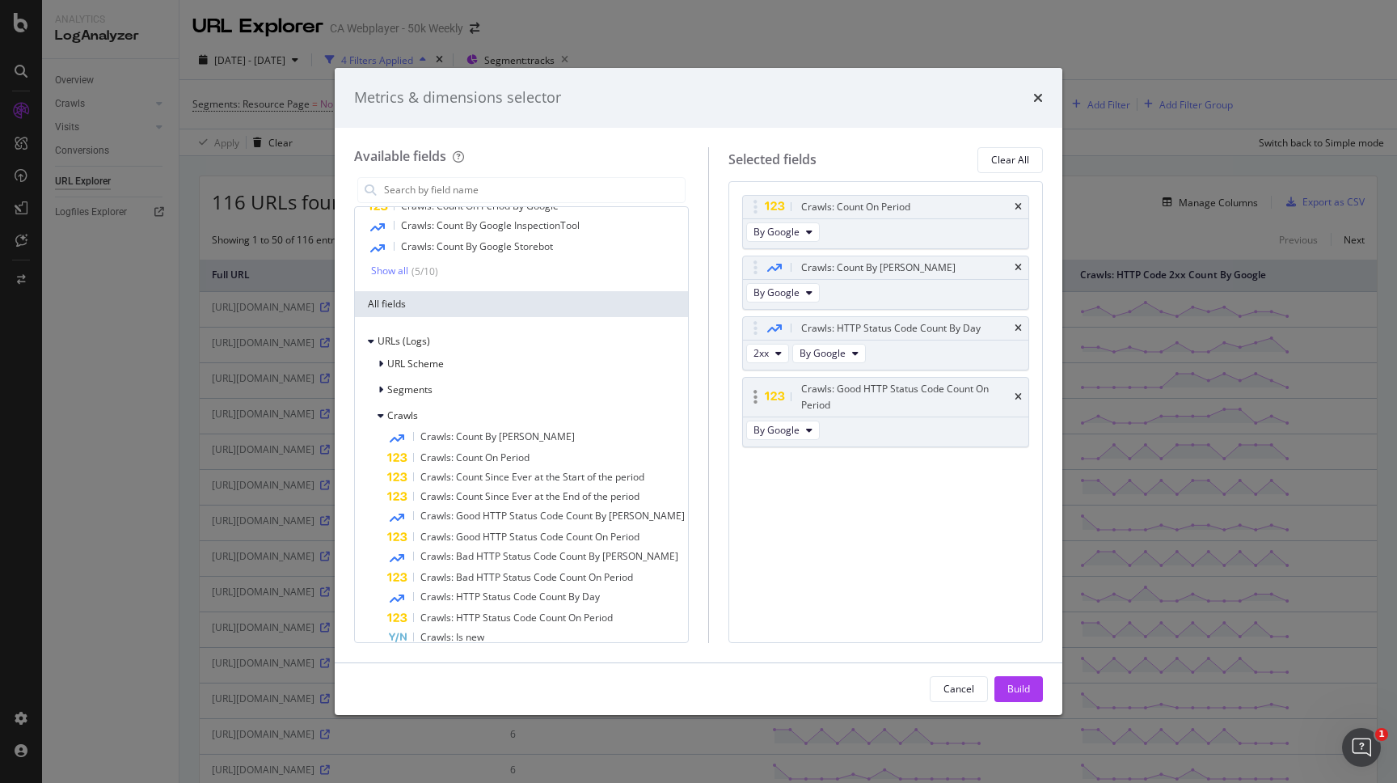
click at [1014, 396] on div "Crawls: Good HTTP Status Code Count On Period" at bounding box center [885, 397] width 285 height 39
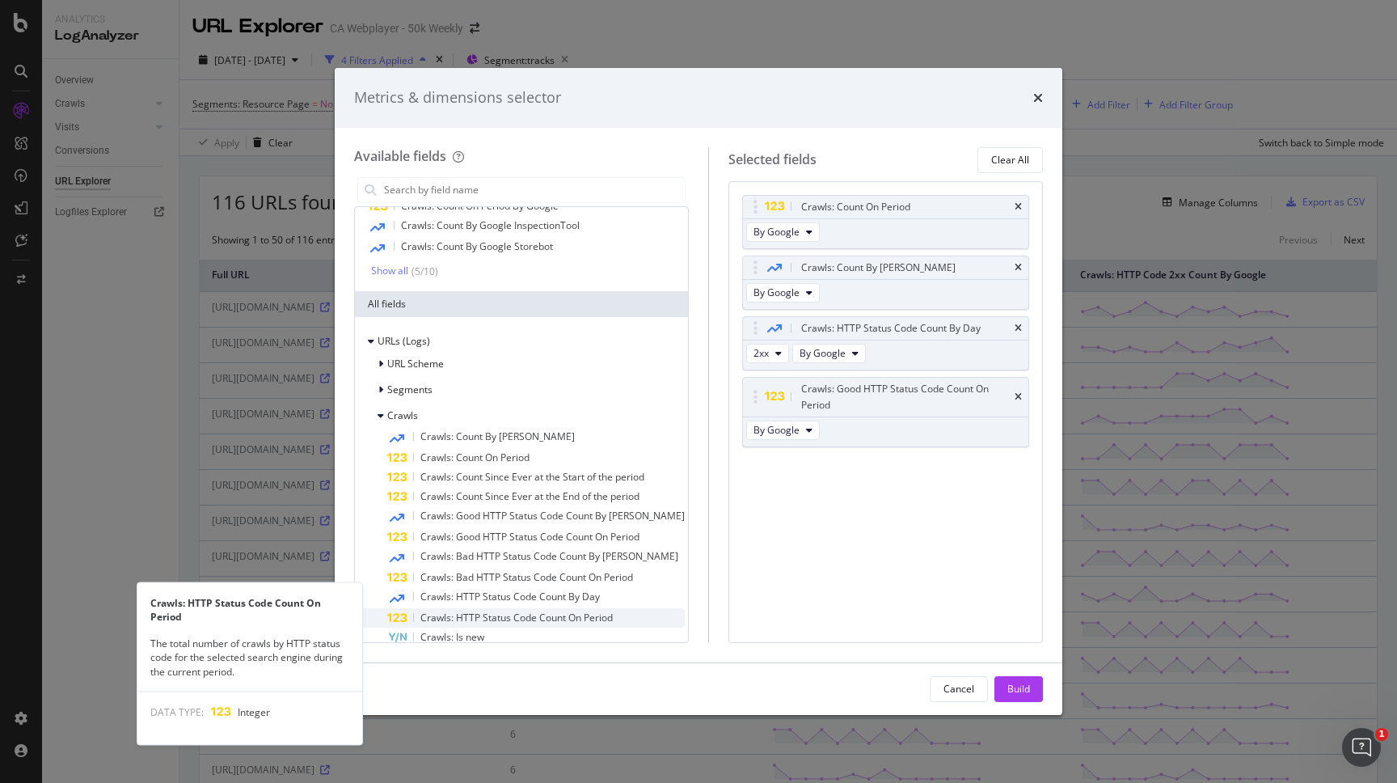
scroll to position [131, 0]
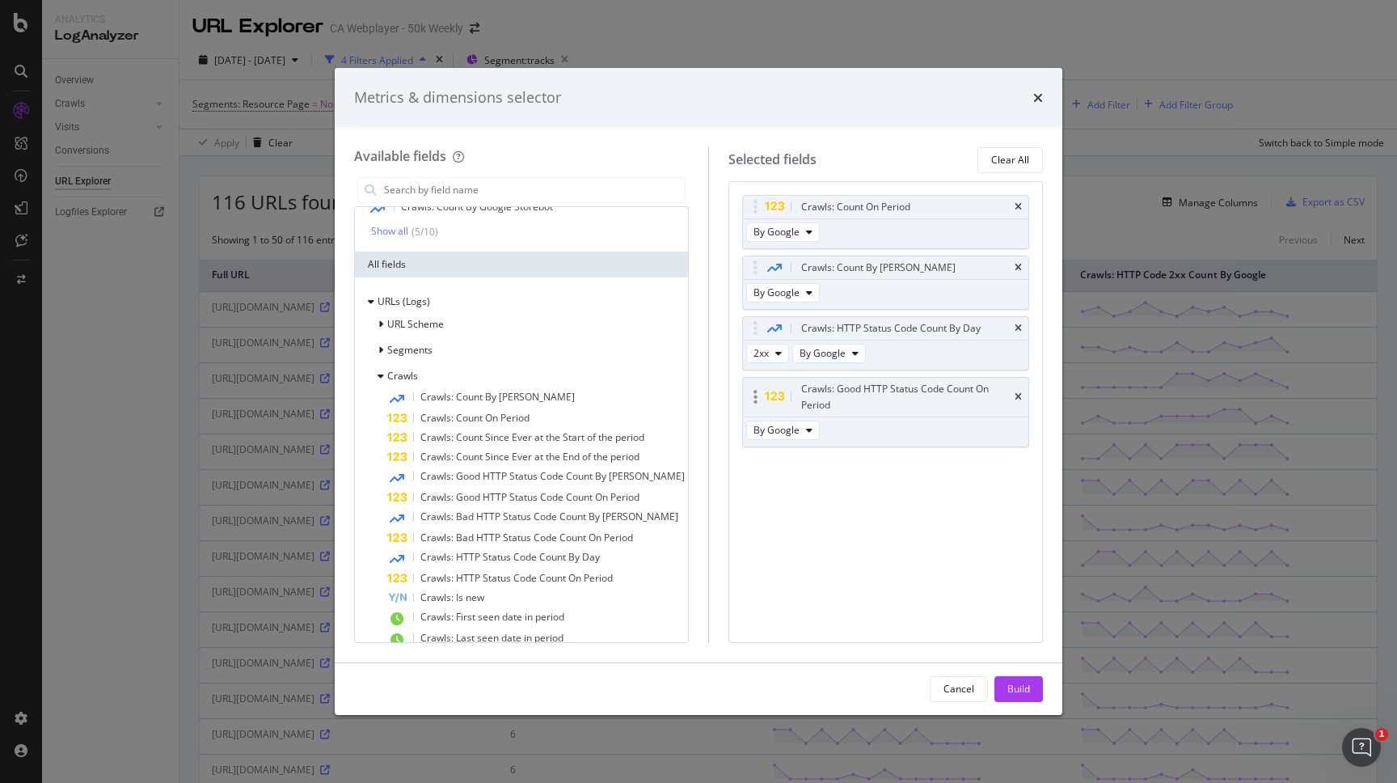
click at [1023, 396] on div "Crawls: Good HTTP Status Code Count On Period" at bounding box center [885, 397] width 285 height 39
click at [1022, 397] on div "Crawls: Good HTTP Status Code Count On Period" at bounding box center [885, 397] width 285 height 39
click at [1020, 397] on icon "times" at bounding box center [1018, 397] width 7 height 10
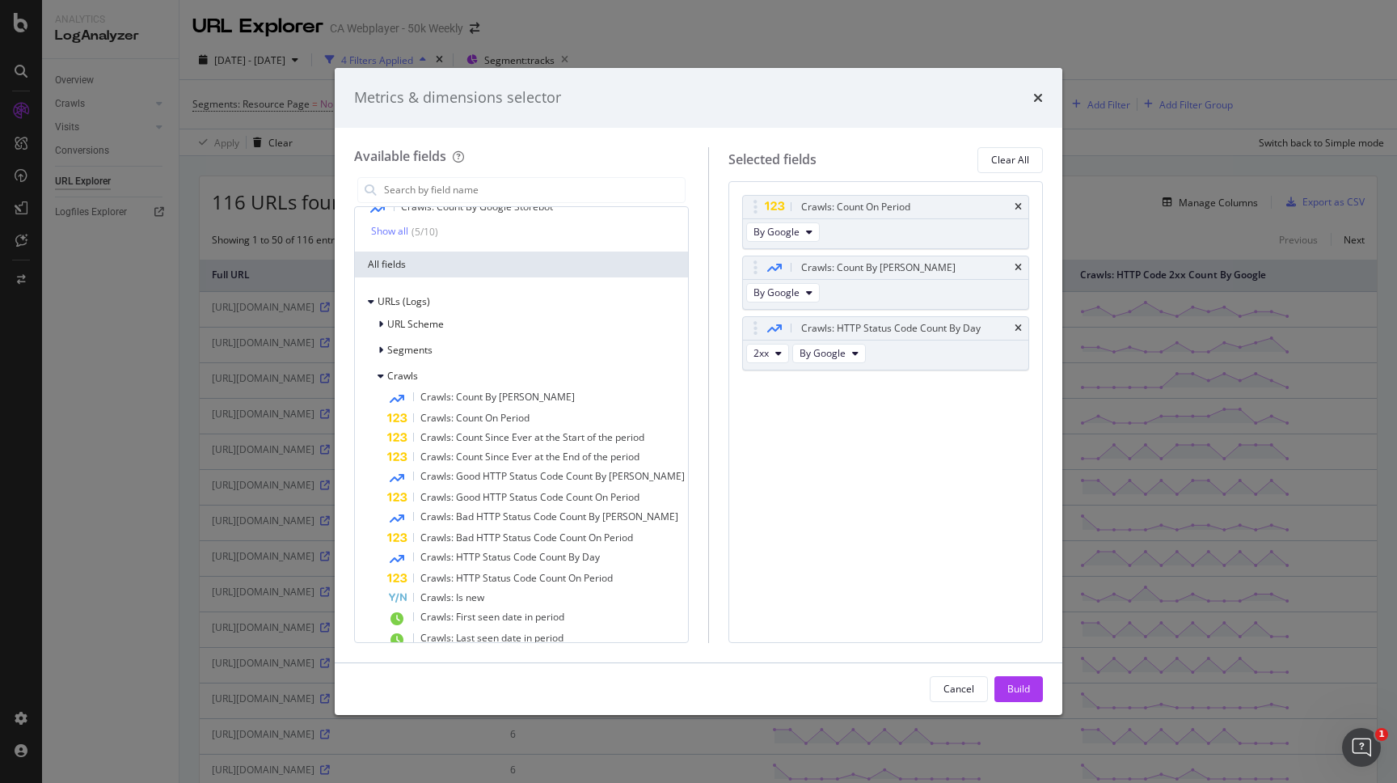
click at [1020, 397] on div "Crawls: Count On Period By Google Crawls: Count By Day By Google Crawls: HTTP S…" at bounding box center [885, 300] width 287 height 210
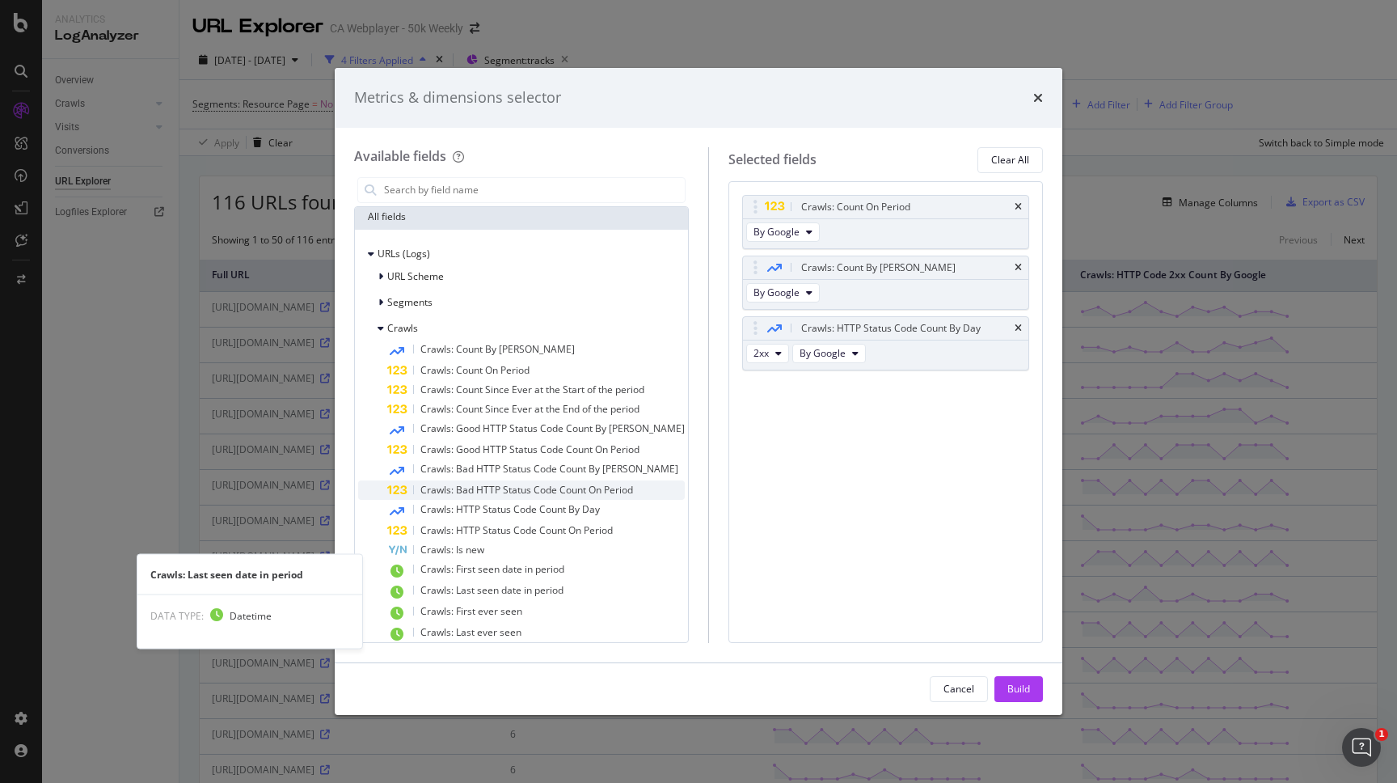
scroll to position [178, 0]
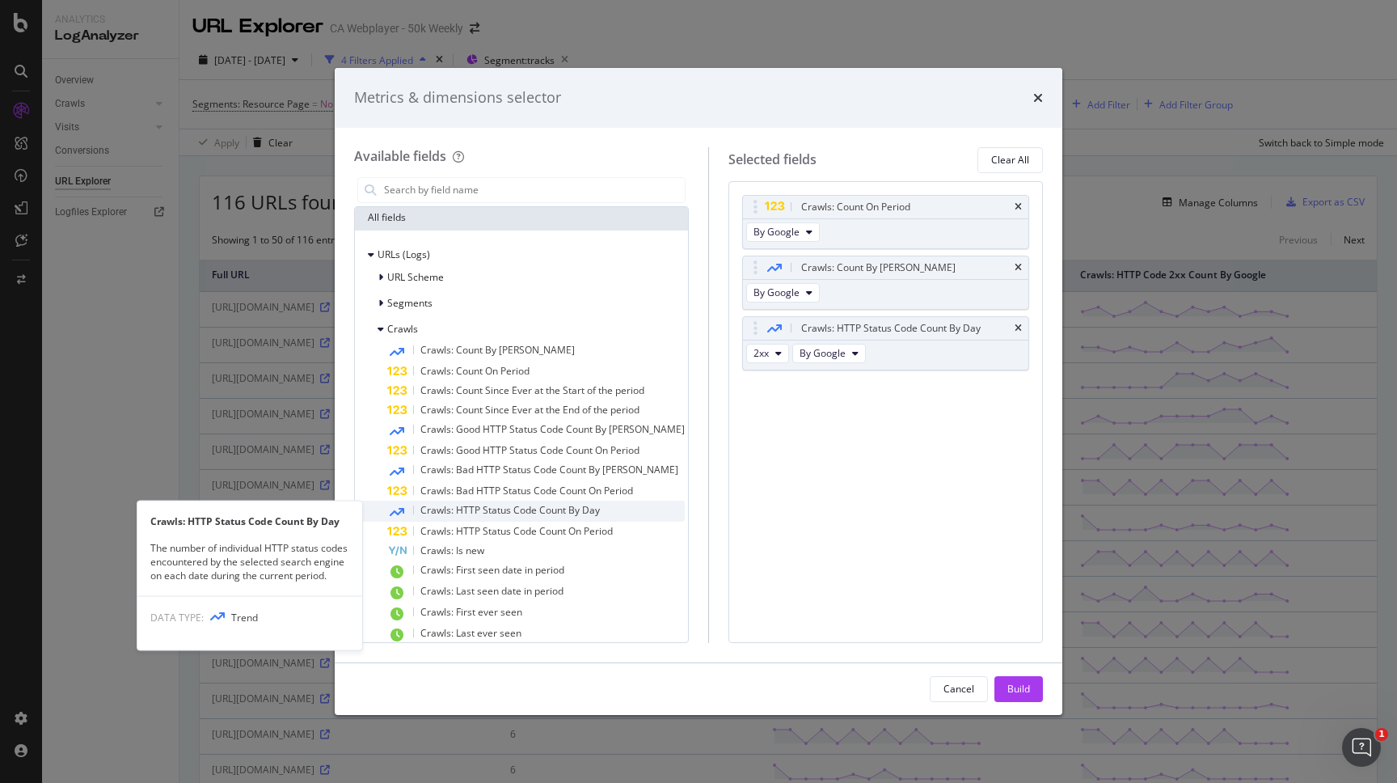
click at [506, 509] on span "Crawls: HTTP Status Code Count By Day" at bounding box center [511, 510] width 180 height 14
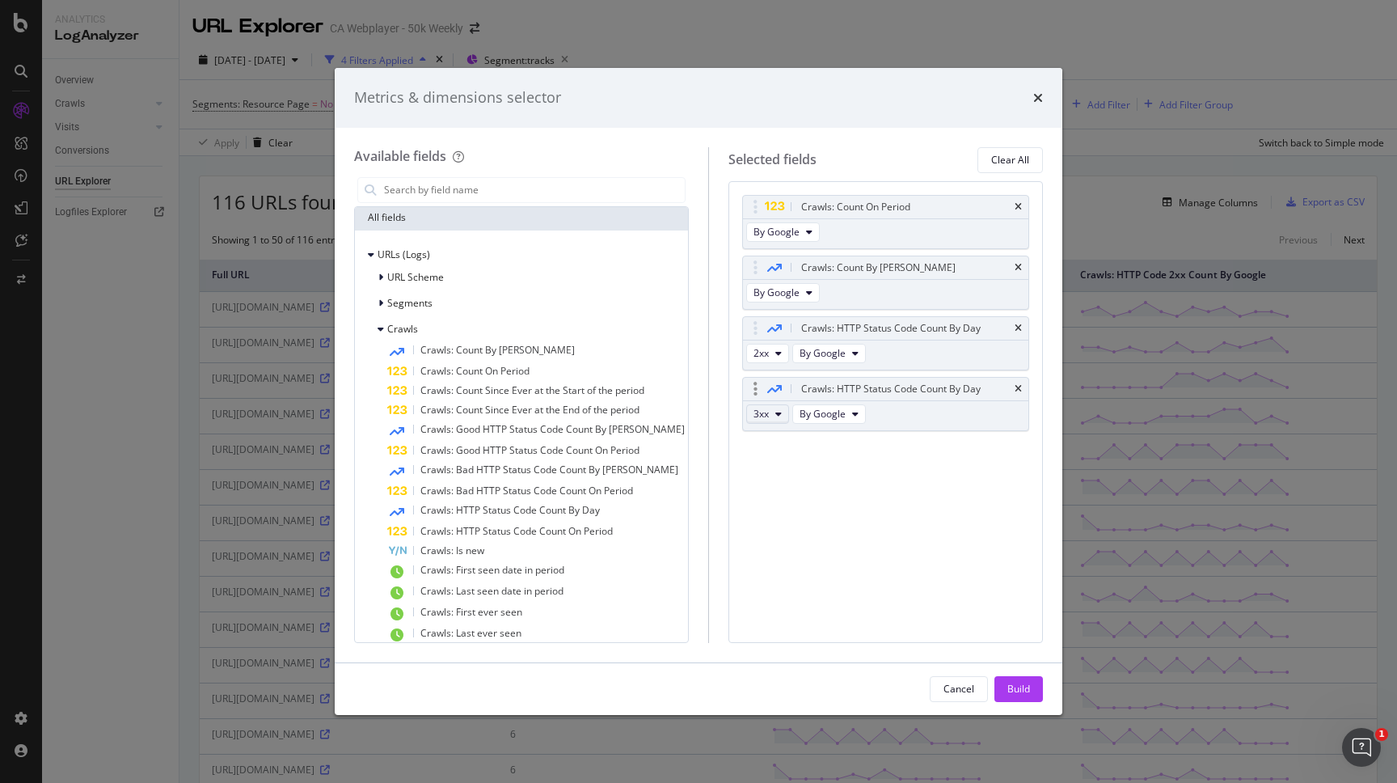
click at [774, 408] on button "3xx" at bounding box center [767, 413] width 43 height 19
click at [767, 499] on span "4xx" at bounding box center [773, 502] width 44 height 15
click at [1039, 687] on button "Build" at bounding box center [1019, 689] width 49 height 26
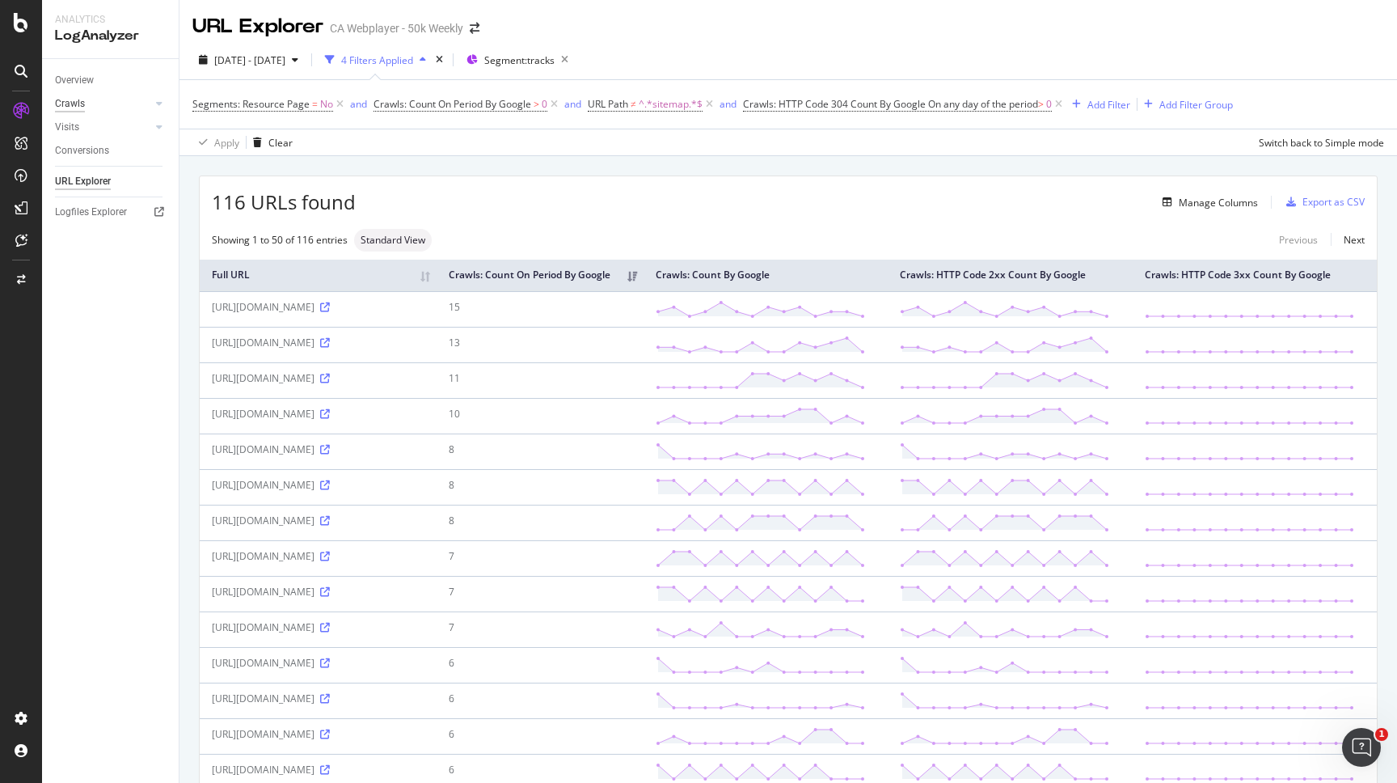
click at [74, 103] on div "Crawls" at bounding box center [70, 103] width 30 height 17
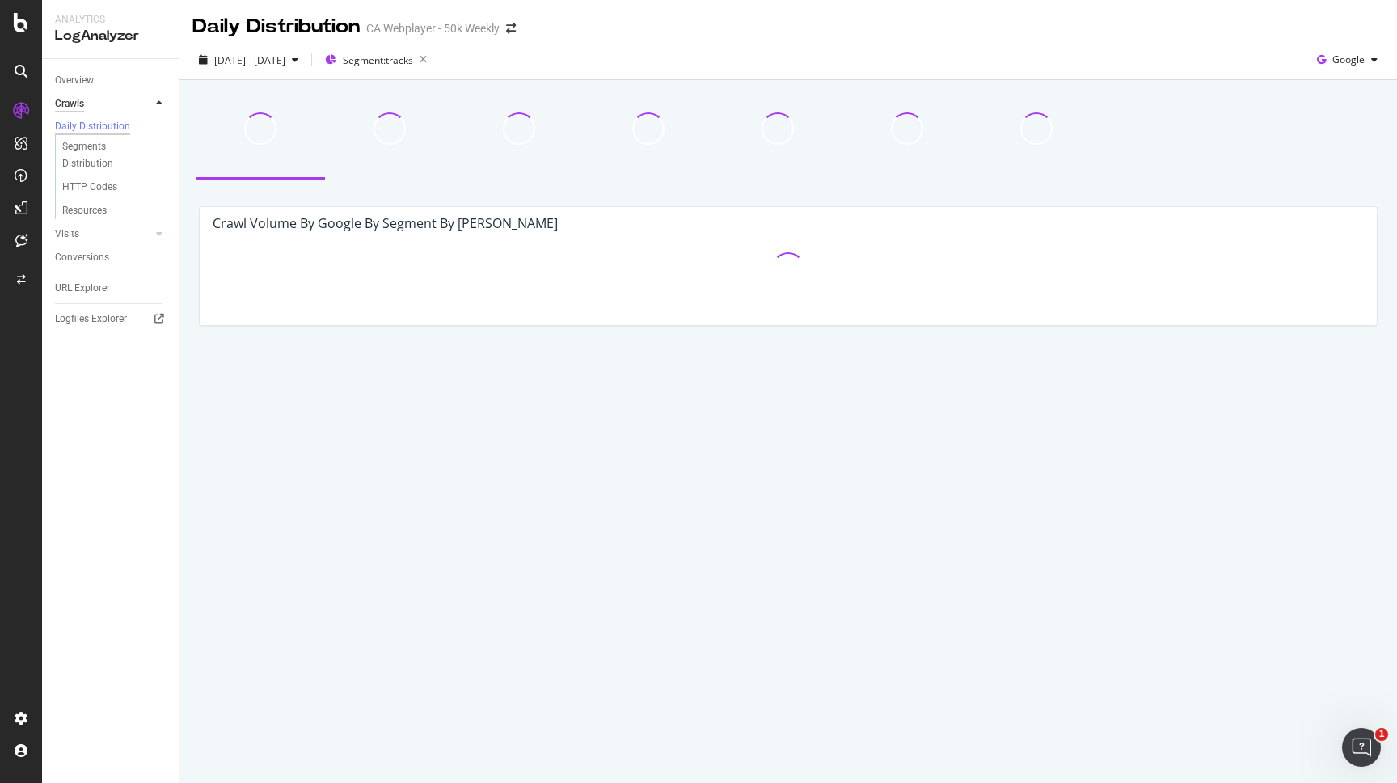
click at [74, 103] on div "Crawls" at bounding box center [69, 103] width 29 height 17
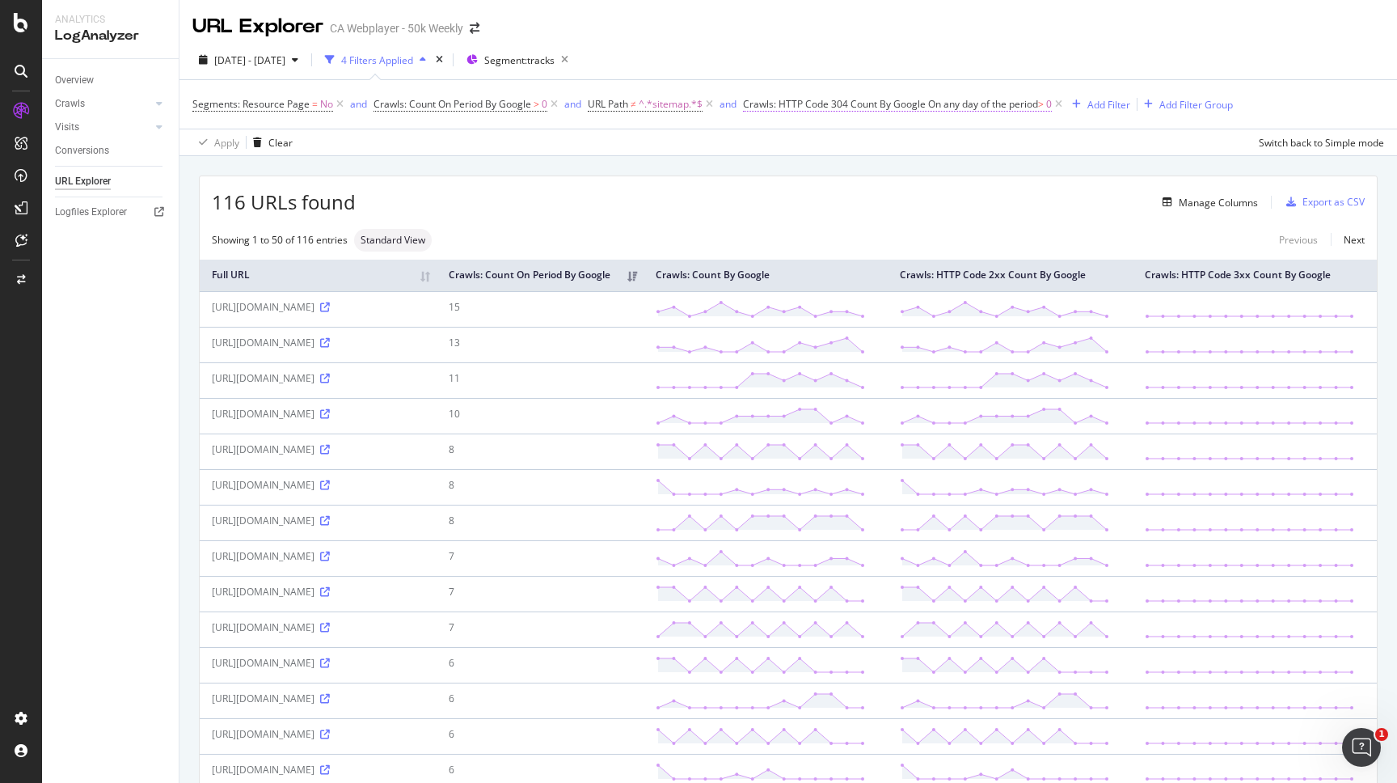
click at [1027, 101] on span "On any day of the period" at bounding box center [983, 104] width 110 height 14
click at [813, 201] on span "Any day of the period" at bounding box center [806, 195] width 95 height 14
click at [821, 256] on span "Each day of the period" at bounding box center [817, 250] width 100 height 14
click at [823, 197] on span "Each day of the period" at bounding box center [809, 195] width 100 height 14
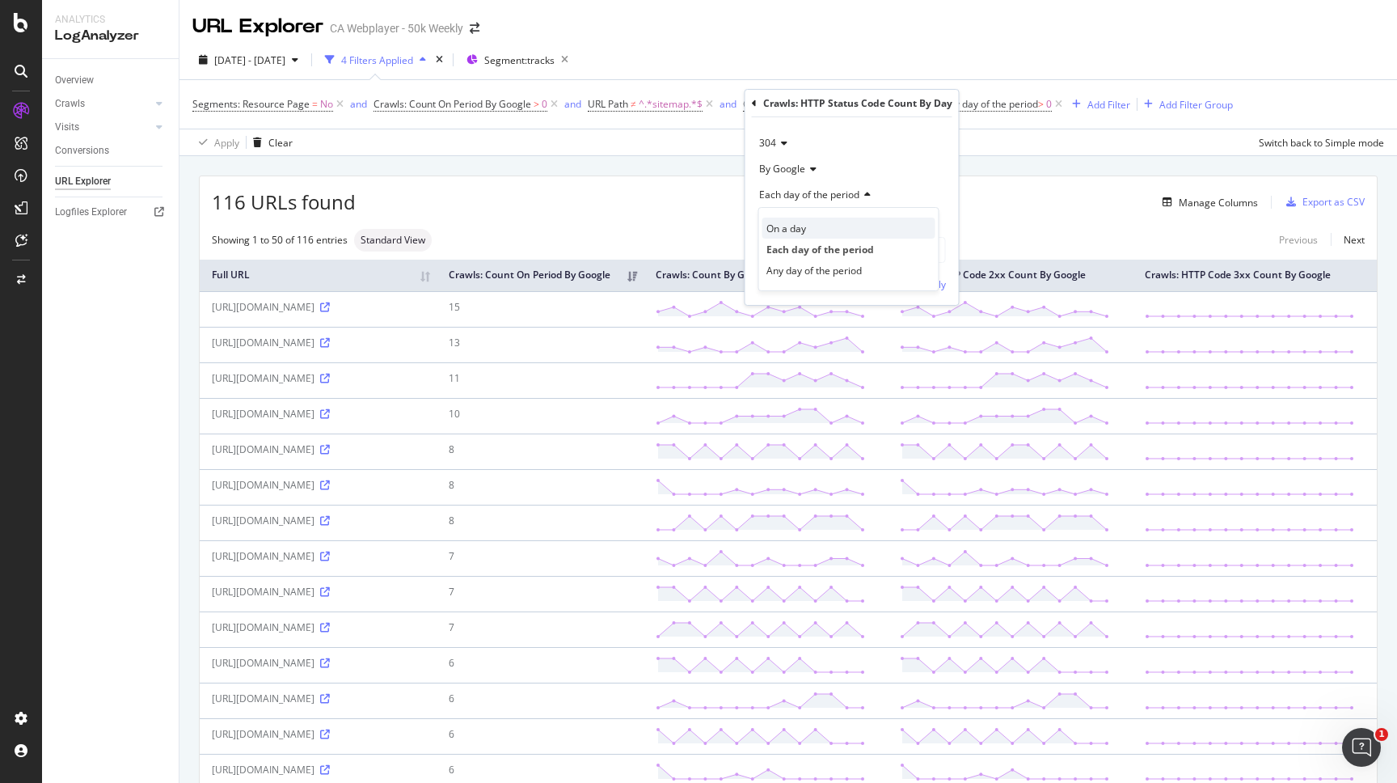
click at [822, 236] on div "On a day" at bounding box center [849, 228] width 173 height 21
click at [810, 218] on input "[DATE]" at bounding box center [853, 221] width 188 height 26
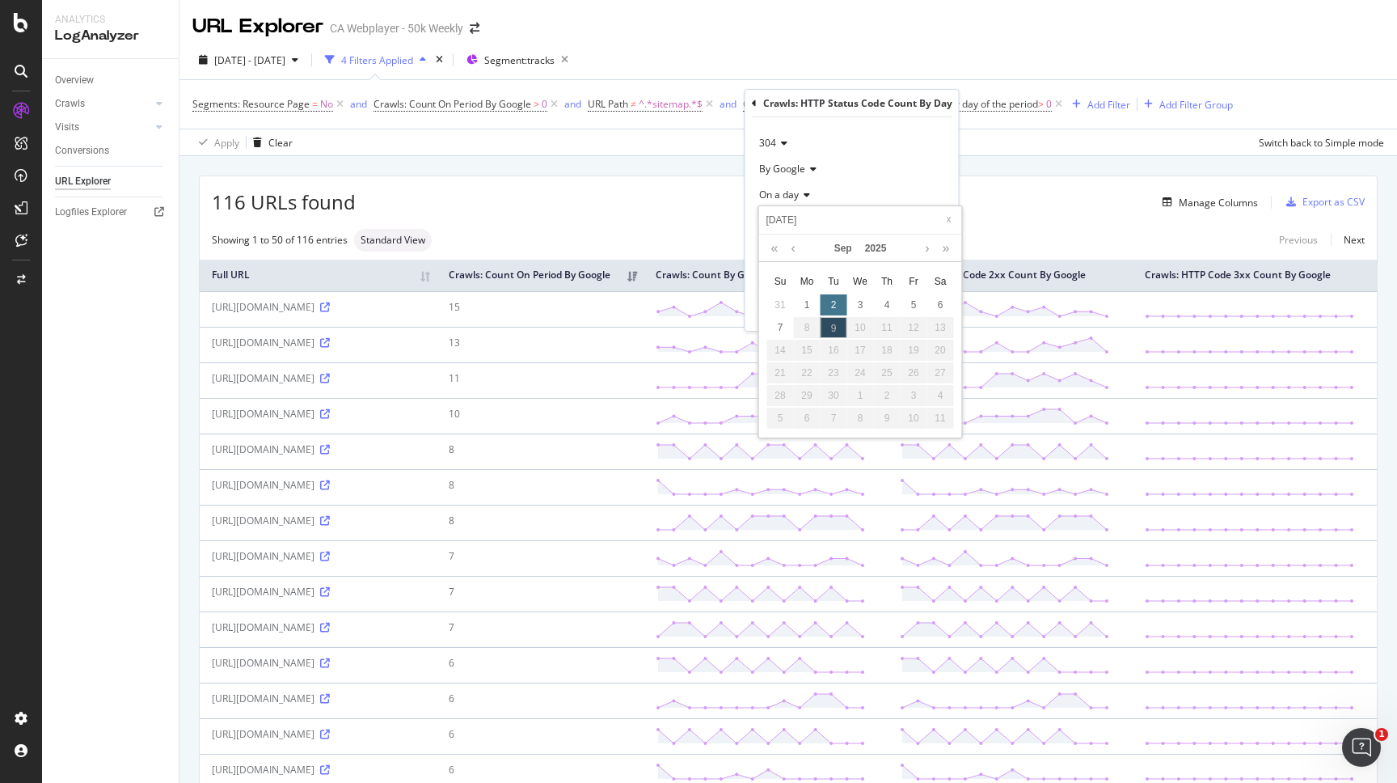
click at [834, 304] on div "2" at bounding box center [834, 304] width 27 height 21
type input "[DATE]"
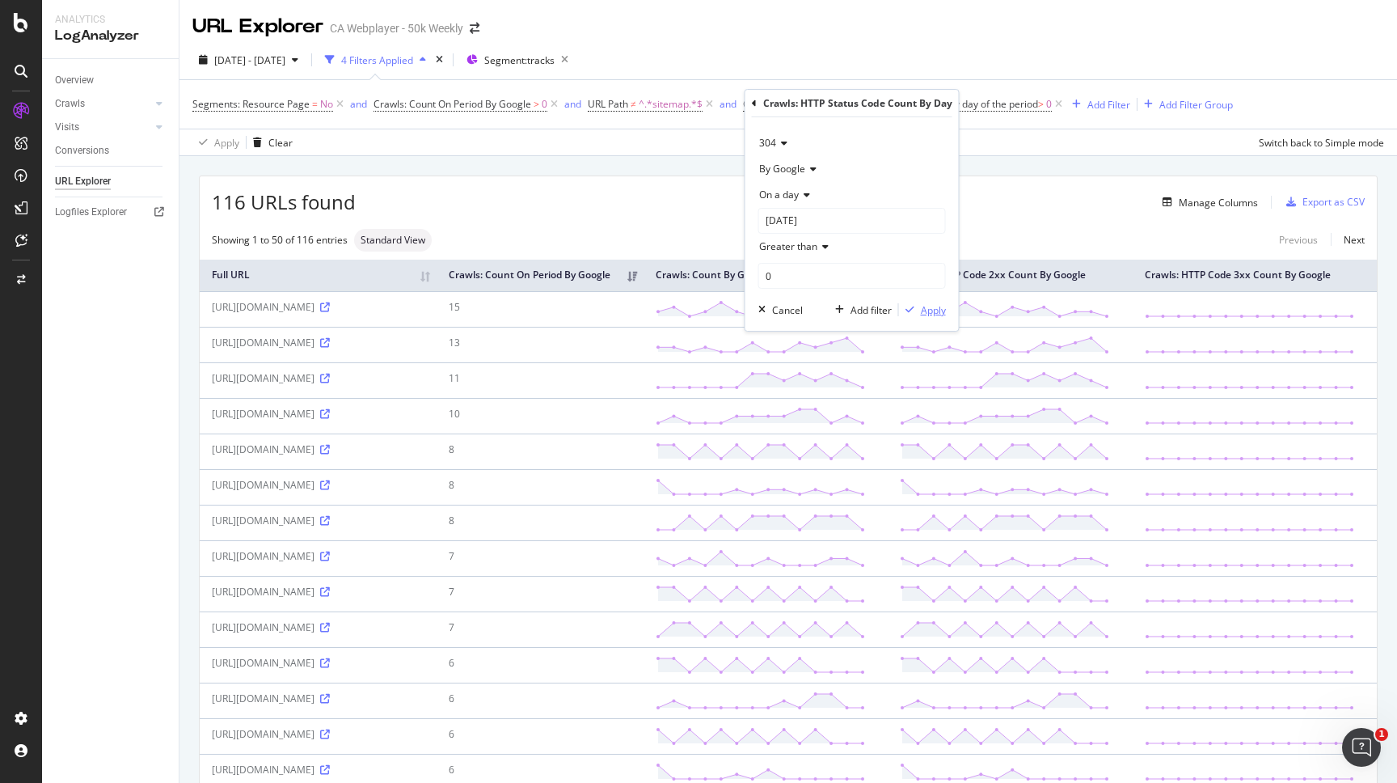
click at [930, 306] on div "Apply" at bounding box center [933, 310] width 25 height 14
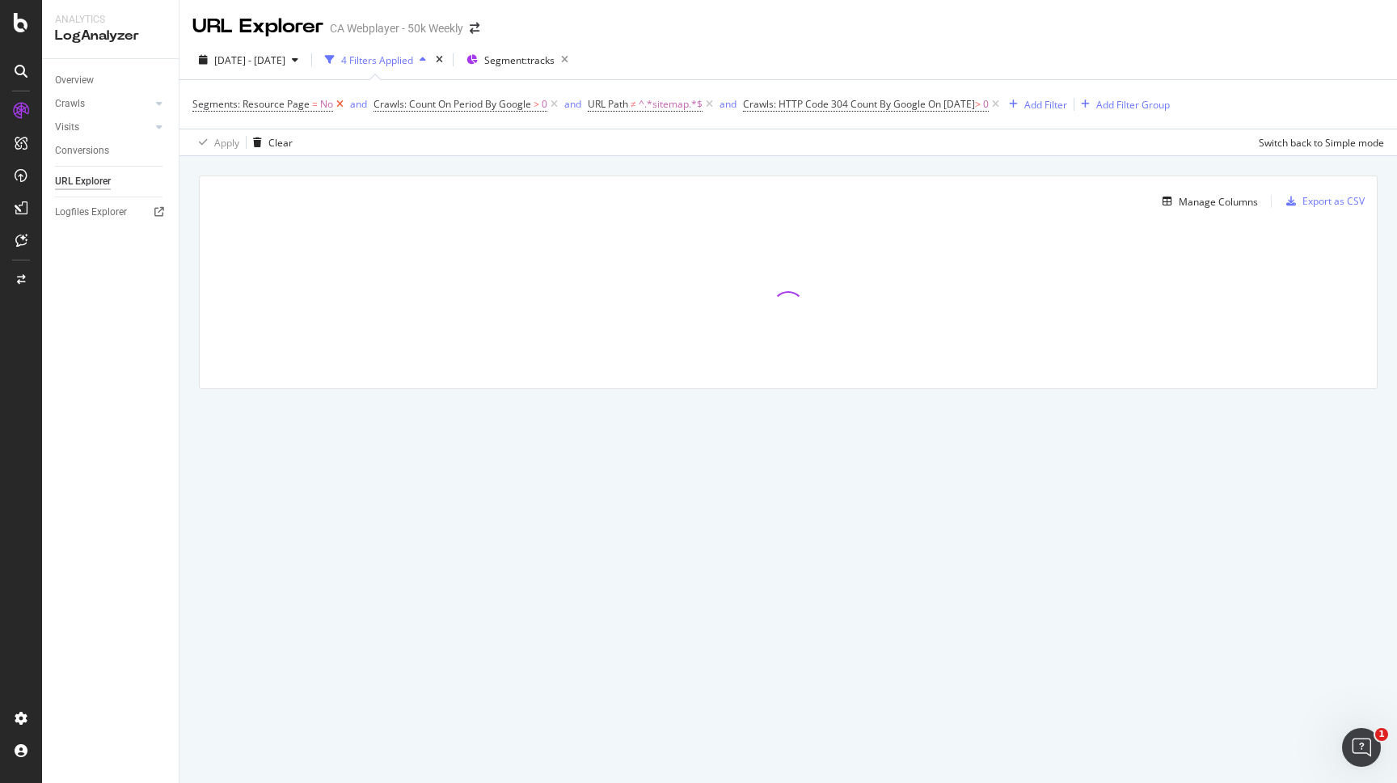
click at [340, 105] on icon at bounding box center [340, 104] width 14 height 16
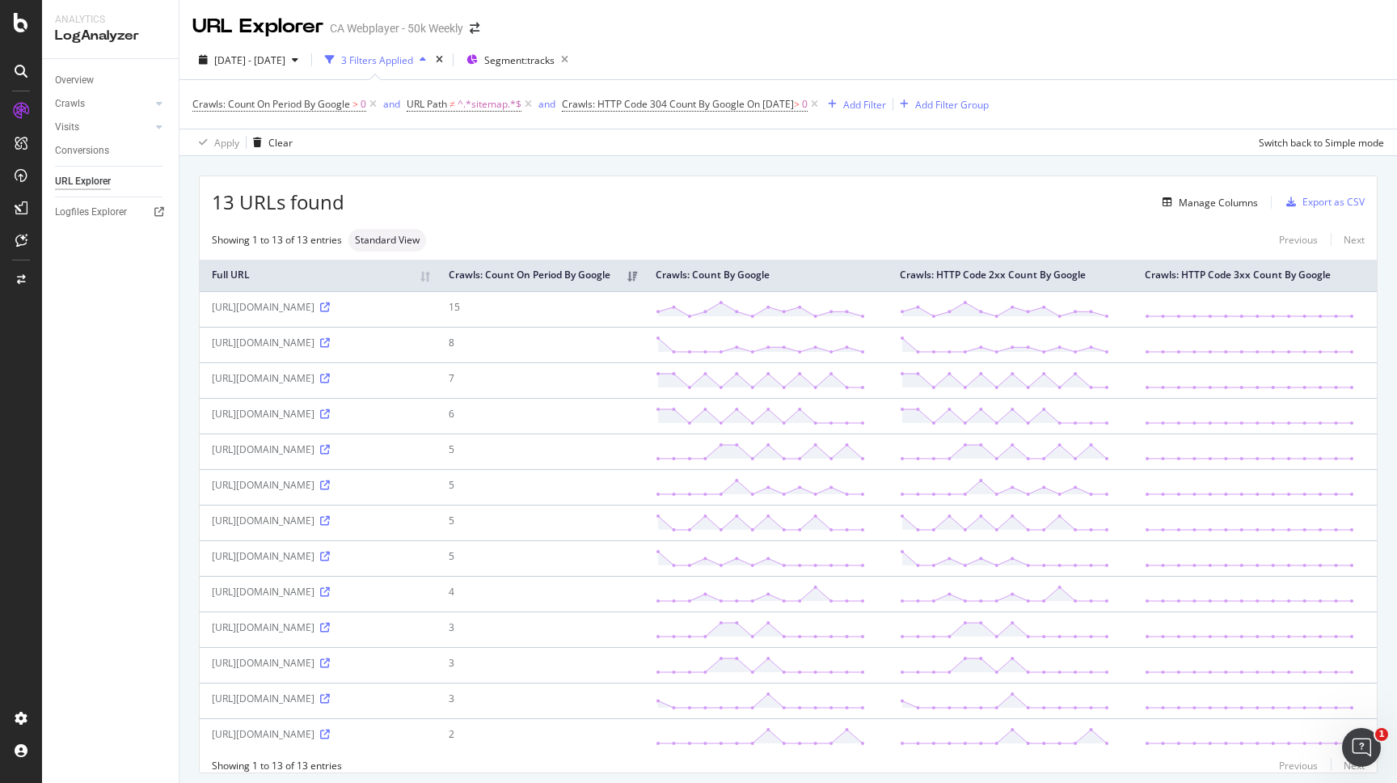
scroll to position [47, 0]
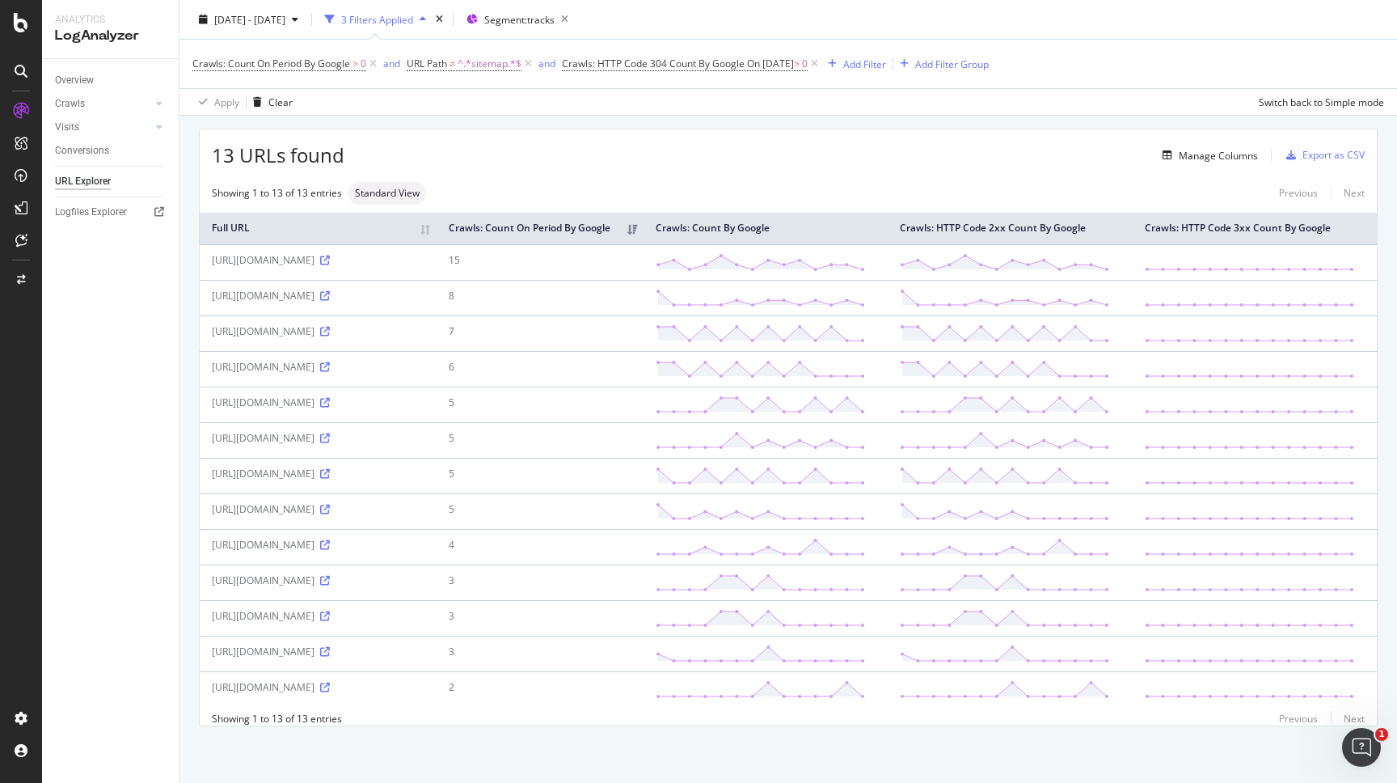
click at [362, 445] on td "[URL][DOMAIN_NAME]" at bounding box center [318, 440] width 237 height 36
drag, startPoint x: 414, startPoint y: 439, endPoint x: 214, endPoint y: 438, distance: 200.6
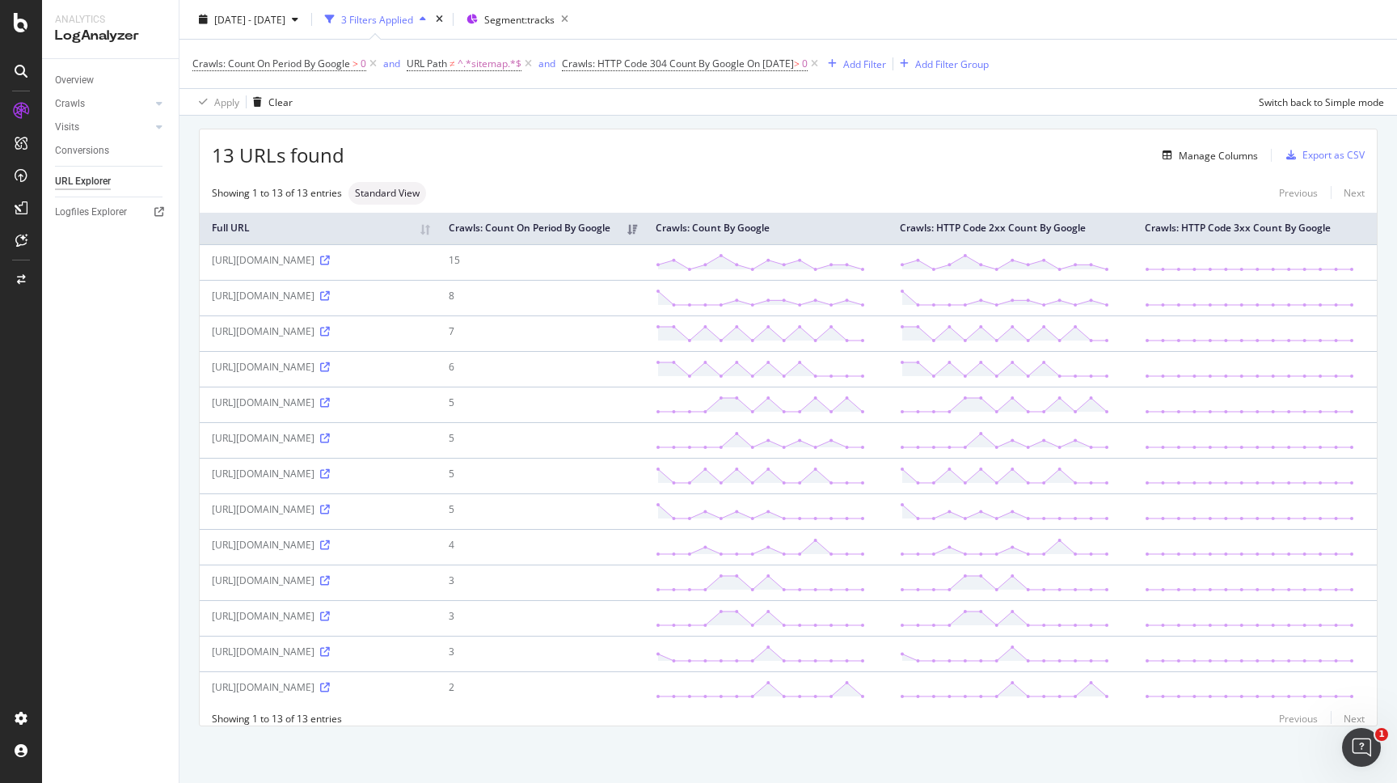
click at [214, 438] on div "[URL][DOMAIN_NAME]" at bounding box center [318, 438] width 213 height 14
copy div "[URL][DOMAIN_NAME]"
click at [366, 267] on td "[URL][DOMAIN_NAME]" at bounding box center [318, 262] width 237 height 36
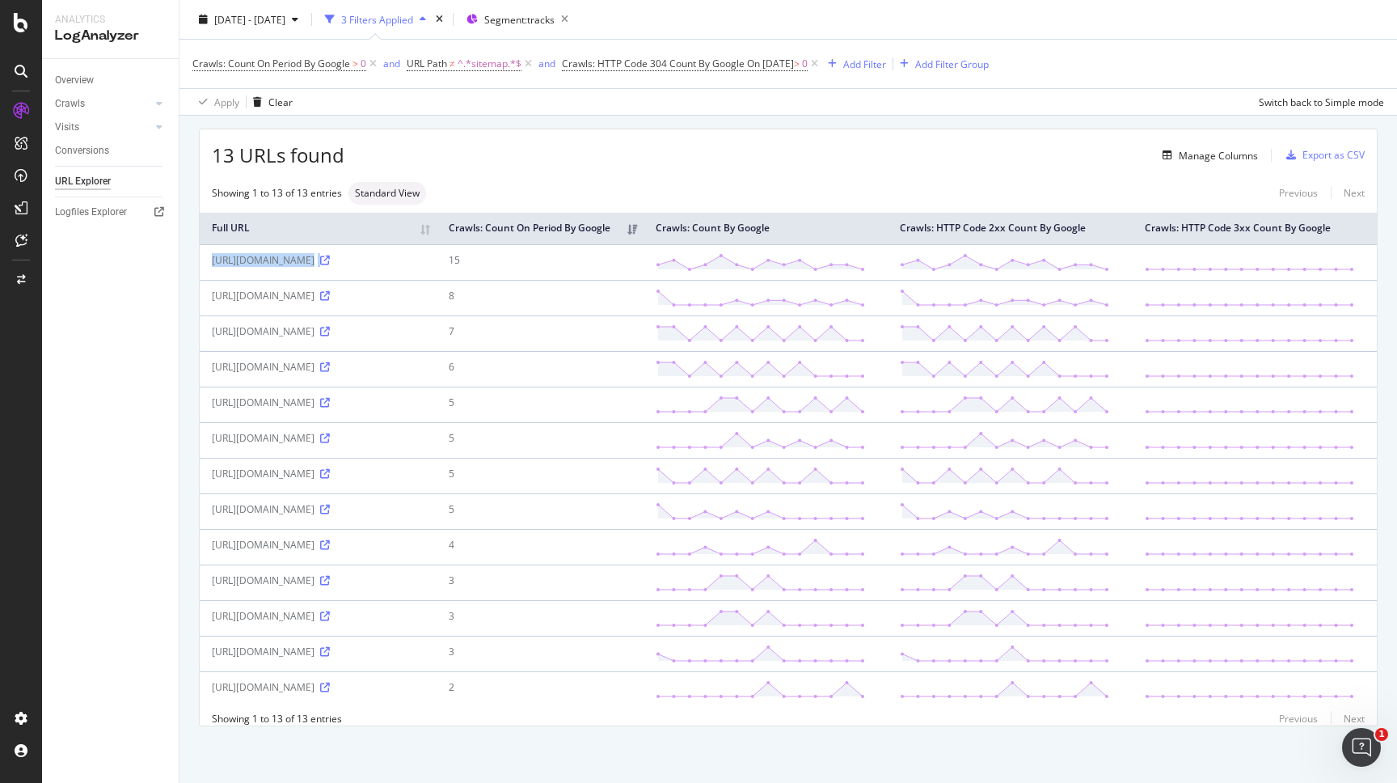
copy div "[URL][DOMAIN_NAME]"
click at [419, 296] on div "[URL][DOMAIN_NAME]" at bounding box center [318, 296] width 213 height 14
drag, startPoint x: 419, startPoint y: 296, endPoint x: 201, endPoint y: 294, distance: 217.6
click at [201, 294] on td "[URL][DOMAIN_NAME]" at bounding box center [318, 298] width 237 height 36
copy div "[URL][DOMAIN_NAME]"
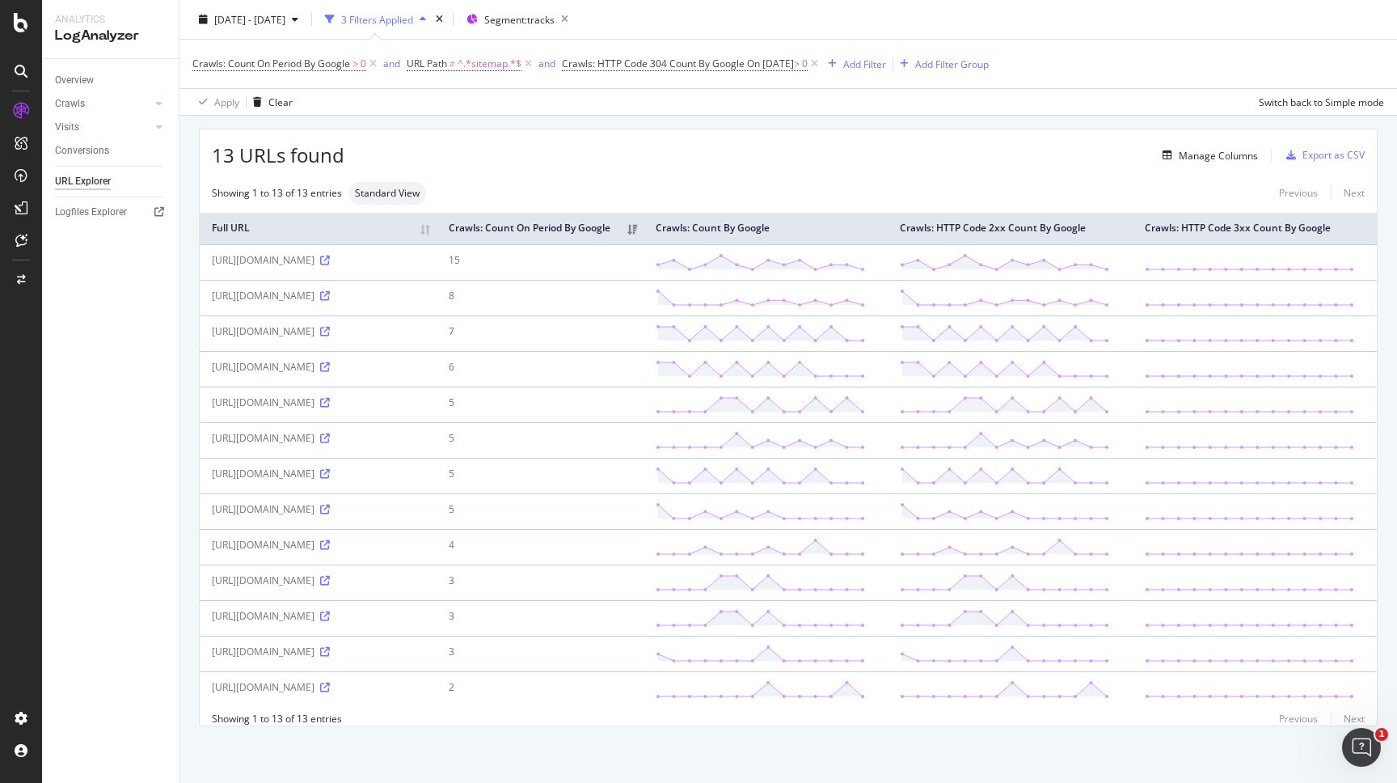
drag, startPoint x: 412, startPoint y: 329, endPoint x: 226, endPoint y: 329, distance: 185.2
click at [226, 329] on div "[URL][DOMAIN_NAME]" at bounding box center [318, 331] width 213 height 14
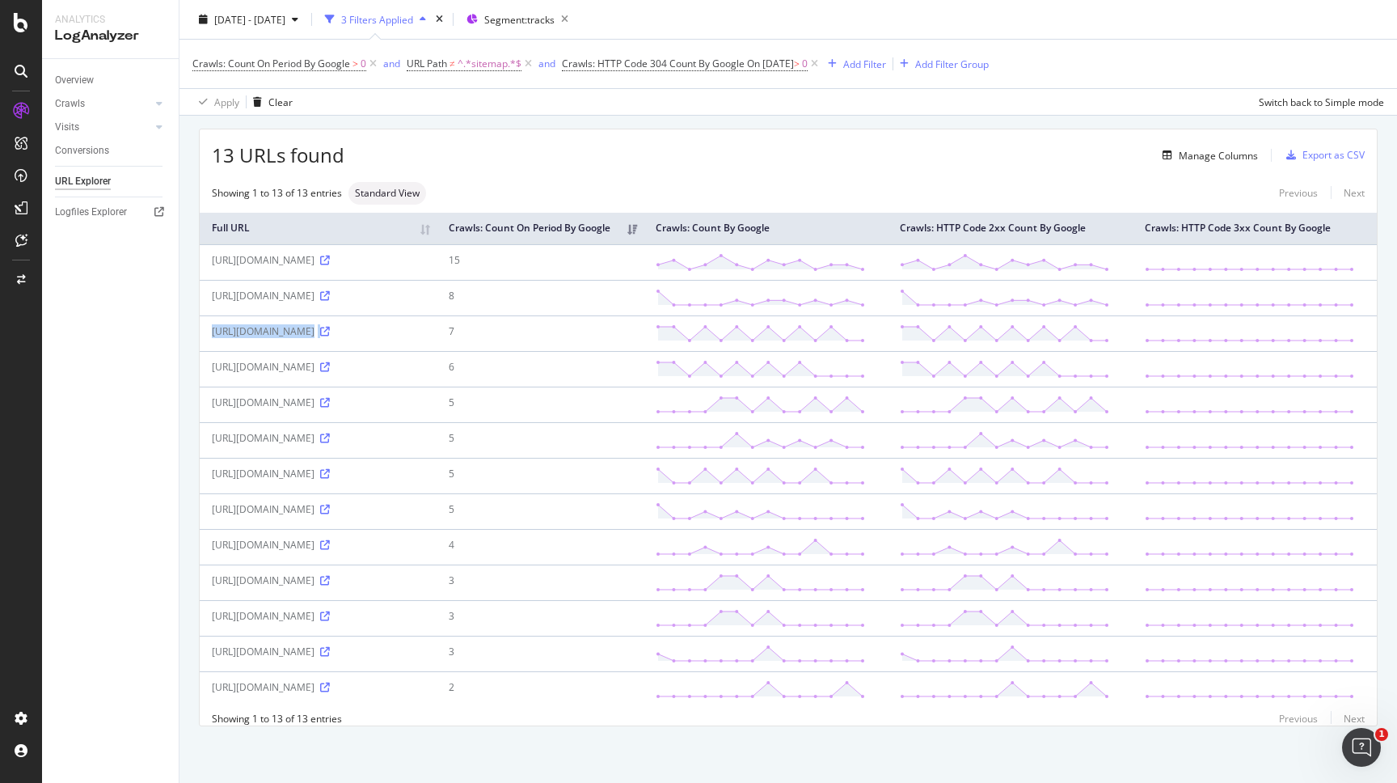
copy div "[URL][DOMAIN_NAME]"
drag, startPoint x: 415, startPoint y: 370, endPoint x: 211, endPoint y: 370, distance: 203.8
click at [211, 370] on td "[URL][DOMAIN_NAME]" at bounding box center [318, 369] width 237 height 36
copy div "[URL][DOMAIN_NAME]"
drag, startPoint x: 416, startPoint y: 398, endPoint x: 193, endPoint y: 398, distance: 223.2
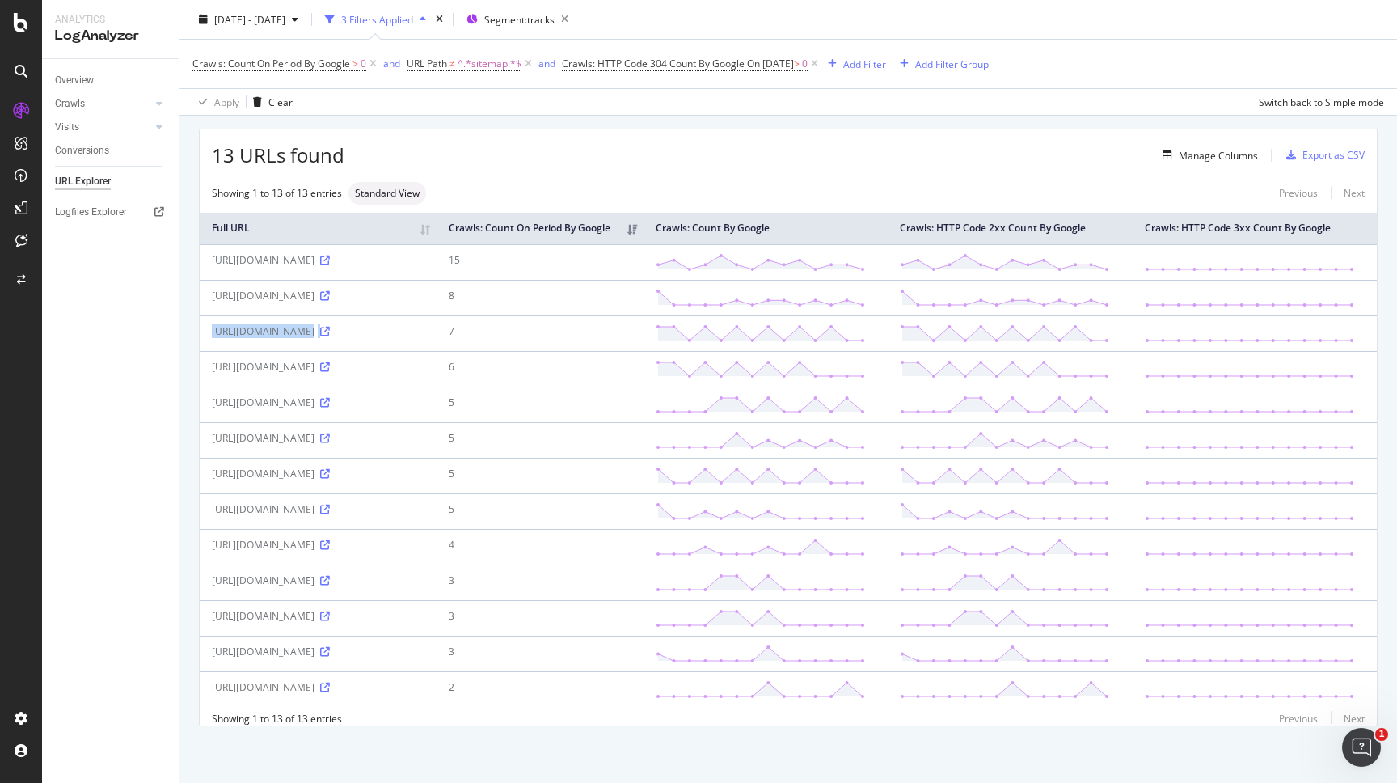
click at [200, 398] on div "Full URL Crawls: Count On Period By Google Crawls: Count By Google Crawls: HTTP…" at bounding box center [789, 458] width 1178 height 507
copy div "[URL][DOMAIN_NAME]"
click at [395, 403] on div "[URL][DOMAIN_NAME]" at bounding box center [318, 402] width 213 height 14
click at [383, 257] on div "[URL][DOMAIN_NAME]" at bounding box center [318, 260] width 213 height 14
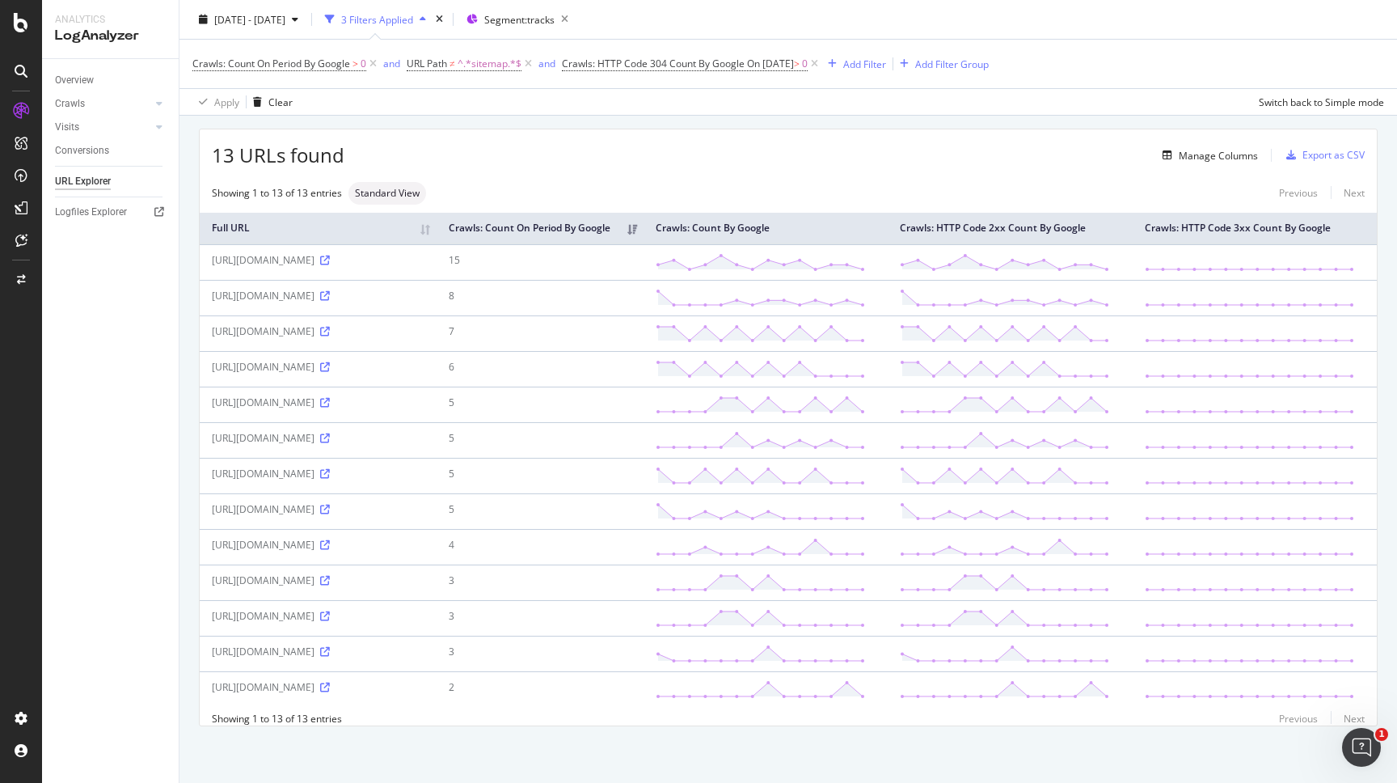
click at [383, 257] on div "[URL][DOMAIN_NAME]" at bounding box center [318, 260] width 213 height 14
copy div "B0FLTNQP5K"
click at [382, 260] on div "[URL][DOMAIN_NAME]" at bounding box center [318, 260] width 213 height 14
copy div "B0FLTNQP5K"
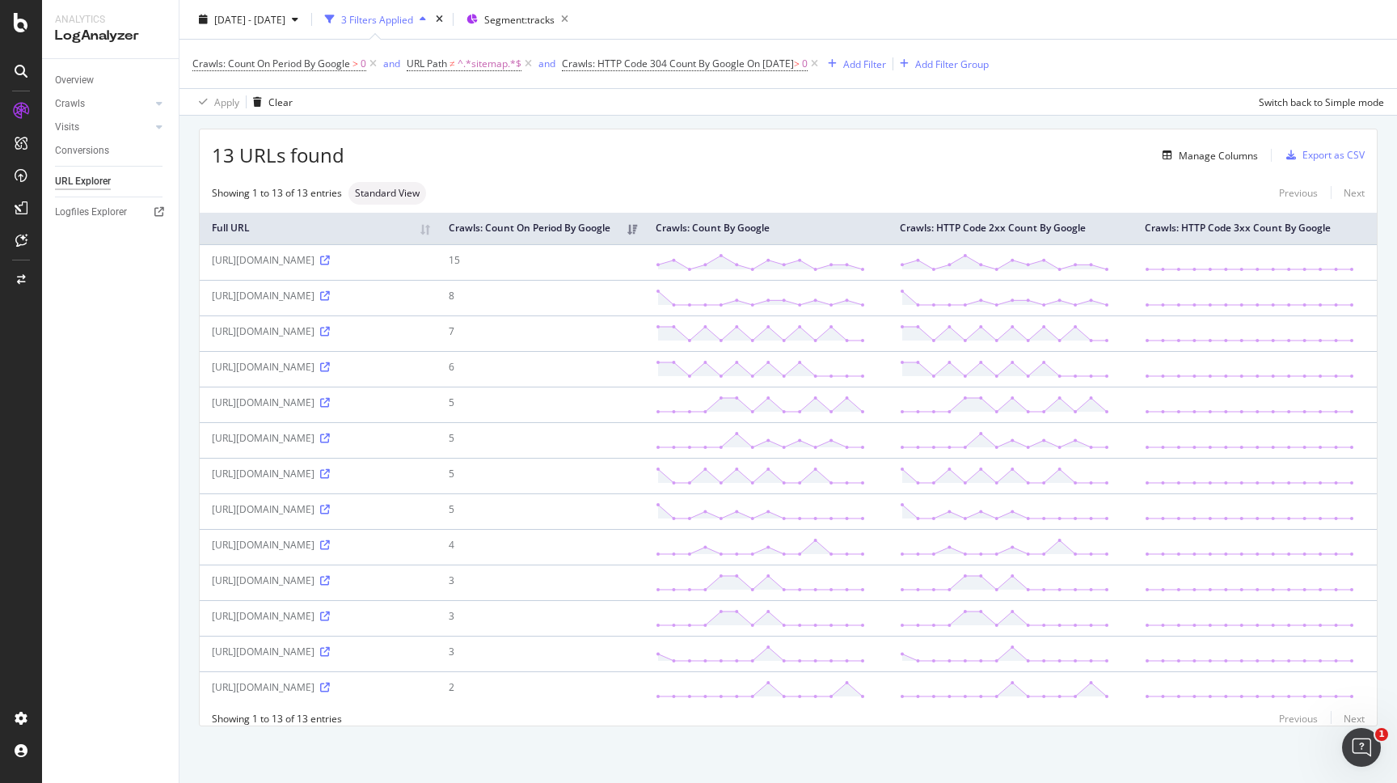
click at [383, 261] on div "[URL][DOMAIN_NAME]" at bounding box center [318, 260] width 213 height 14
copy div "B0FLTNQP5K"
